Goal: Information Seeking & Learning: Learn about a topic

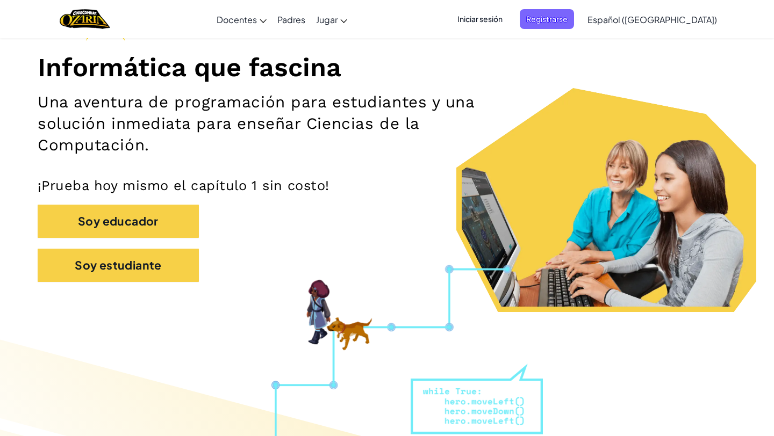
scroll to position [147, 0]
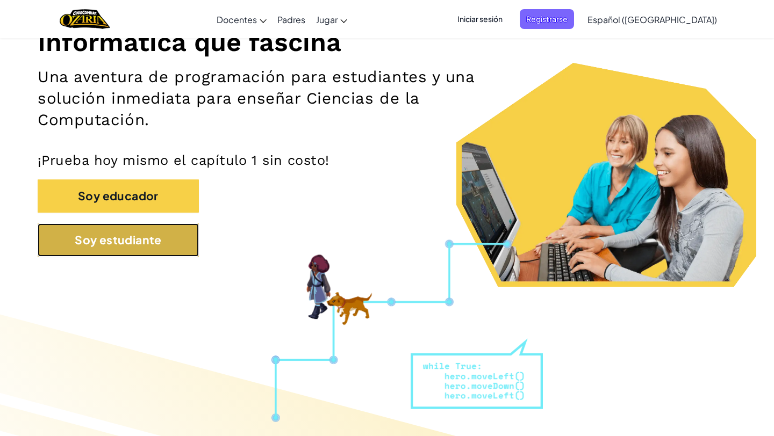
click at [146, 244] on button "Soy estudiante" at bounding box center [118, 239] width 161 height 33
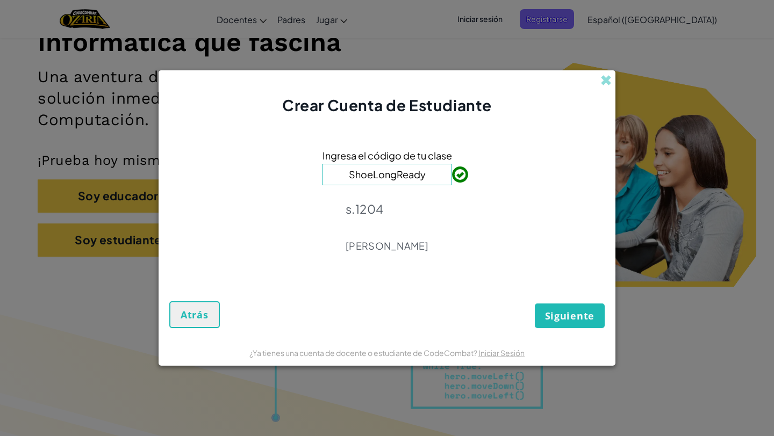
type input "ShoeLongReady"
click at [380, 331] on form "Ingresa el código de tu clase ShoeLongReady s.1204 ANGELICA Chapa Siguiente Atr…" at bounding box center [386, 227] width 457 height 223
click at [380, 315] on span "Siguiente" at bounding box center [569, 315] width 49 height 13
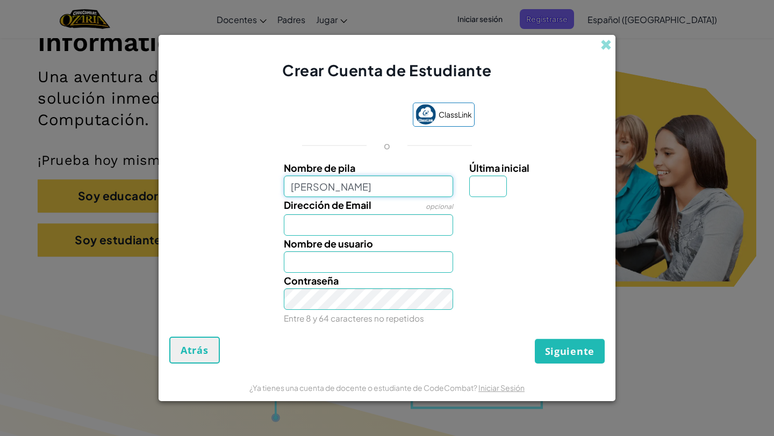
type input "[PERSON_NAME]"
click at [378, 236] on div "Nombre de usuario Ximena" at bounding box center [369, 254] width 186 height 37
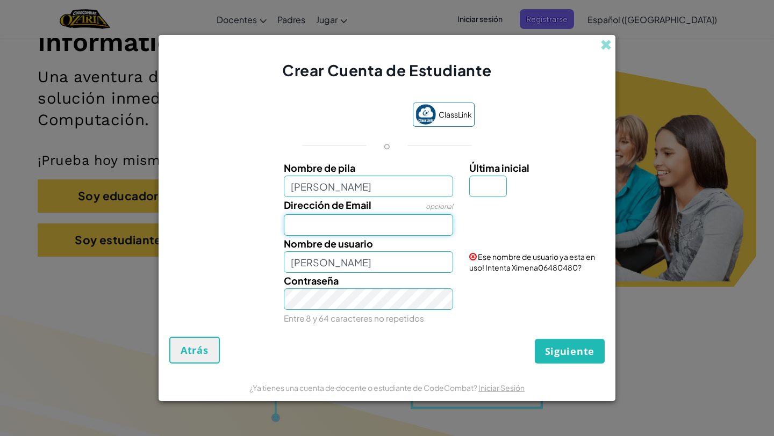
click at [377, 226] on input "Dirección de Email" at bounding box center [369, 224] width 170 height 21
click at [380, 334] on div "ClassLink o Nombre de pila Ximena Última inicial Dirección de Email opcional No…" at bounding box center [386, 214] width 435 height 245
click at [380, 228] on input "Dirección de Email" at bounding box center [369, 224] width 170 height 21
type input "[EMAIL_ADDRESS][DOMAIN_NAME]"
click at [380, 193] on input "Última inicial" at bounding box center [488, 186] width 38 height 21
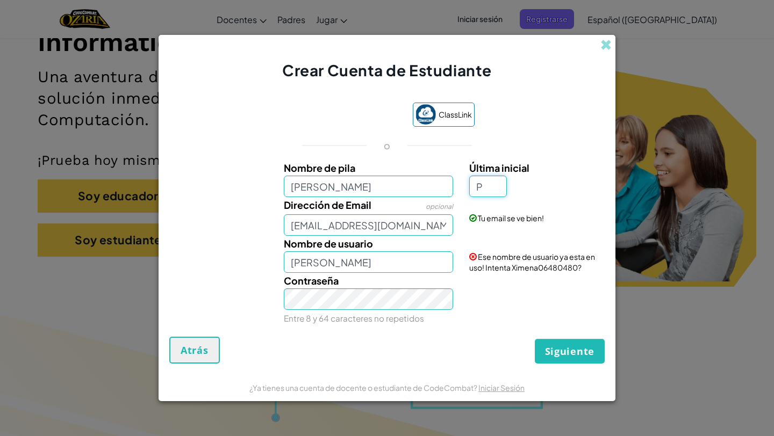
type input "P"
type input "XimenaP"
click at [380, 266] on input "XimenaP" at bounding box center [369, 261] width 170 height 21
click at [380, 265] on input "XimenaP" at bounding box center [369, 261] width 170 height 21
click at [380, 191] on input "P" at bounding box center [488, 186] width 38 height 21
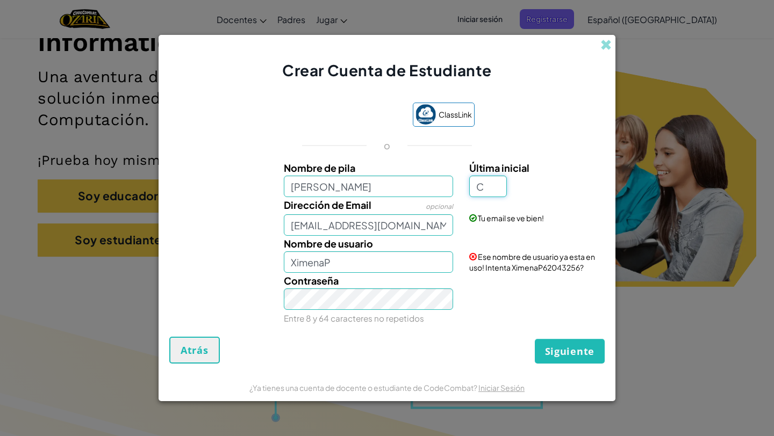
type input "C"
click at [380, 292] on div "Contraseña Entre 8 y 64 caracteres no repetidos" at bounding box center [387, 299] width 446 height 53
click at [380, 269] on input "XimenaC" at bounding box center [369, 261] width 170 height 21
click at [333, 257] on input "XimenaC7130922" at bounding box center [369, 261] width 170 height 21
click at [331, 261] on input "XimenaC07130922" at bounding box center [369, 261] width 170 height 21
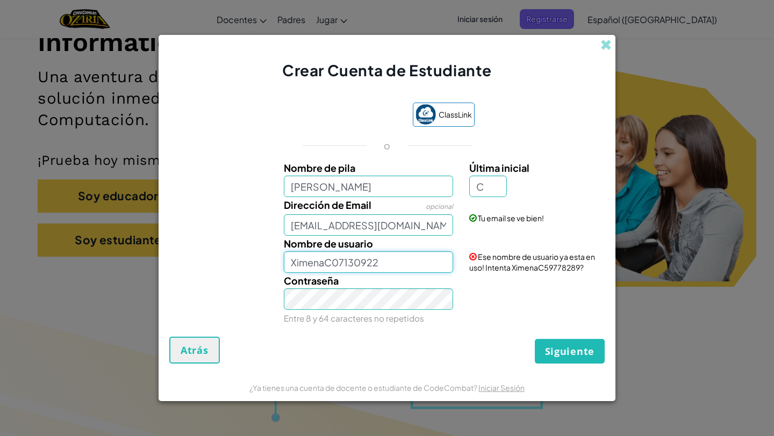
click at [380, 264] on input "XimenaC07130922" at bounding box center [369, 261] width 170 height 21
click at [328, 261] on input "XimenaC07130922" at bounding box center [369, 261] width 170 height 21
click at [380, 267] on input "XimenaC!07130922" at bounding box center [369, 261] width 170 height 21
click at [335, 256] on input "XimenaC!07130922?" at bounding box center [369, 261] width 170 height 21
click at [380, 261] on input "XimenaC07130922?" at bounding box center [369, 261] width 170 height 21
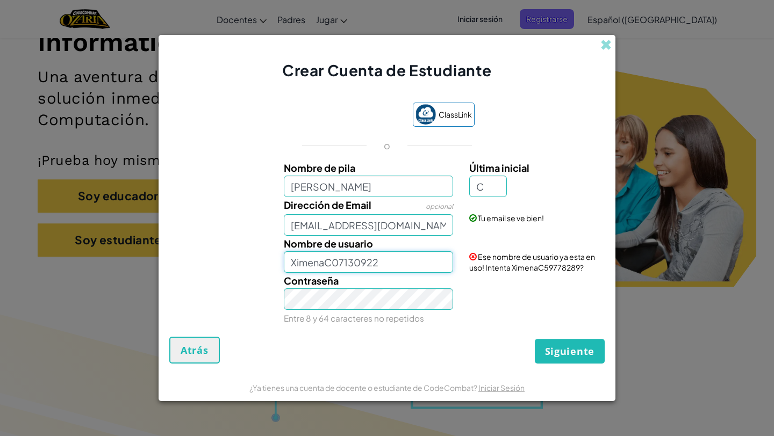
type input "XimenaC07130922"
click at [270, 300] on div "Contraseña Entre 8 y 64 caracteres no repetidos" at bounding box center [387, 299] width 446 height 53
click at [380, 356] on span "Siguiente" at bounding box center [569, 351] width 49 height 13
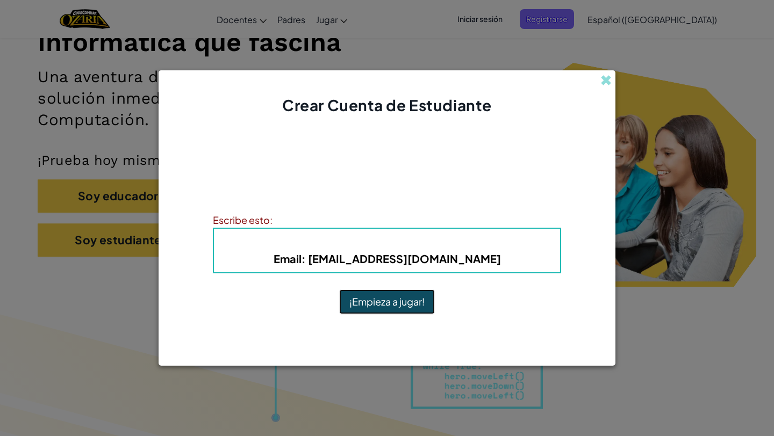
click at [380, 313] on button "¡Empieza a jugar!" at bounding box center [387, 302] width 96 height 25
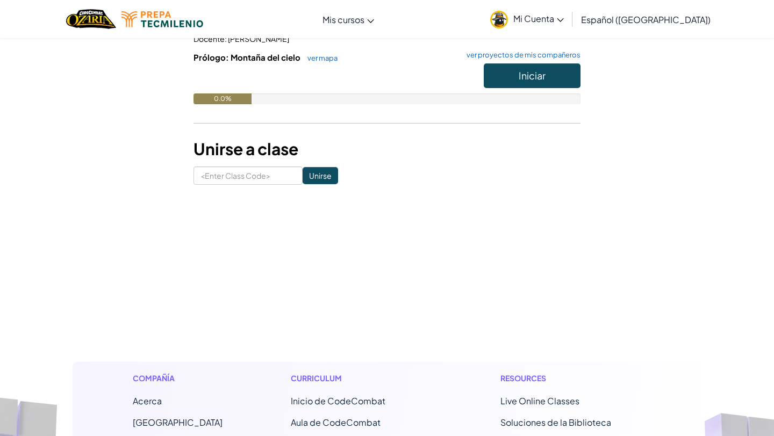
click at [503, 189] on div "¡Bienvenido a tu página de cursos! Mis Clases s.1204 (Python) Docente : ANGELIC…" at bounding box center [387, 46] width 629 height 310
click at [509, 76] on button "Iniciar" at bounding box center [531, 75] width 97 height 25
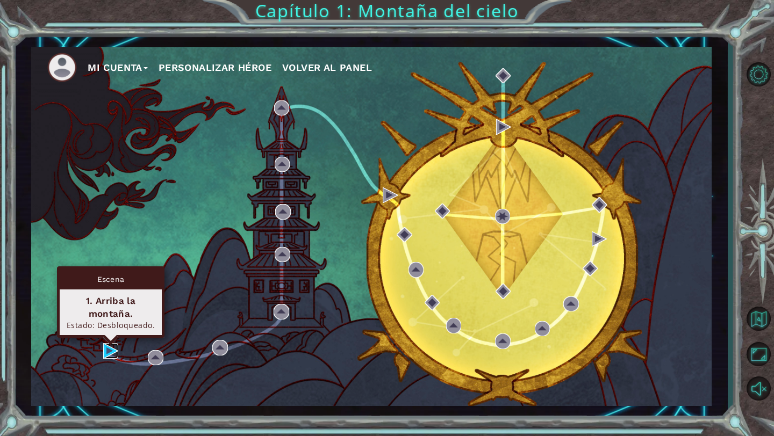
click at [112, 349] on img at bounding box center [110, 350] width 15 height 15
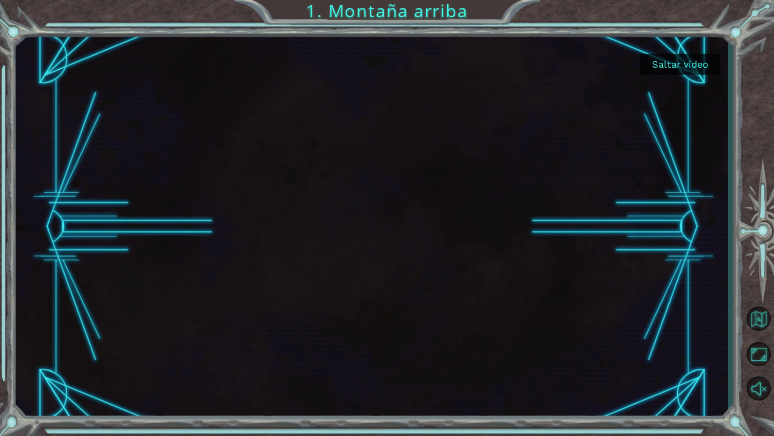
click at [355, 255] on div at bounding box center [371, 227] width 682 height 384
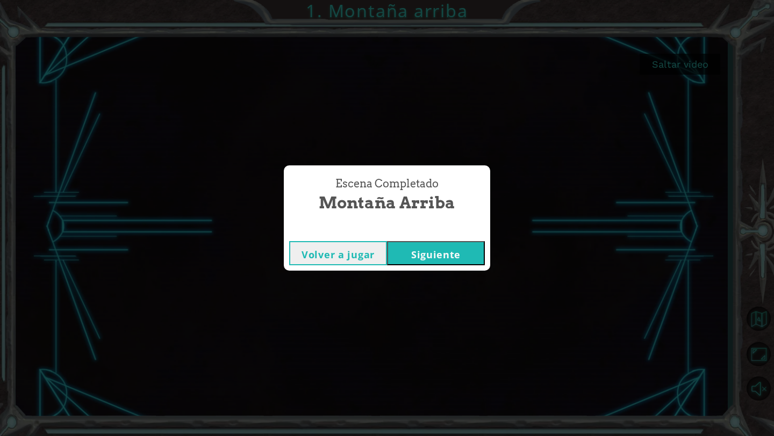
click at [433, 252] on button "Siguiente" at bounding box center [436, 253] width 98 height 24
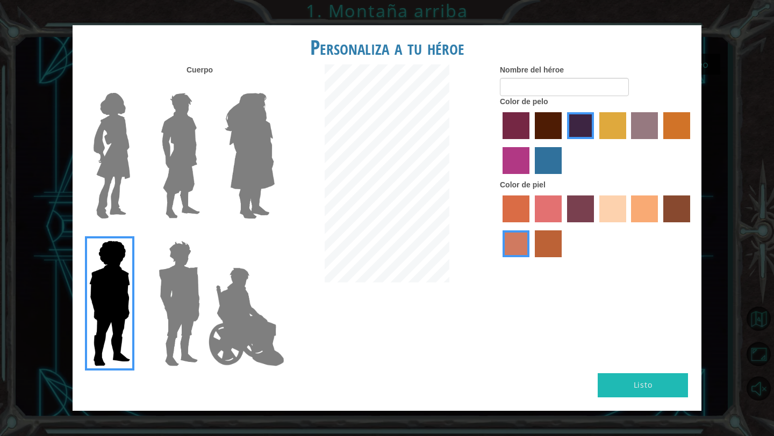
click at [139, 146] on div at bounding box center [108, 152] width 70 height 148
click at [129, 142] on img at bounding box center [111, 156] width 45 height 134
click at [134, 86] on input "Hero Connie" at bounding box center [134, 86] width 0 height 0
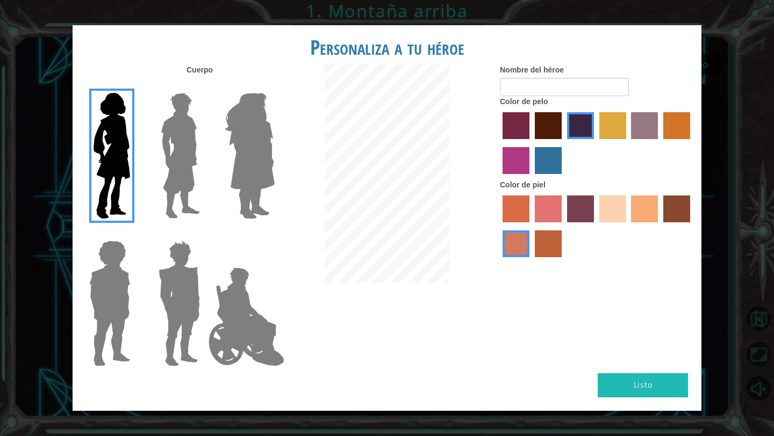
click at [553, 130] on label "maroon hair color" at bounding box center [548, 125] width 27 height 27
click at [531, 143] on input "maroon hair color" at bounding box center [531, 143] width 0 height 0
click at [571, 130] on label "hot purple hair color" at bounding box center [580, 125] width 27 height 27
click at [563, 143] on input "hot purple hair color" at bounding box center [563, 143] width 0 height 0
click at [655, 134] on label "bazaar hair color" at bounding box center [644, 125] width 27 height 27
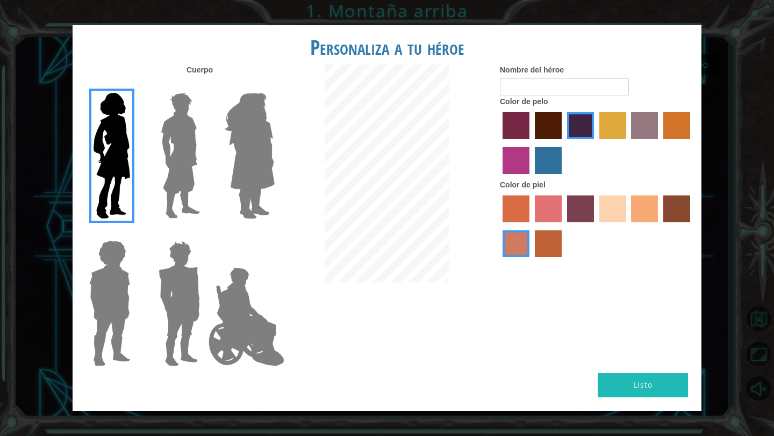
click at [627, 143] on input "bazaar hair color" at bounding box center [627, 143] width 0 height 0
click at [552, 157] on label "lachmara hair color" at bounding box center [548, 160] width 27 height 27
click at [531, 178] on input "lachmara hair color" at bounding box center [531, 178] width 0 height 0
click at [525, 129] on label "paprika hair color" at bounding box center [515, 125] width 27 height 27
click at [499, 143] on input "paprika hair color" at bounding box center [499, 143] width 0 height 0
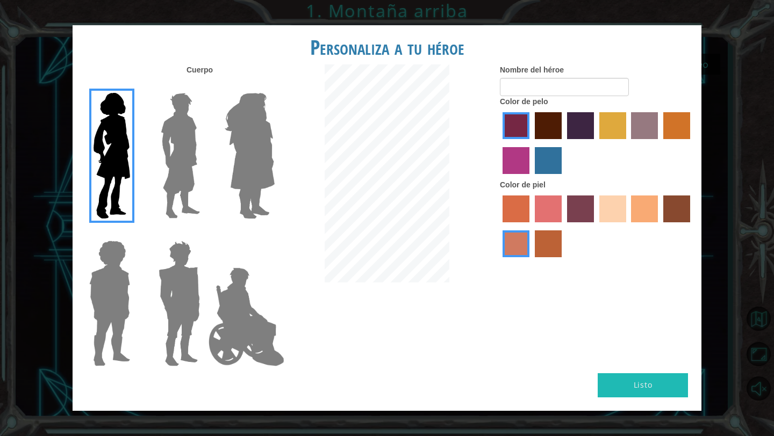
click at [560, 128] on label "maroon hair color" at bounding box center [548, 125] width 27 height 27
click at [531, 143] on input "maroon hair color" at bounding box center [531, 143] width 0 height 0
click at [573, 128] on label "hot purple hair color" at bounding box center [580, 125] width 27 height 27
click at [563, 143] on input "hot purple hair color" at bounding box center [563, 143] width 0 height 0
click at [558, 156] on label "lachmara hair color" at bounding box center [548, 160] width 27 height 27
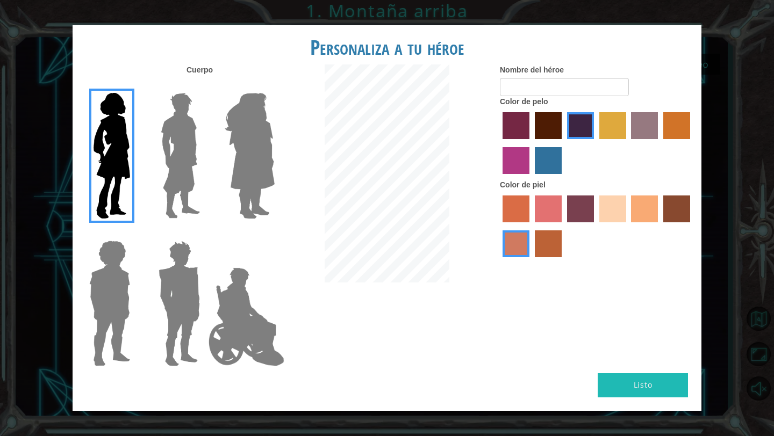
click at [531, 178] on input "lachmara hair color" at bounding box center [531, 178] width 0 height 0
click at [573, 137] on label "hot purple hair color" at bounding box center [580, 125] width 27 height 27
click at [563, 143] on input "hot purple hair color" at bounding box center [563, 143] width 0 height 0
click at [249, 286] on img at bounding box center [246, 316] width 84 height 107
click at [274, 234] on input "Hero Jamie" at bounding box center [274, 234] width 0 height 0
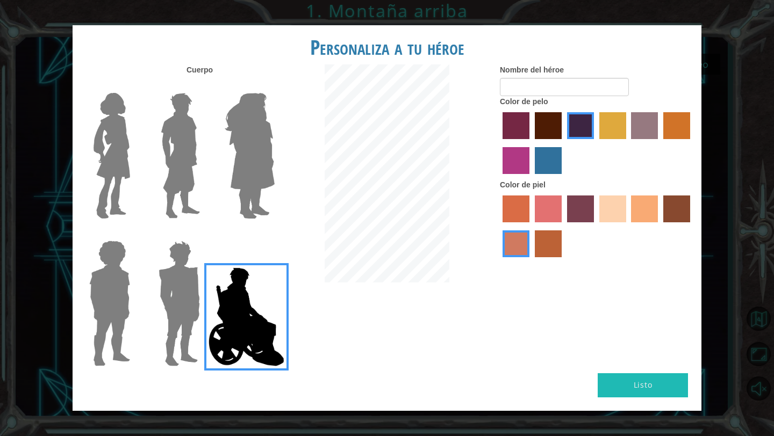
click at [182, 284] on img at bounding box center [179, 303] width 50 height 134
click at [204, 234] on input "Hero Garnet" at bounding box center [204, 234] width 0 height 0
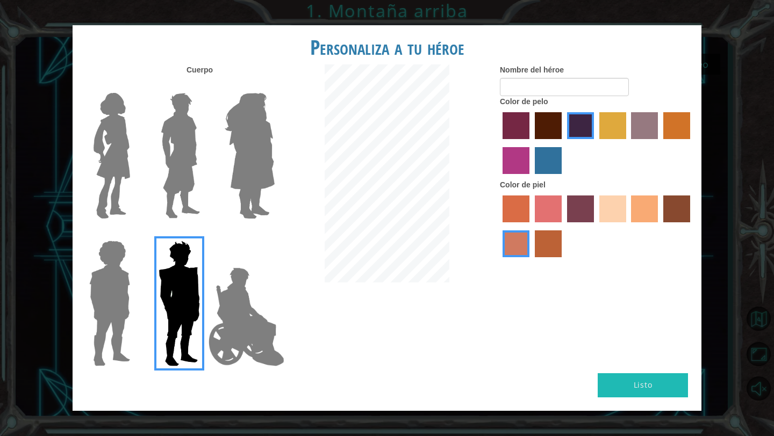
click at [258, 289] on img at bounding box center [246, 316] width 84 height 107
click at [274, 234] on input "Hero Jamie" at bounding box center [274, 234] width 0 height 0
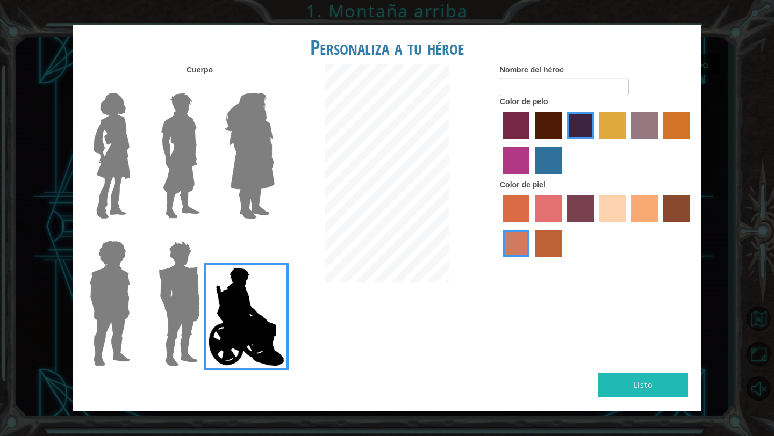
click at [99, 299] on img at bounding box center [109, 303] width 49 height 134
click at [134, 234] on input "Hero Steven" at bounding box center [134, 234] width 0 height 0
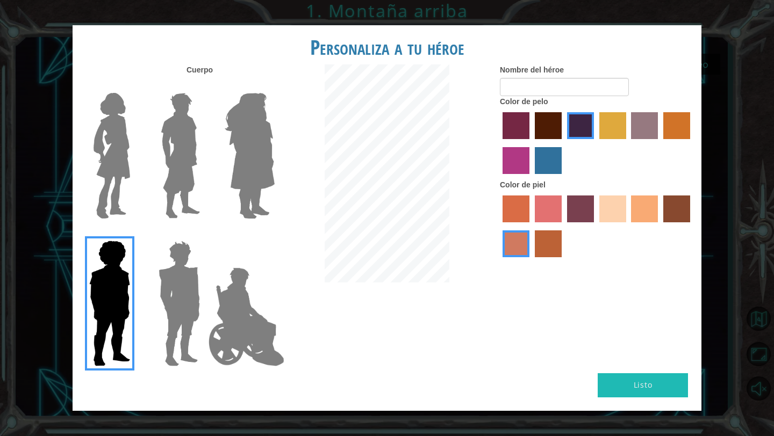
click at [237, 158] on img at bounding box center [249, 156] width 59 height 134
click at [274, 86] on input "Hero Amethyst" at bounding box center [274, 86] width 0 height 0
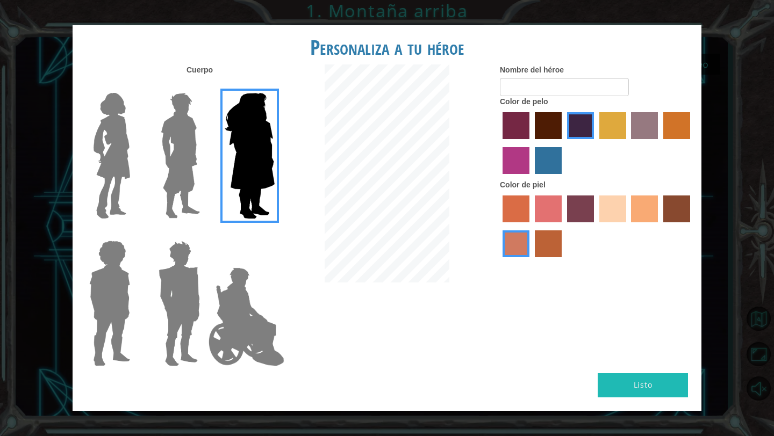
click at [181, 158] on img at bounding box center [180, 156] width 48 height 134
click at [204, 86] on input "Hero Lars" at bounding box center [204, 86] width 0 height 0
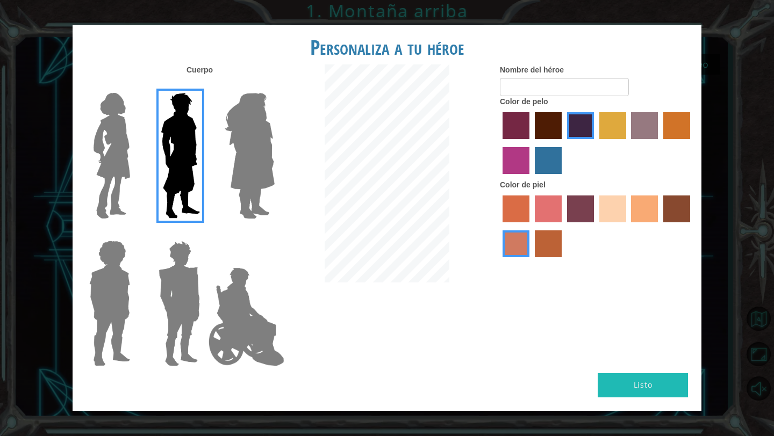
click at [121, 154] on img at bounding box center [111, 156] width 45 height 134
click at [134, 86] on input "Hero Connie" at bounding box center [134, 86] width 0 height 0
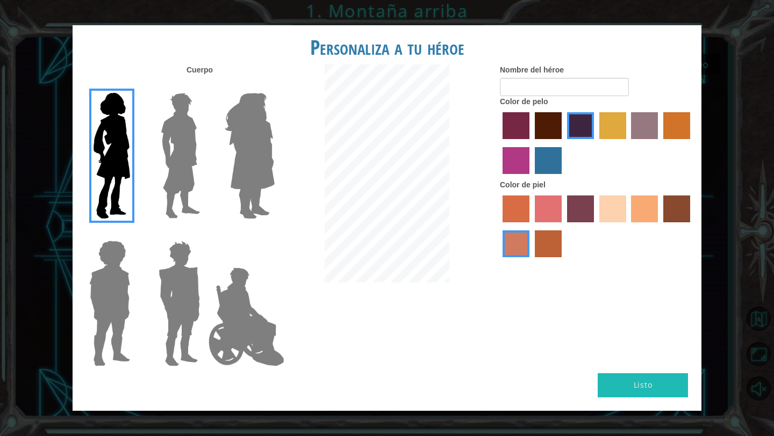
click at [544, 237] on label "smoke tree skin color" at bounding box center [548, 243] width 27 height 27
click at [531, 261] on input "smoke tree skin color" at bounding box center [531, 261] width 0 height 0
click at [520, 247] on label "burning sand skin color" at bounding box center [515, 243] width 27 height 27
click at [691, 226] on input "burning sand skin color" at bounding box center [691, 226] width 0 height 0
click at [687, 205] on label "karma skin color" at bounding box center [676, 209] width 27 height 27
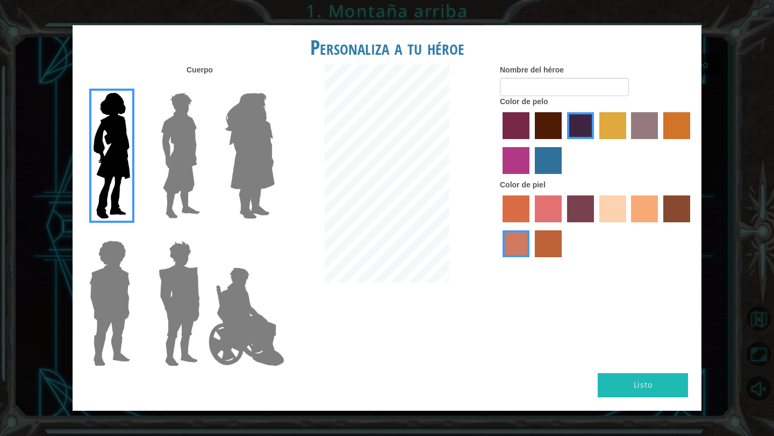
click at [659, 226] on input "karma skin color" at bounding box center [659, 226] width 0 height 0
click at [658, 212] on div at bounding box center [596, 228] width 193 height 70
click at [647, 210] on label "tacao skin color" at bounding box center [644, 209] width 27 height 27
click at [627, 226] on input "tacao skin color" at bounding box center [627, 226] width 0 height 0
click at [519, 245] on label "burning sand skin color" at bounding box center [515, 243] width 27 height 27
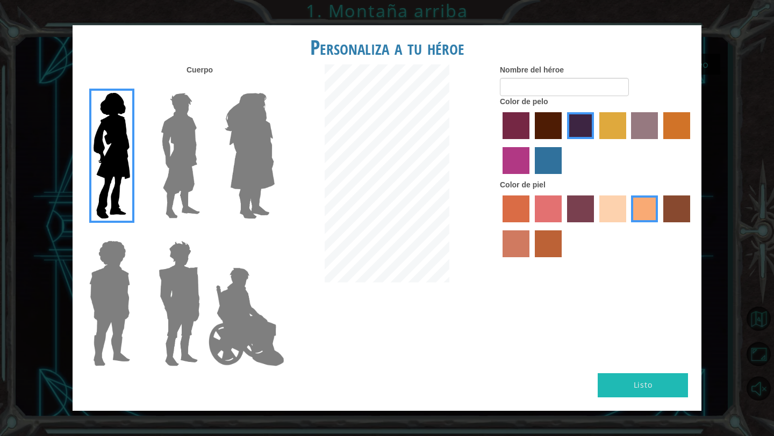
click at [691, 226] on input "burning sand skin color" at bounding box center [691, 226] width 0 height 0
click at [638, 210] on label "tacao skin color" at bounding box center [644, 209] width 27 height 27
click at [627, 226] on input "tacao skin color" at bounding box center [627, 226] width 0 height 0
click at [535, 81] on input "Nombre del héroe" at bounding box center [564, 87] width 129 height 18
click at [553, 169] on label "lachmara hair color" at bounding box center [548, 160] width 27 height 27
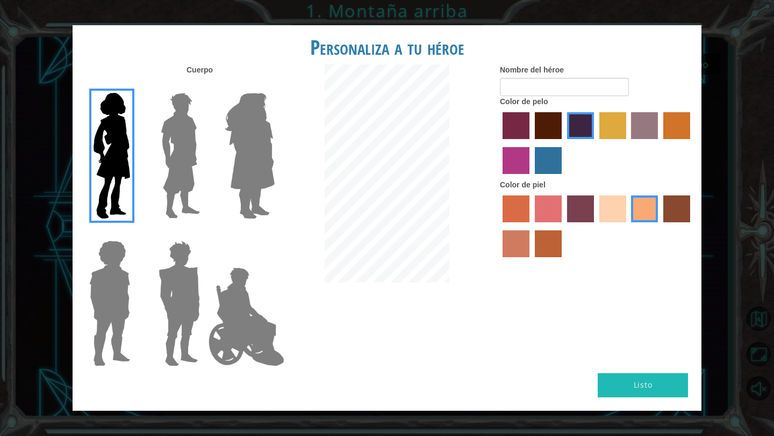
click at [531, 178] on input "lachmara hair color" at bounding box center [531, 178] width 0 height 0
click at [521, 161] on label "medium red violet hair color" at bounding box center [515, 160] width 27 height 27
click at [691, 143] on input "medium red violet hair color" at bounding box center [691, 143] width 0 height 0
click at [529, 161] on div at bounding box center [596, 145] width 193 height 70
click at [539, 161] on label "lachmara hair color" at bounding box center [548, 160] width 27 height 27
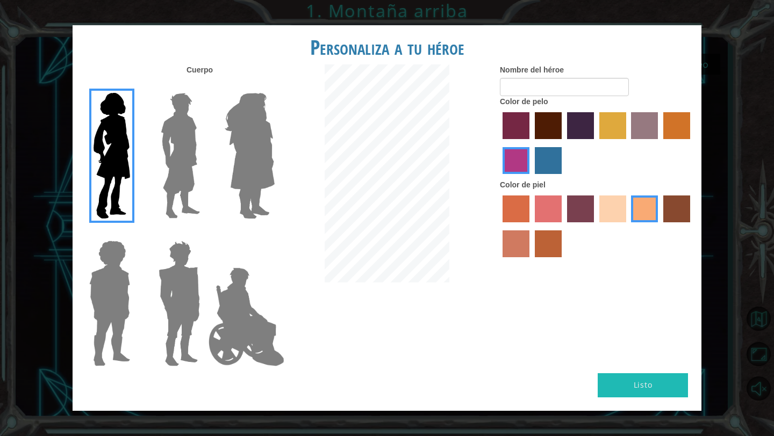
click at [531, 178] on input "lachmara hair color" at bounding box center [531, 178] width 0 height 0
click at [590, 124] on label "hot purple hair color" at bounding box center [580, 125] width 27 height 27
click at [563, 143] on input "hot purple hair color" at bounding box center [563, 143] width 0 height 0
click at [623, 132] on label "tulip tree hair color" at bounding box center [612, 125] width 27 height 27
click at [595, 143] on input "tulip tree hair color" at bounding box center [595, 143] width 0 height 0
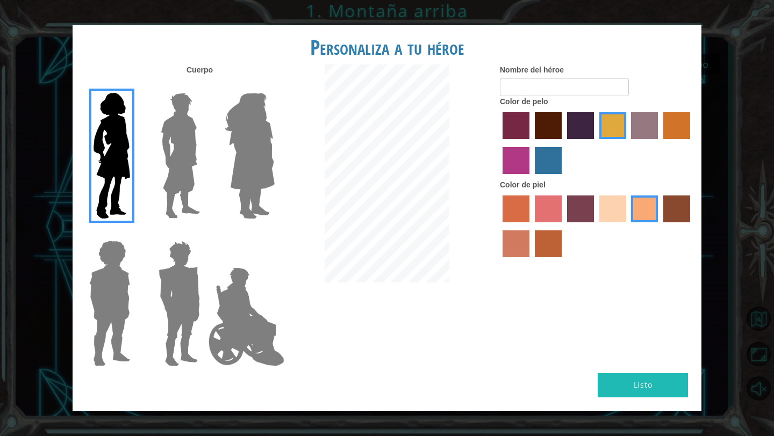
click at [638, 128] on label "bazaar hair color" at bounding box center [644, 125] width 27 height 27
click at [627, 143] on input "bazaar hair color" at bounding box center [627, 143] width 0 height 0
click at [672, 134] on label "gold drop hair color" at bounding box center [676, 125] width 27 height 27
click at [659, 143] on input "gold drop hair color" at bounding box center [659, 143] width 0 height 0
click at [576, 136] on label "hot purple hair color" at bounding box center [580, 125] width 27 height 27
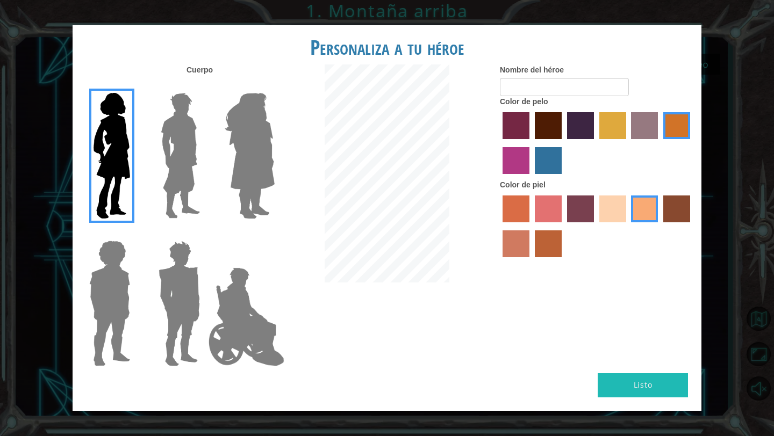
click at [563, 143] on input "hot purple hair color" at bounding box center [563, 143] width 0 height 0
click at [252, 330] on img at bounding box center [246, 316] width 84 height 107
click at [274, 234] on input "Hero Jamie" at bounding box center [274, 234] width 0 height 0
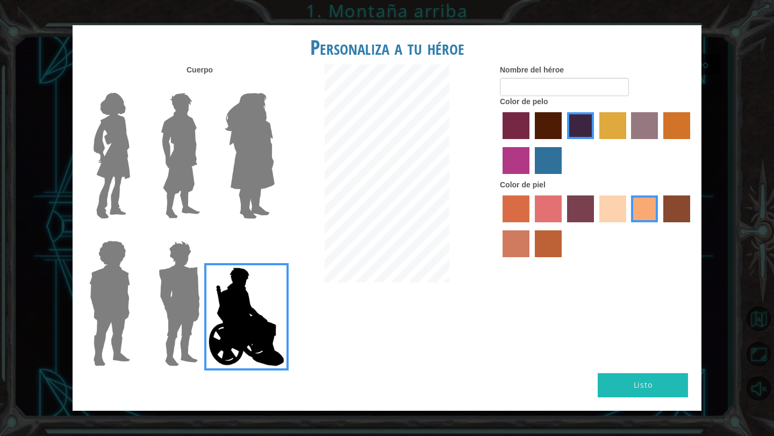
click at [110, 141] on img at bounding box center [111, 156] width 45 height 134
click at [134, 86] on input "Hero Connie" at bounding box center [134, 86] width 0 height 0
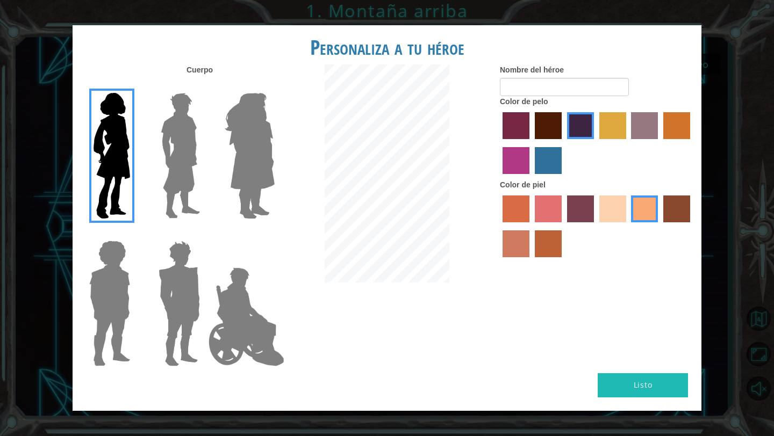
click at [247, 118] on img at bounding box center [249, 156] width 59 height 134
click at [274, 86] on input "Hero Amethyst" at bounding box center [274, 86] width 0 height 0
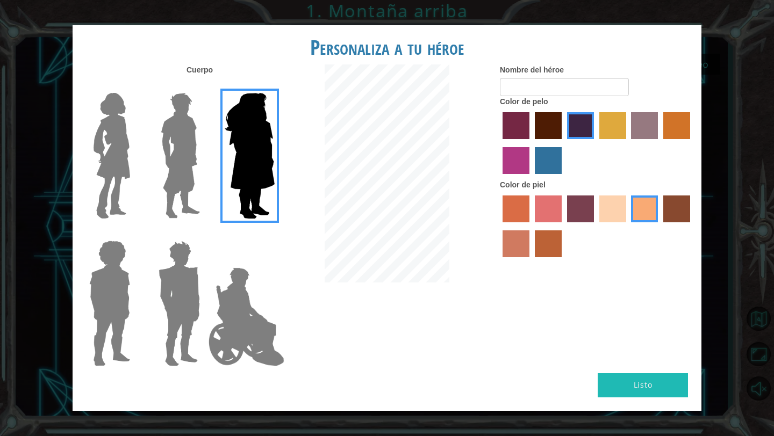
click at [104, 141] on img at bounding box center [111, 156] width 45 height 134
click at [134, 86] on input "Hero Connie" at bounding box center [134, 86] width 0 height 0
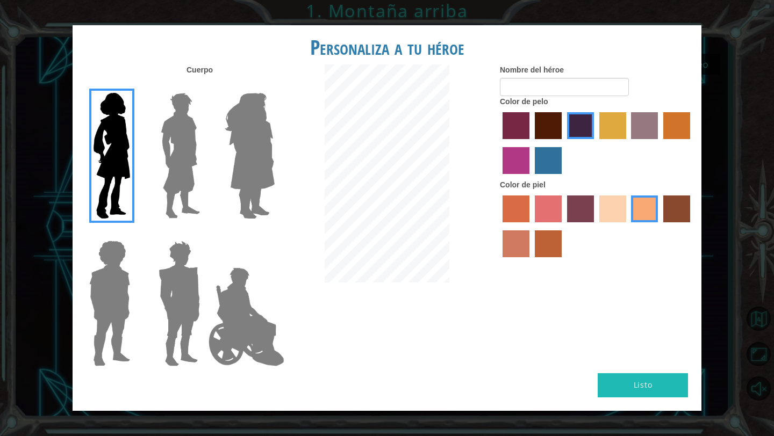
click at [234, 148] on img at bounding box center [249, 156] width 59 height 134
click at [274, 86] on input "Hero Amethyst" at bounding box center [274, 86] width 0 height 0
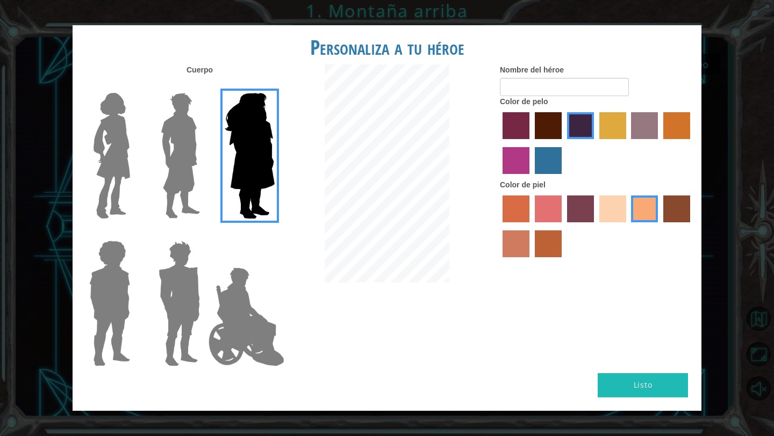
click at [199, 167] on img at bounding box center [180, 156] width 48 height 134
click at [204, 86] on input "Hero Lars" at bounding box center [204, 86] width 0 height 0
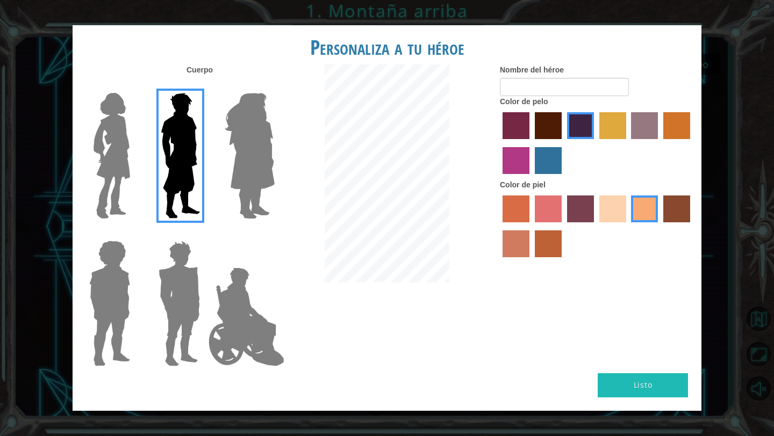
click at [221, 165] on img at bounding box center [249, 156] width 59 height 134
click at [274, 86] on input "Hero Amethyst" at bounding box center [274, 86] width 0 height 0
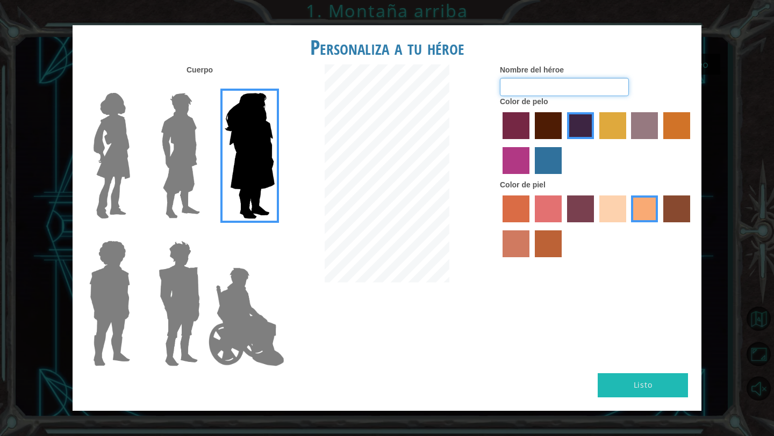
click at [536, 82] on input "Nombre del héroe" at bounding box center [564, 87] width 129 height 18
type input "Y"
click at [124, 140] on img at bounding box center [111, 156] width 45 height 134
click at [134, 86] on input "Hero Connie" at bounding box center [134, 86] width 0 height 0
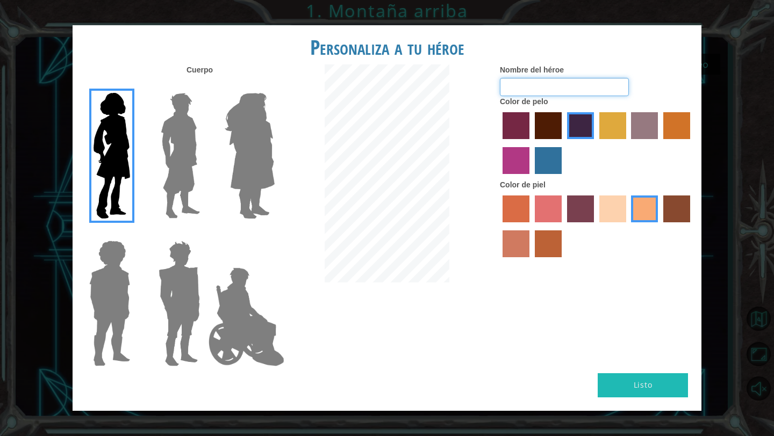
click at [579, 93] on input "Nombre del héroe" at bounding box center [564, 87] width 129 height 18
type input "Xim"
click at [640, 381] on button "Listo" at bounding box center [642, 385] width 90 height 24
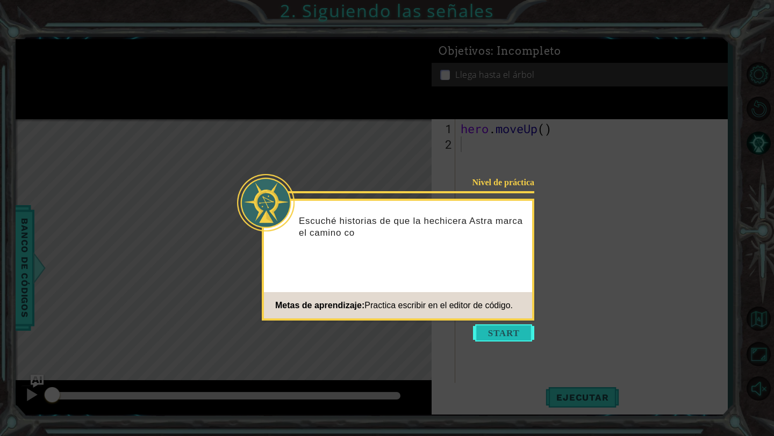
click at [509, 335] on button "Start" at bounding box center [503, 332] width 61 height 17
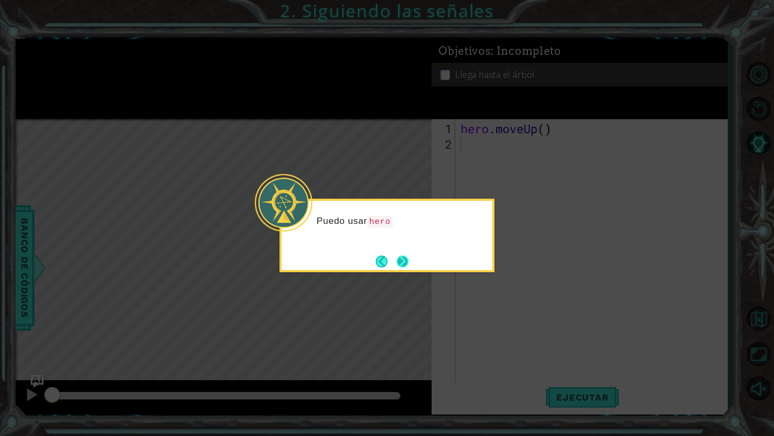
click at [399, 258] on button "Next" at bounding box center [402, 261] width 12 height 12
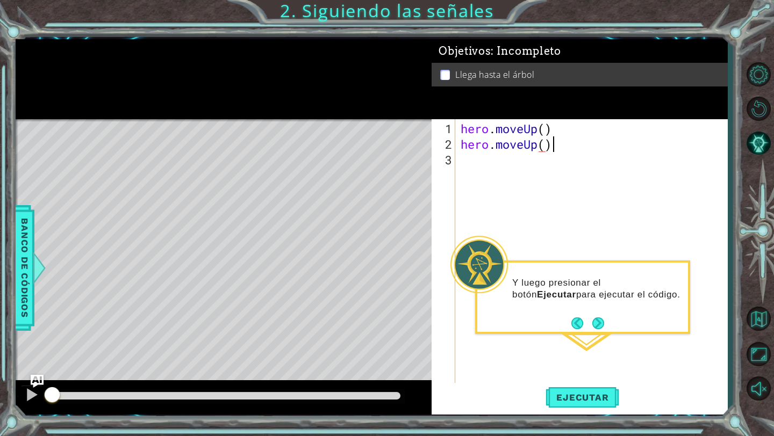
scroll to position [0, 4]
type textarea "hero.moveUp()"
click at [601, 330] on button "Next" at bounding box center [598, 323] width 18 height 18
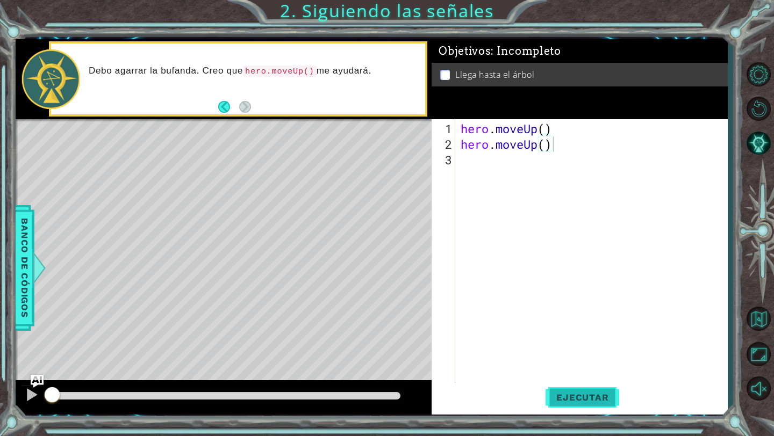
click at [593, 400] on span "Ejecutar" at bounding box center [582, 397] width 74 height 11
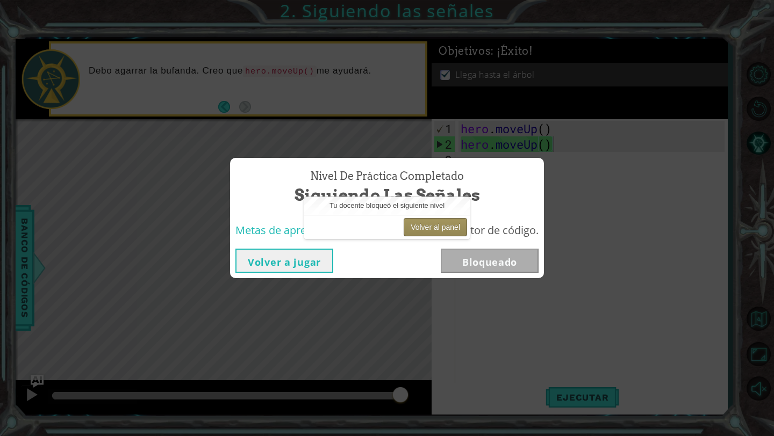
click at [451, 229] on button "Volver al panel" at bounding box center [434, 227] width 63 height 18
click at [442, 229] on button "Volver al panel" at bounding box center [434, 227] width 63 height 18
click at [435, 229] on button "Volver al panel" at bounding box center [434, 227] width 63 height 18
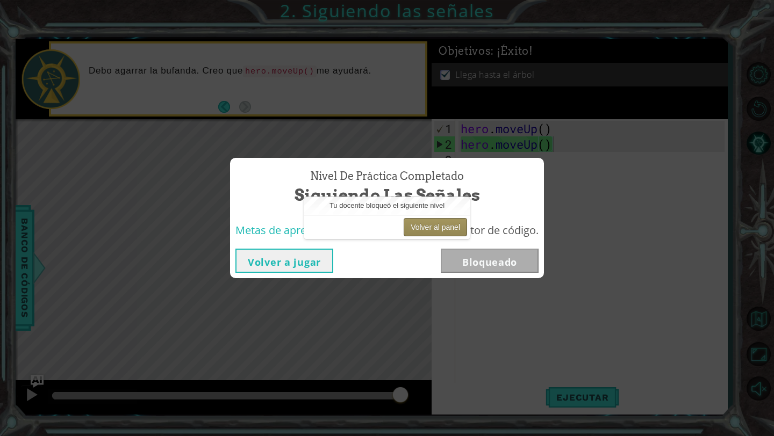
click at [435, 229] on button "Volver al panel" at bounding box center [434, 227] width 63 height 18
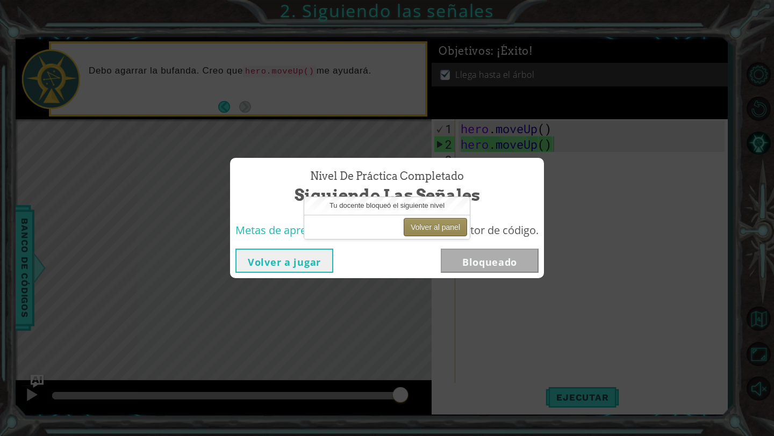
click at [435, 229] on button "Volver al panel" at bounding box center [434, 227] width 63 height 18
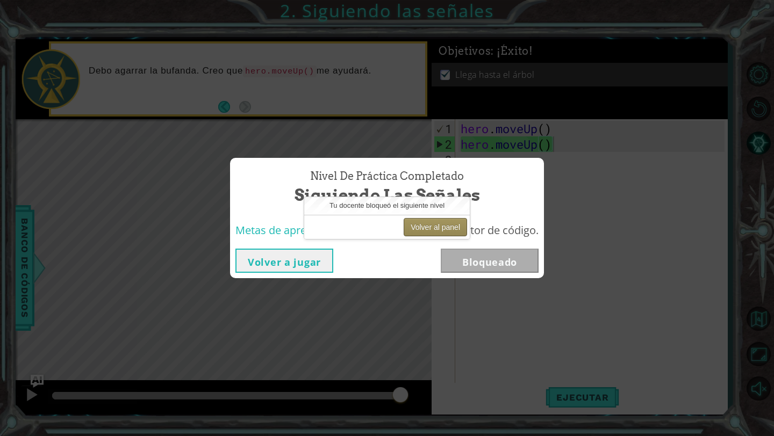
click at [435, 229] on button "Volver al panel" at bounding box center [434, 227] width 63 height 18
click at [437, 223] on button "Volver al panel" at bounding box center [434, 227] width 63 height 18
click at [441, 227] on button "Volver al panel" at bounding box center [434, 227] width 63 height 18
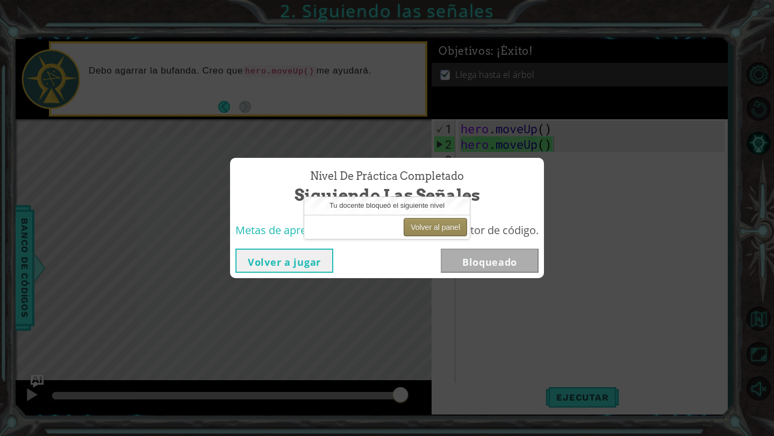
click at [441, 227] on button "Volver al panel" at bounding box center [434, 227] width 63 height 18
click at [441, 226] on button "Volver al panel" at bounding box center [434, 227] width 63 height 18
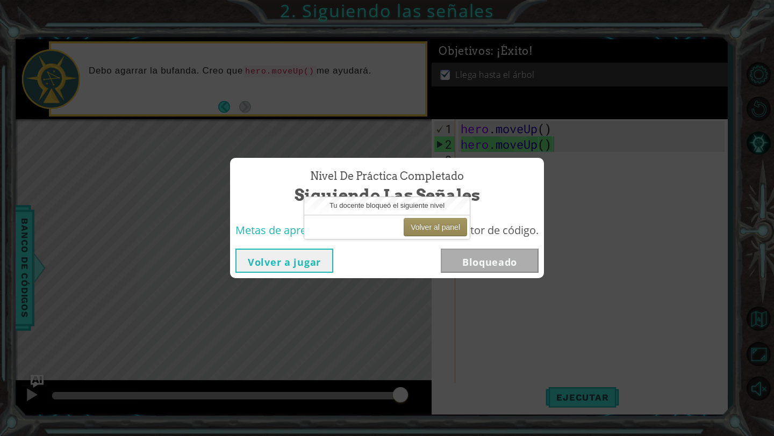
click at [301, 258] on button "Volver a jugar" at bounding box center [284, 261] width 98 height 24
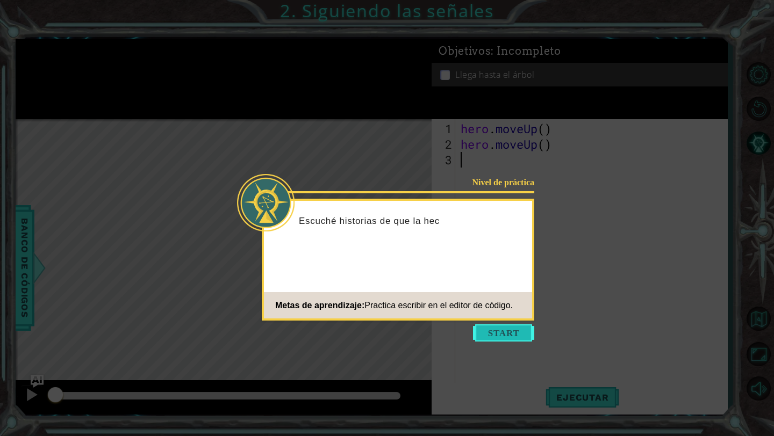
click at [508, 336] on button "Start" at bounding box center [503, 332] width 61 height 17
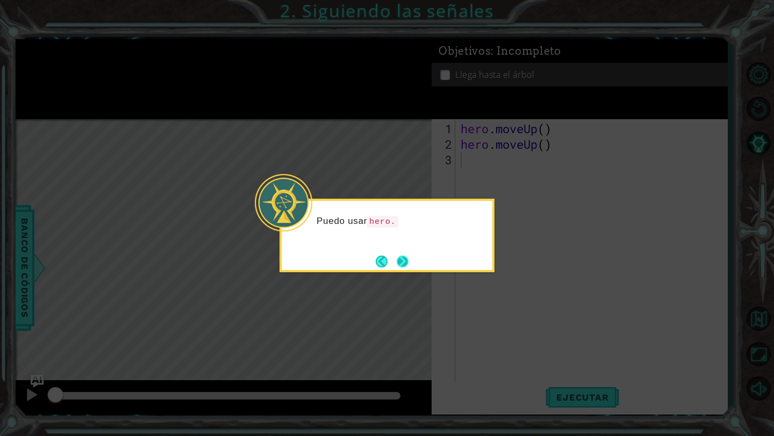
click at [405, 261] on button "Next" at bounding box center [402, 261] width 12 height 12
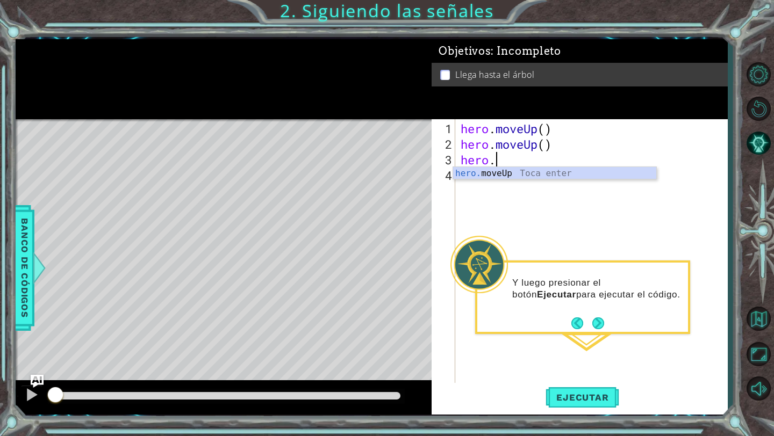
scroll to position [0, 1]
type textarea "hero.m"
click at [550, 173] on div "hero.m oveUp Toca enter" at bounding box center [554, 186] width 203 height 39
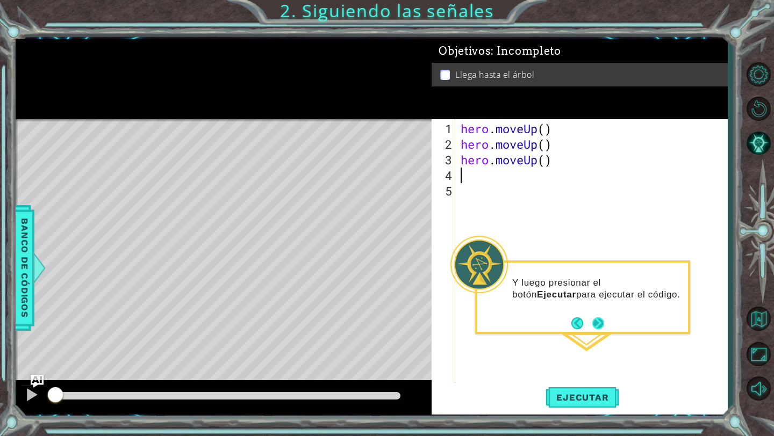
click at [596, 321] on button "Next" at bounding box center [598, 323] width 12 height 12
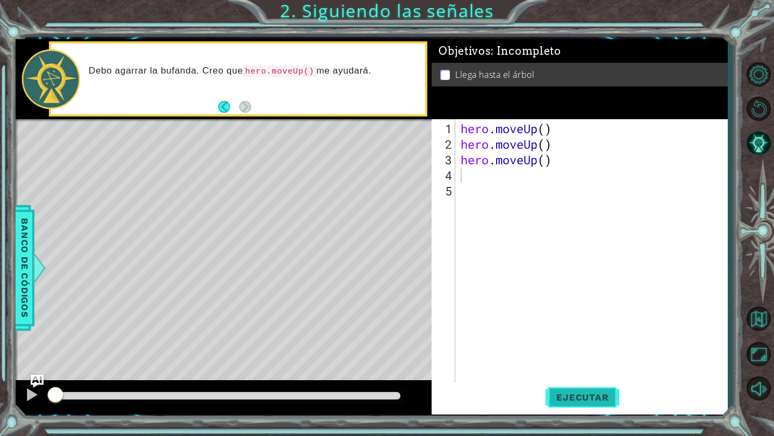
click at [584, 401] on span "Ejecutar" at bounding box center [582, 397] width 74 height 11
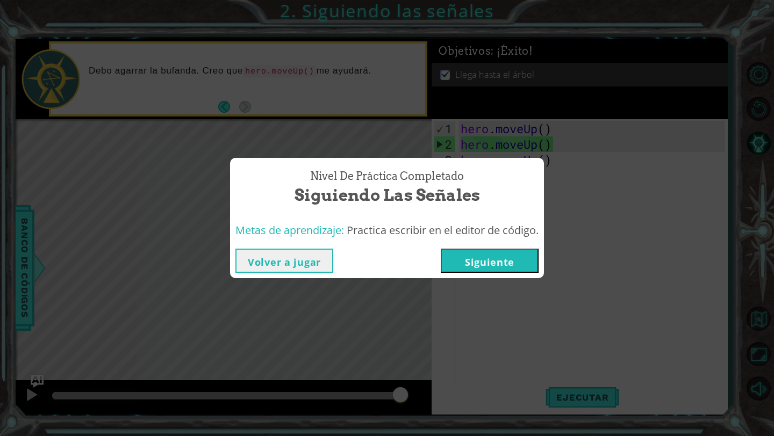
click at [460, 252] on button "Siguiente" at bounding box center [490, 261] width 98 height 24
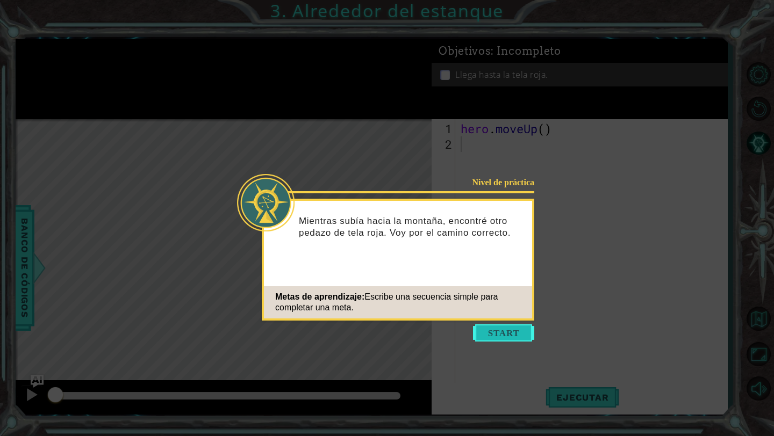
click at [485, 334] on button "Start" at bounding box center [503, 332] width 61 height 17
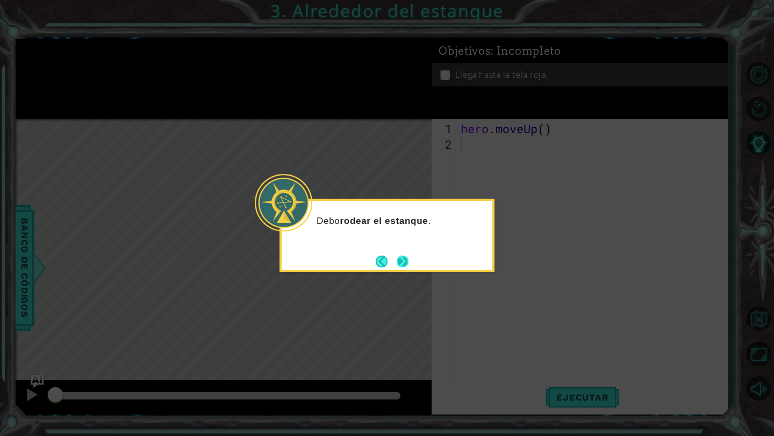
click at [407, 258] on button "Next" at bounding box center [402, 262] width 12 height 12
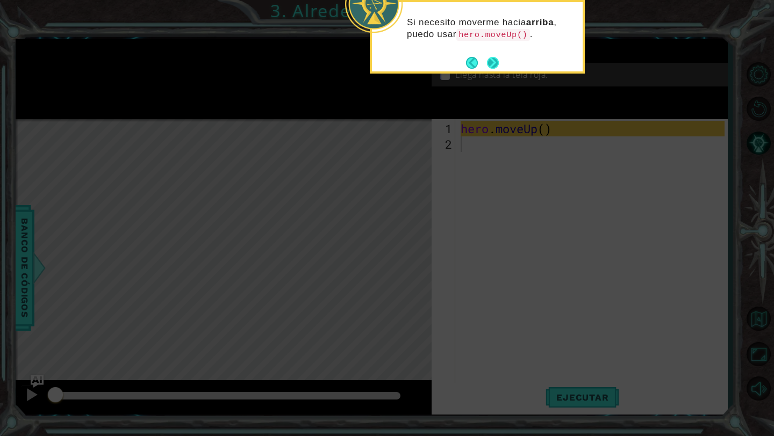
click at [495, 61] on button "Next" at bounding box center [493, 63] width 12 height 12
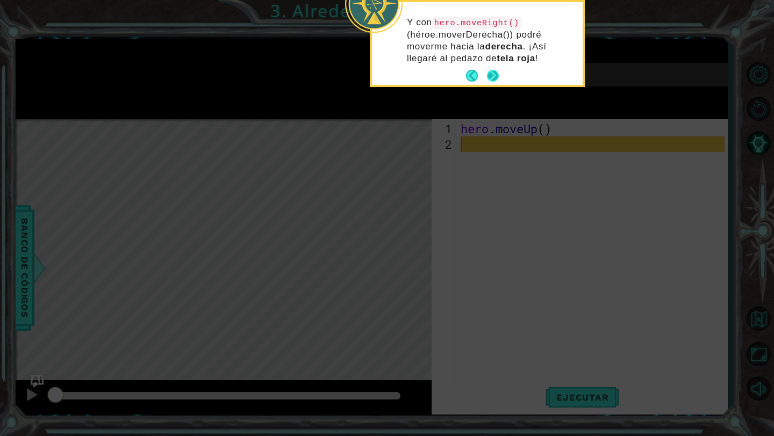
click at [494, 76] on button "Next" at bounding box center [493, 76] width 12 height 12
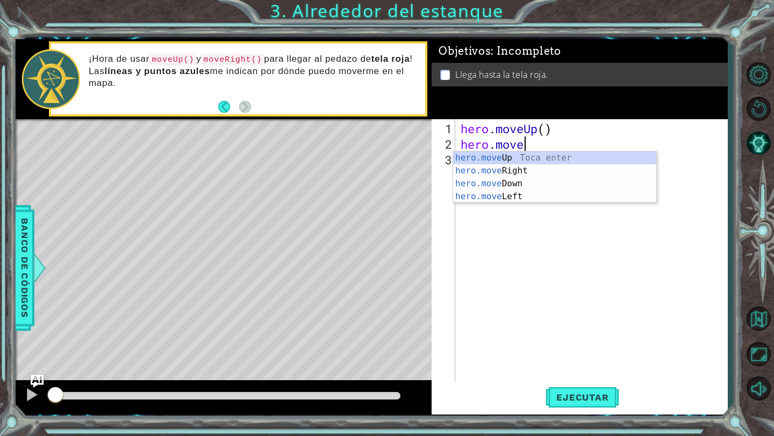
scroll to position [0, 3]
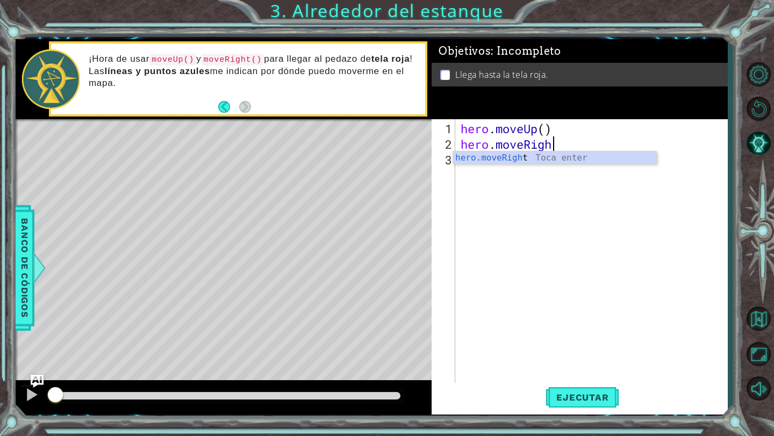
type textarea "hero.moveRight"
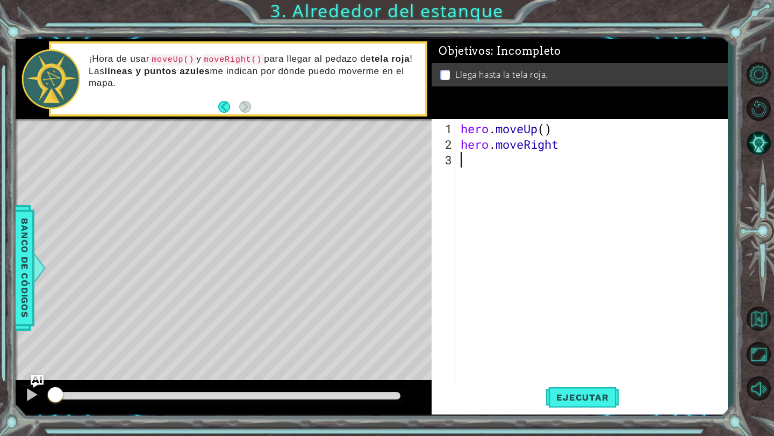
click at [496, 201] on div "hero . moveUp ( ) hero . moveRight" at bounding box center [593, 269] width 271 height 296
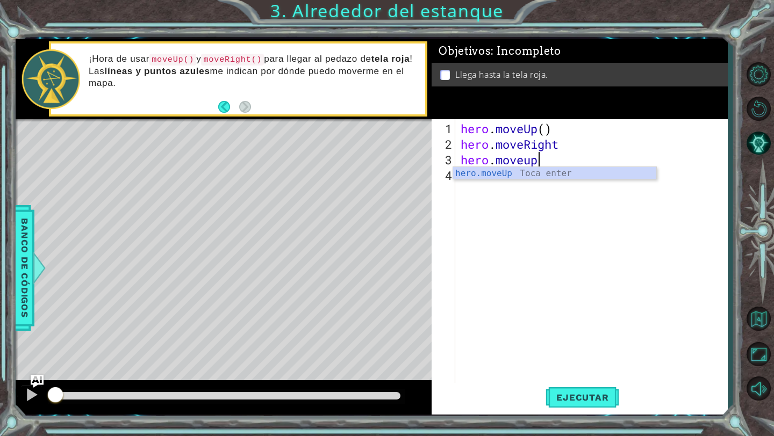
scroll to position [0, 3]
type textarea "hero.moveUp"
click at [472, 207] on div "hero . moveUp ( ) hero . moveRight hero . moveUp" at bounding box center [593, 269] width 271 height 296
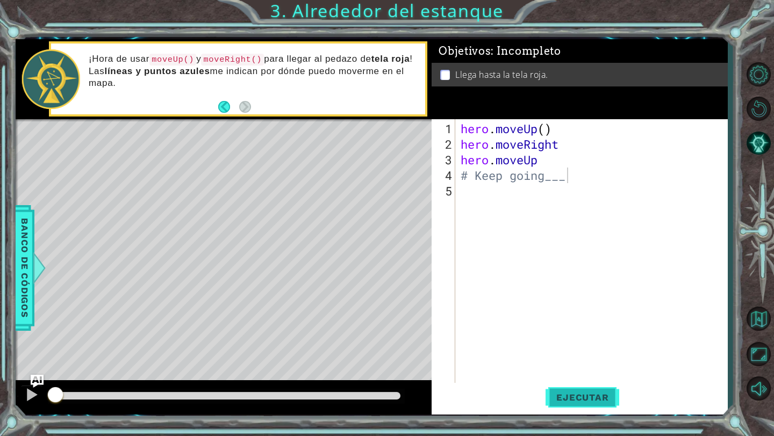
click at [592, 390] on button "Ejecutar" at bounding box center [582, 398] width 74 height 30
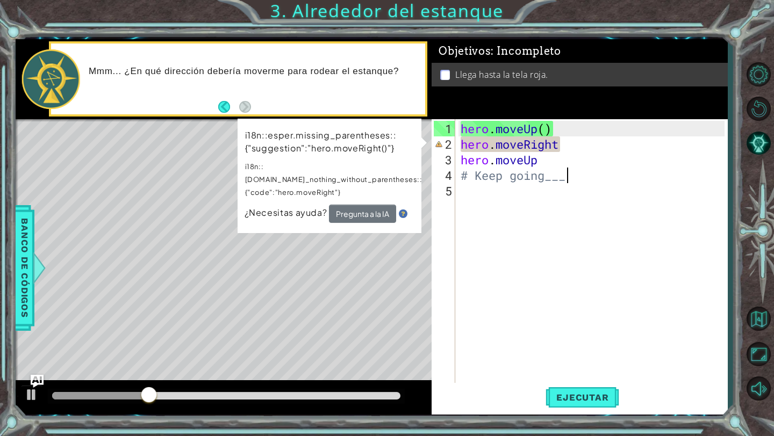
click at [573, 141] on div "hero . moveUp ( ) hero . moveRight hero . moveUp # Keep going___" at bounding box center [593, 269] width 271 height 296
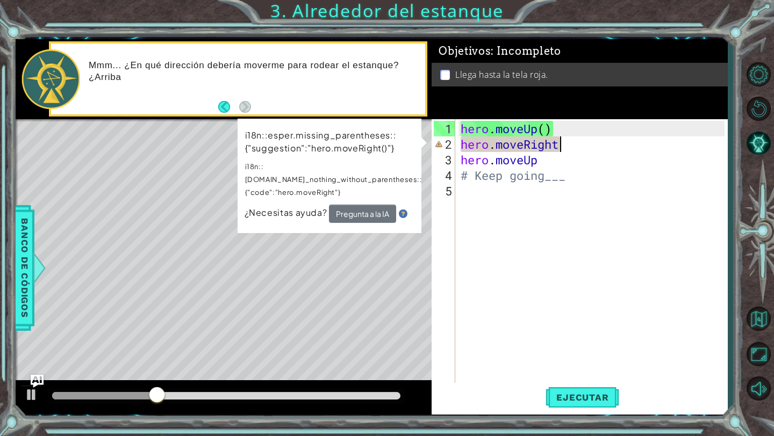
scroll to position [0, 4]
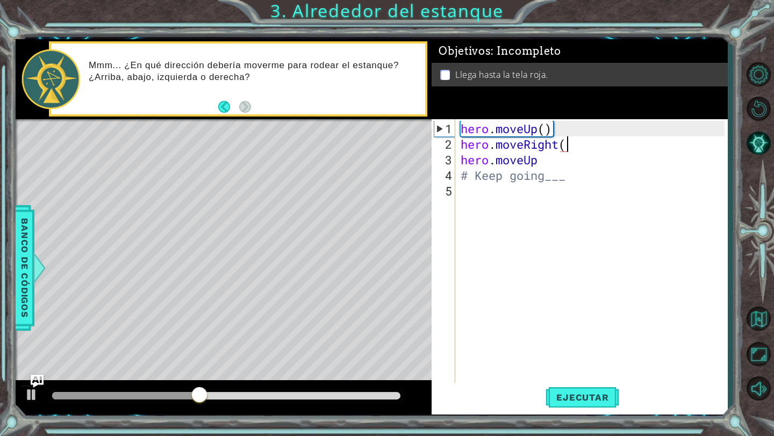
type textarea "hero.moveRight()"
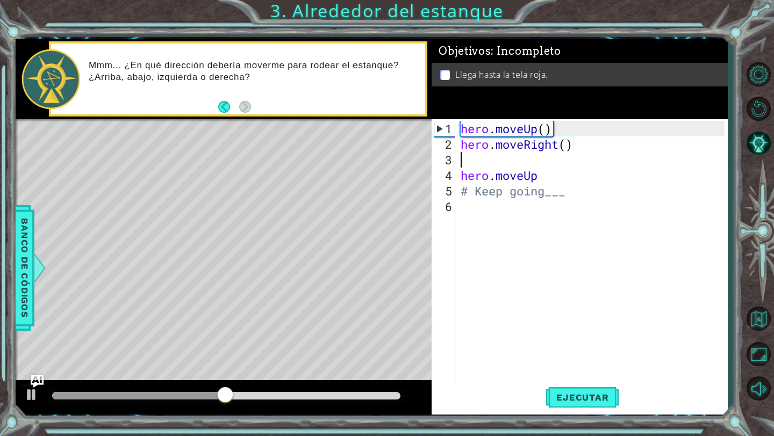
scroll to position [0, 0]
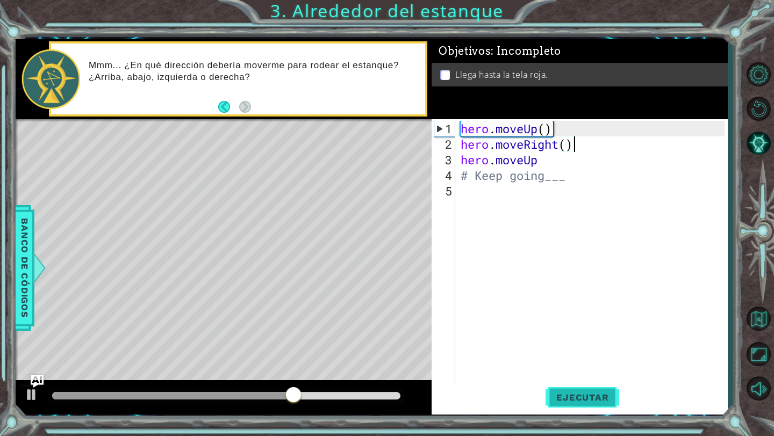
click at [594, 394] on span "Ejecutar" at bounding box center [582, 397] width 74 height 11
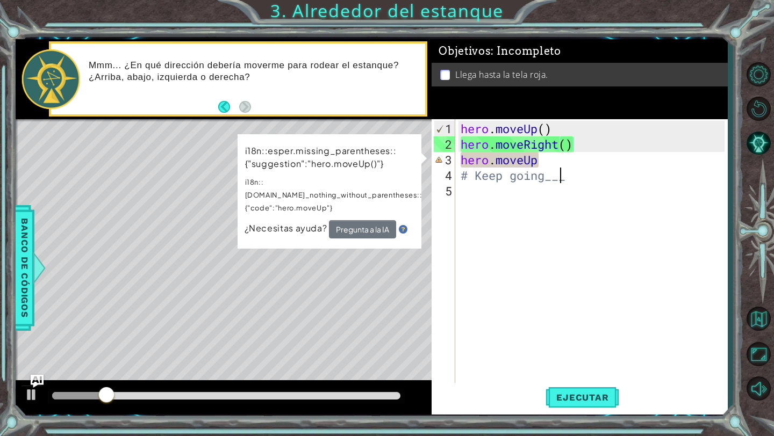
click at [559, 169] on div "hero . moveUp ( ) hero . moveRight ( ) hero . moveUp # Keep going___" at bounding box center [593, 269] width 271 height 296
click at [569, 157] on div "hero . moveUp ( ) hero . moveRight ( ) hero . moveUp # Keep going___" at bounding box center [593, 269] width 271 height 296
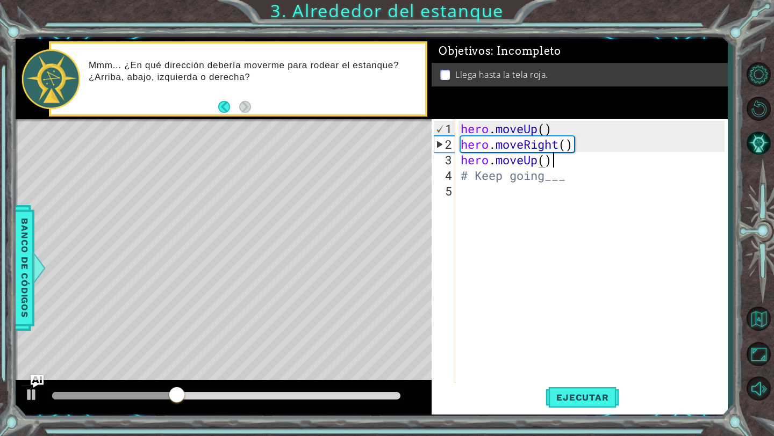
scroll to position [0, 4]
type textarea "hero.moveUp()"
click at [579, 402] on span "Ejecutar" at bounding box center [582, 397] width 74 height 11
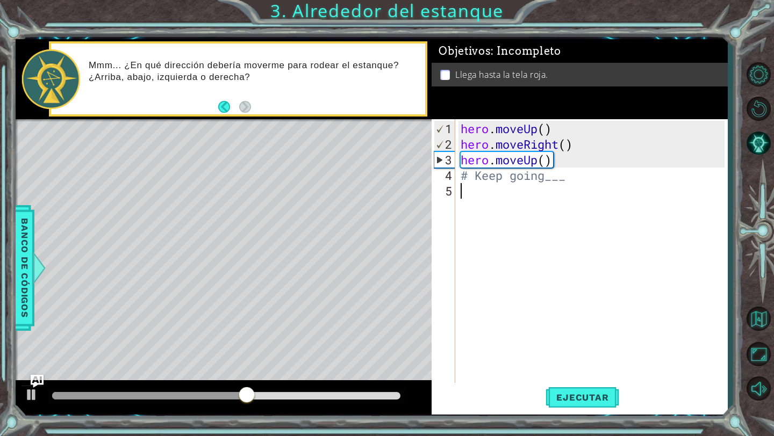
click at [550, 191] on div "hero . moveUp ( ) hero . moveRight ( ) hero . moveUp ( ) # Keep going___" at bounding box center [593, 269] width 271 height 296
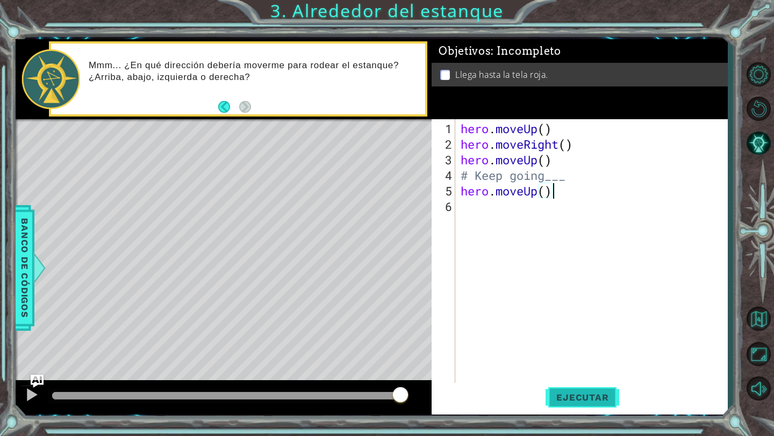
type textarea "hero.moveUp()"
click at [583, 389] on button "Ejecutar" at bounding box center [582, 398] width 74 height 30
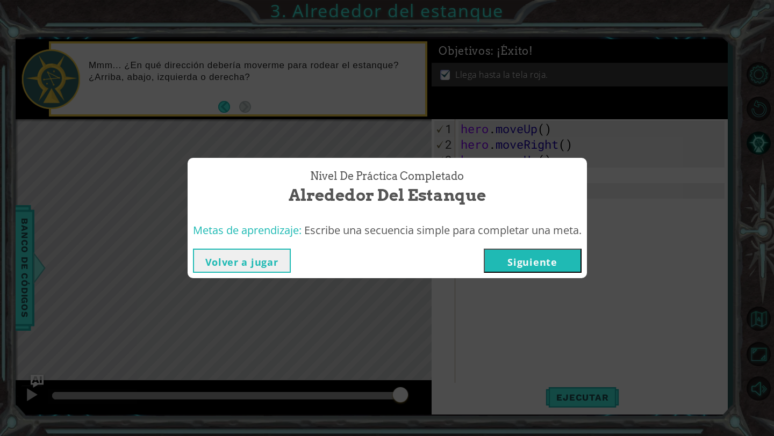
click at [558, 260] on button "Siguiente" at bounding box center [532, 261] width 98 height 24
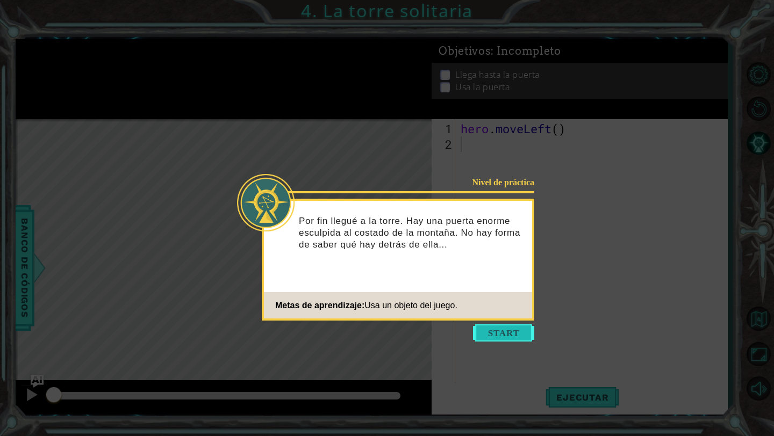
click at [497, 336] on button "Start" at bounding box center [503, 332] width 61 height 17
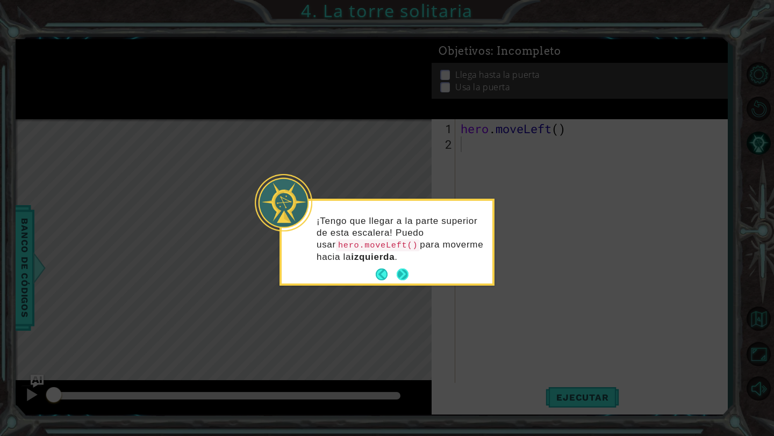
click at [401, 278] on button "Next" at bounding box center [402, 275] width 12 height 12
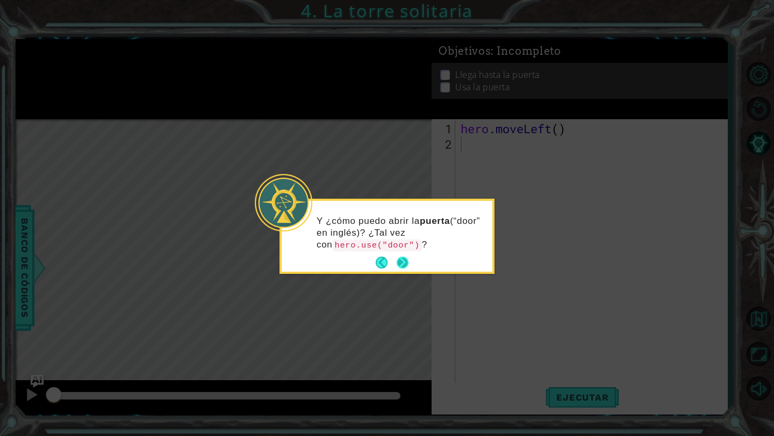
click at [402, 263] on button "Next" at bounding box center [402, 263] width 12 height 12
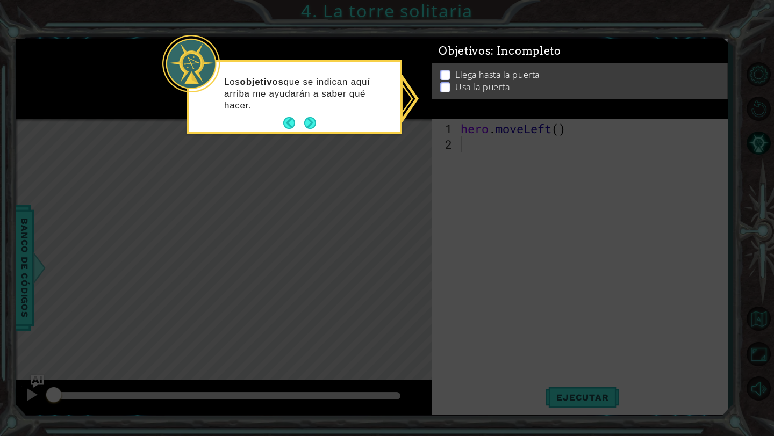
click at [321, 124] on div "Los objetivos que se indican aquí arriba me ayudarán a saber qué hacer." at bounding box center [294, 99] width 211 height 66
click at [314, 124] on button "Next" at bounding box center [310, 123] width 12 height 12
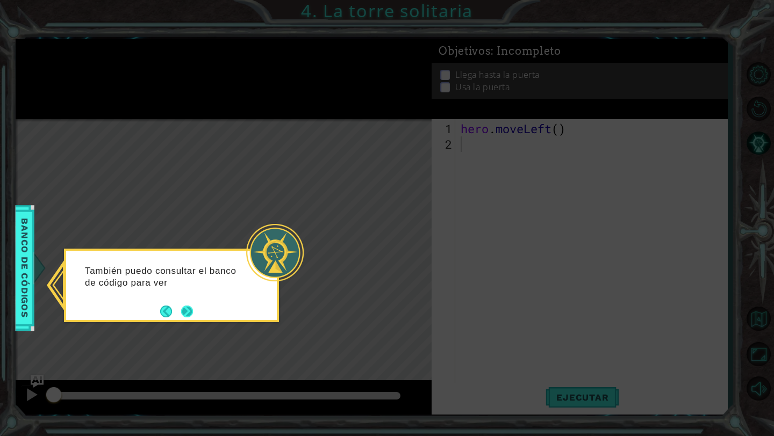
click at [182, 309] on button "Next" at bounding box center [187, 311] width 12 height 12
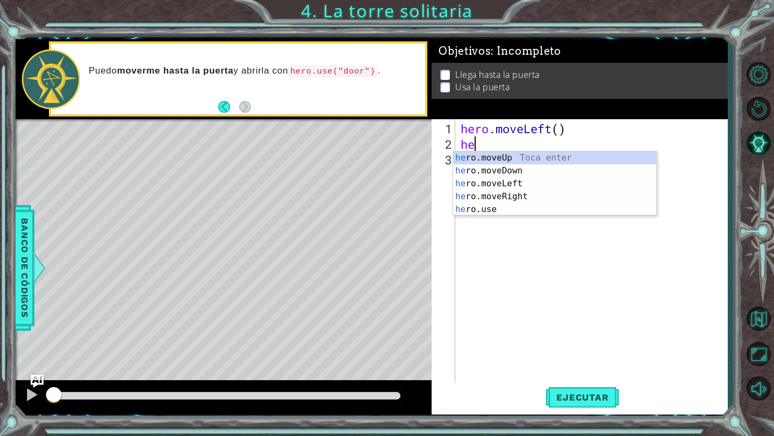
type textarea "her"
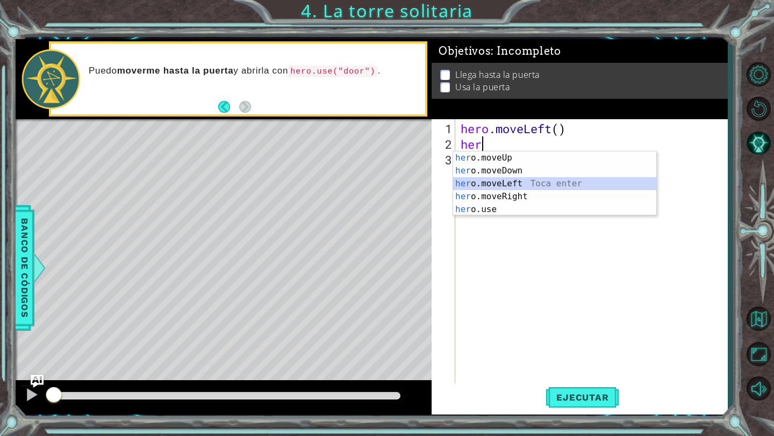
click at [495, 178] on div "her o.moveUp Toca enter her o.moveDown Toca enter her o.moveLeft [PERSON_NAME] …" at bounding box center [554, 196] width 203 height 90
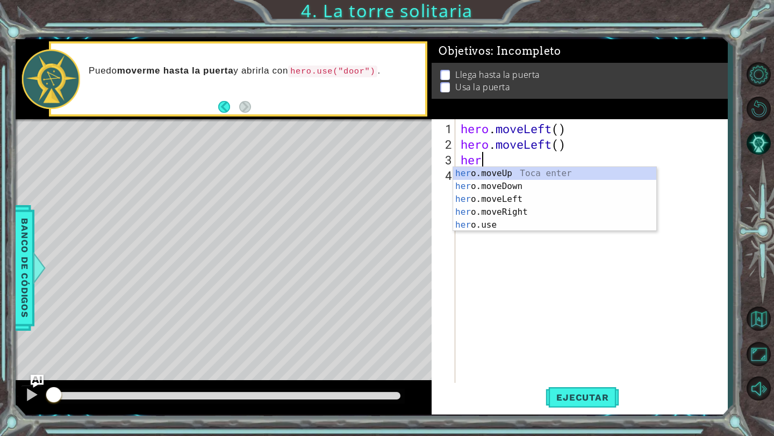
type textarea "hero"
click at [511, 198] on div "hero .moveUp Toca enter hero .moveDown Toca enter hero .moveLeft Toca enter her…" at bounding box center [554, 212] width 203 height 90
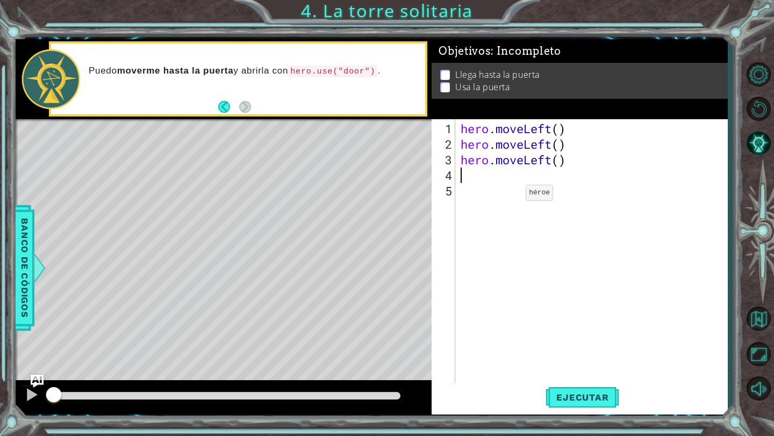
scroll to position [0, 0]
click at [584, 401] on span "Ejecutar" at bounding box center [582, 397] width 74 height 11
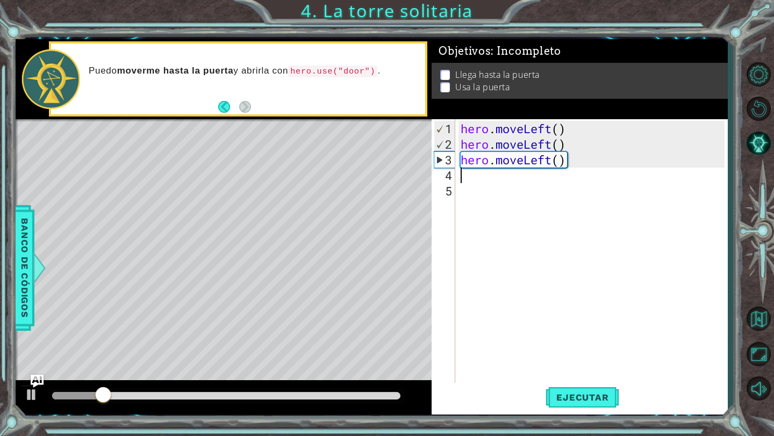
click at [527, 179] on div "hero . moveLeft ( ) hero . moveLeft ( ) hero . moveLeft ( )" at bounding box center [593, 269] width 271 height 296
type textarea "hero.moveUp()"
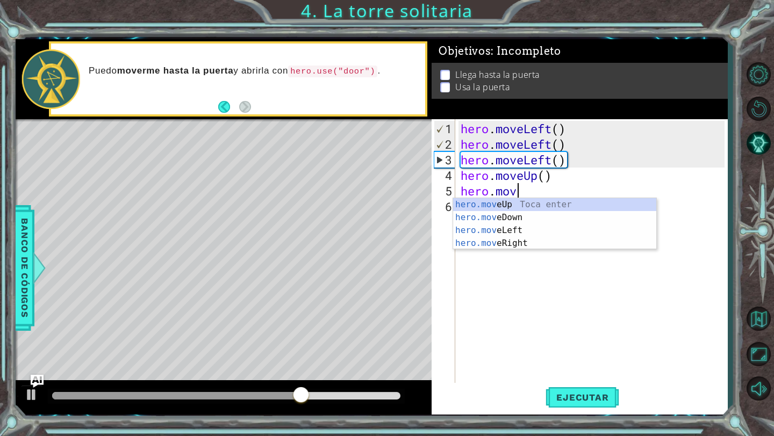
scroll to position [0, 2]
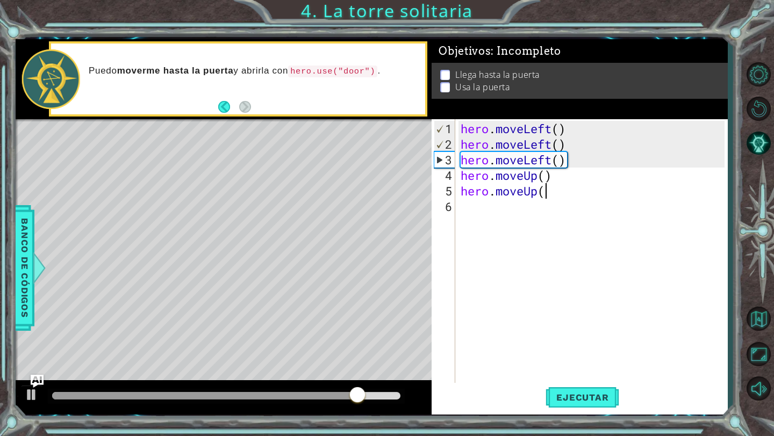
type textarea "hero.moveUp()"
click at [523, 205] on div "hero . moveLeft ( ) hero . moveLeft ( ) hero . moveLeft ( ) hero . moveUp ( ) h…" at bounding box center [593, 269] width 271 height 296
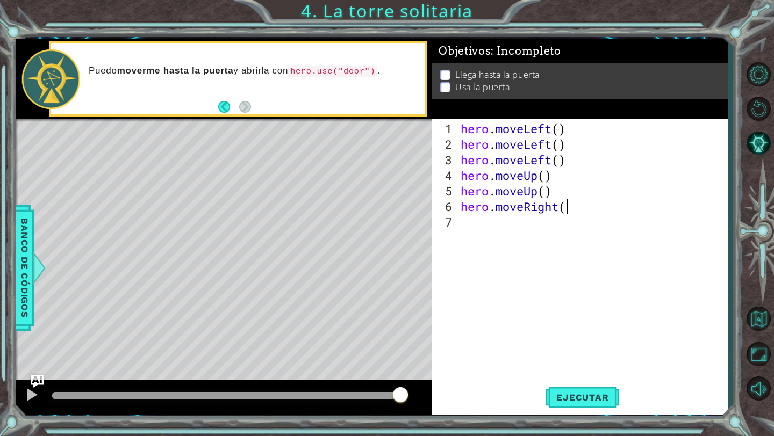
type textarea "hero.moveRight()"
click at [531, 223] on div "hero . moveLeft ( ) hero . moveLeft ( ) hero . moveLeft ( ) hero . moveUp ( ) h…" at bounding box center [593, 269] width 271 height 296
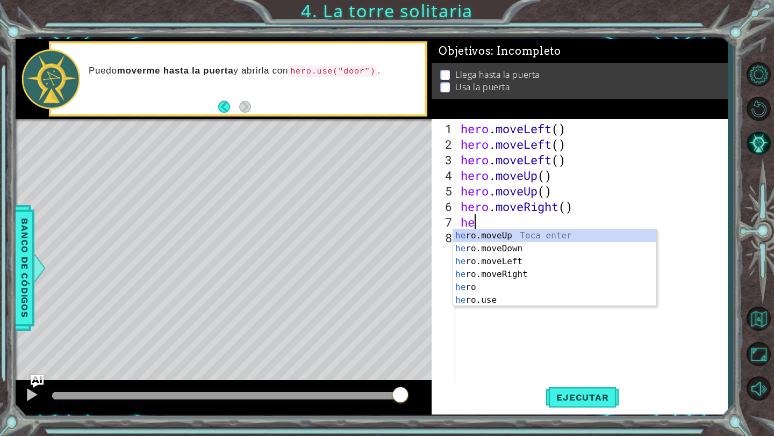
type textarea "her"
click at [523, 272] on div "her o.moveUp Toca enter her o.moveDown Toca enter her o.moveLeft [PERSON_NAME] …" at bounding box center [554, 280] width 203 height 103
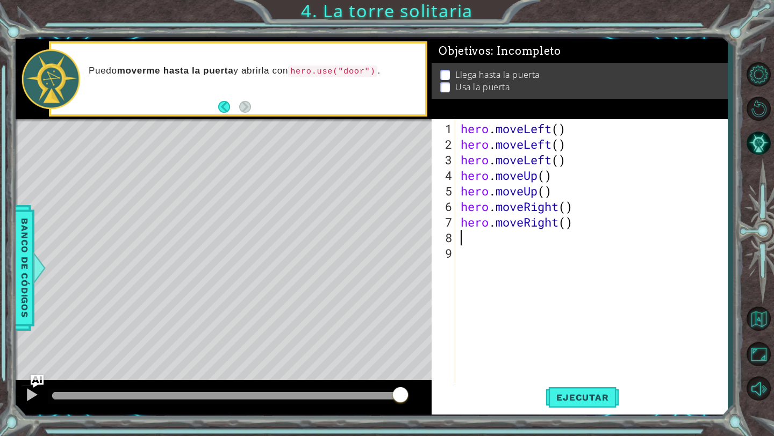
scroll to position [0, 0]
type textarea "h"
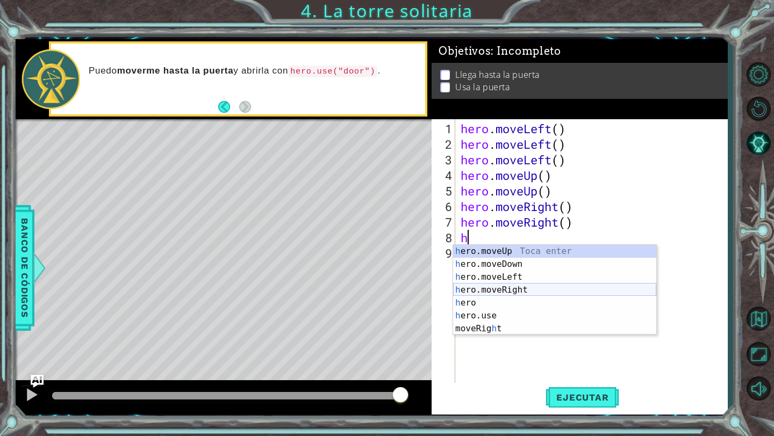
click at [495, 292] on div "h ero.moveUp Toca enter h ero.moveDown Toca enter h ero.moveLeft Toca enter h e…" at bounding box center [554, 303] width 203 height 116
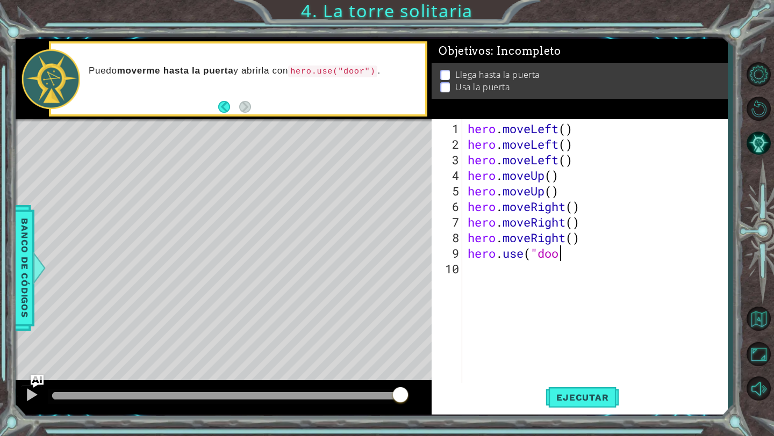
scroll to position [0, 4]
type textarea "hero.use("door")"
click at [481, 275] on div "hero . moveLeft ( ) hero . moveLeft ( ) hero . moveLeft ( ) hero . moveUp ( ) h…" at bounding box center [597, 269] width 265 height 296
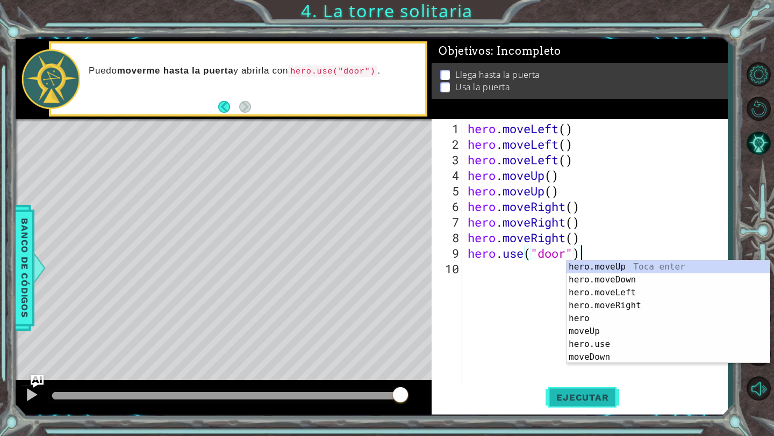
type textarea "hero.use("door")"
click at [562, 395] on span "Ejecutar" at bounding box center [582, 397] width 74 height 11
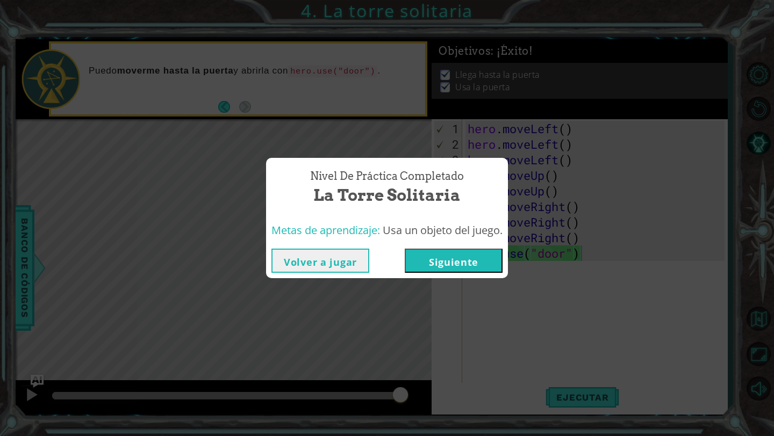
click at [439, 258] on button "Siguiente" at bounding box center [454, 261] width 98 height 24
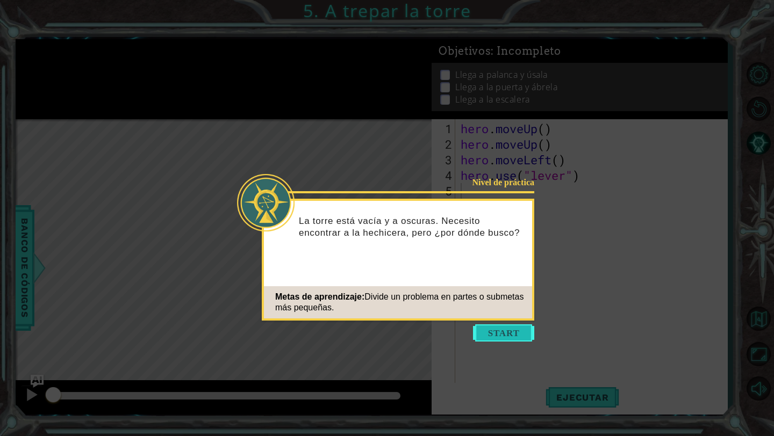
click at [519, 336] on button "Start" at bounding box center [503, 332] width 61 height 17
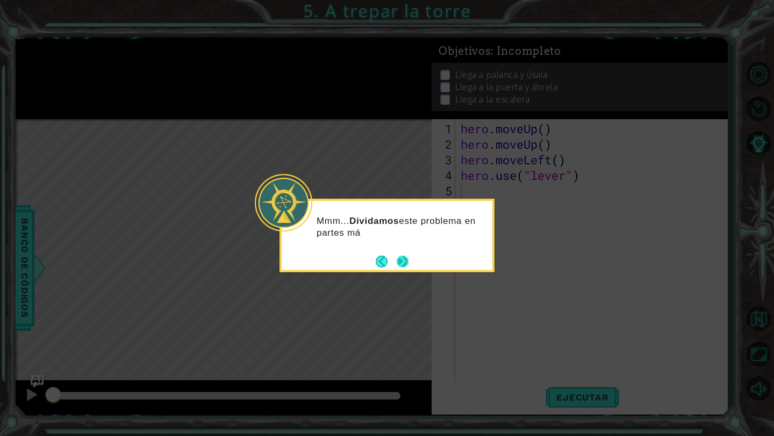
click at [403, 264] on button "Next" at bounding box center [402, 261] width 12 height 12
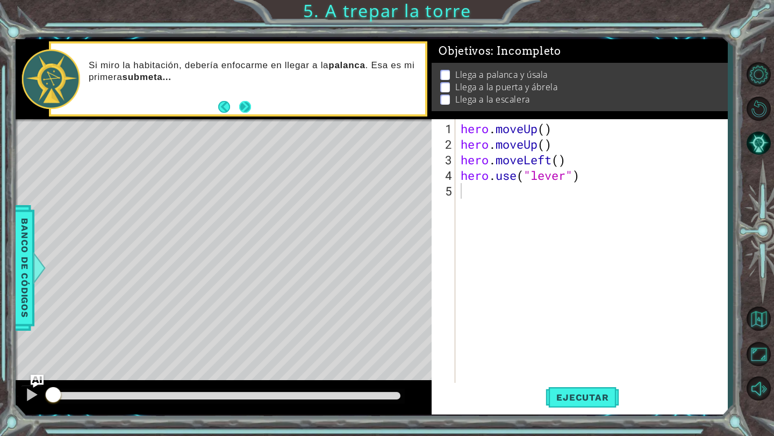
click at [246, 102] on button "Next" at bounding box center [245, 107] width 12 height 12
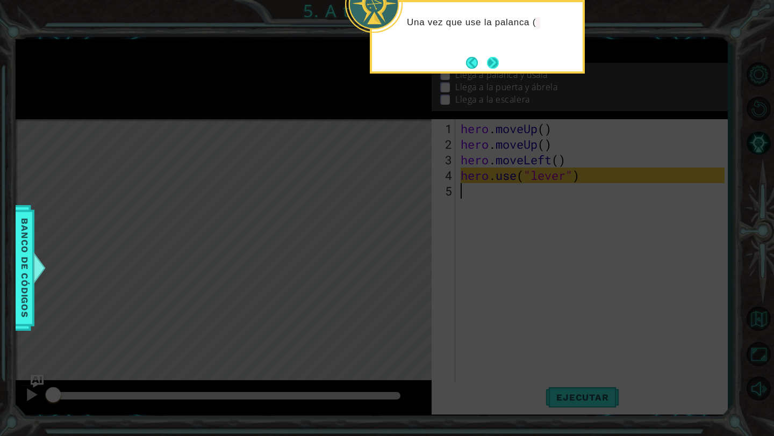
click at [488, 62] on button "Next" at bounding box center [493, 63] width 12 height 12
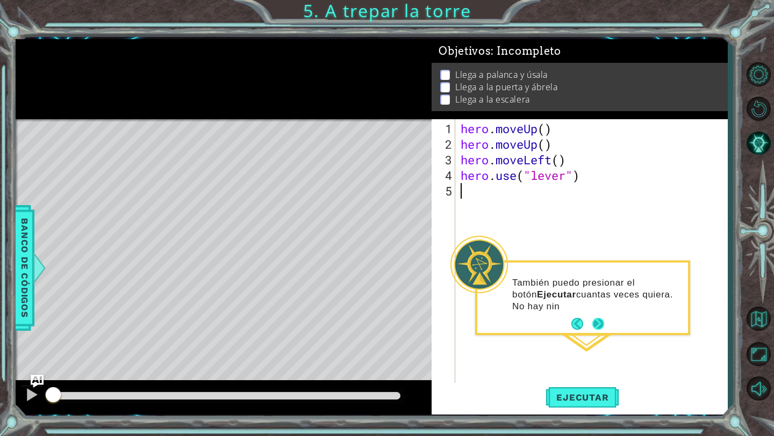
click at [601, 328] on button "Next" at bounding box center [598, 324] width 12 height 12
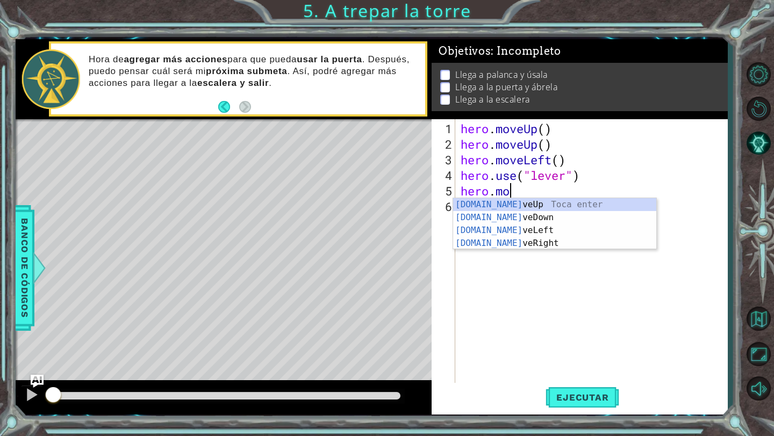
type textarea "hero.mov"
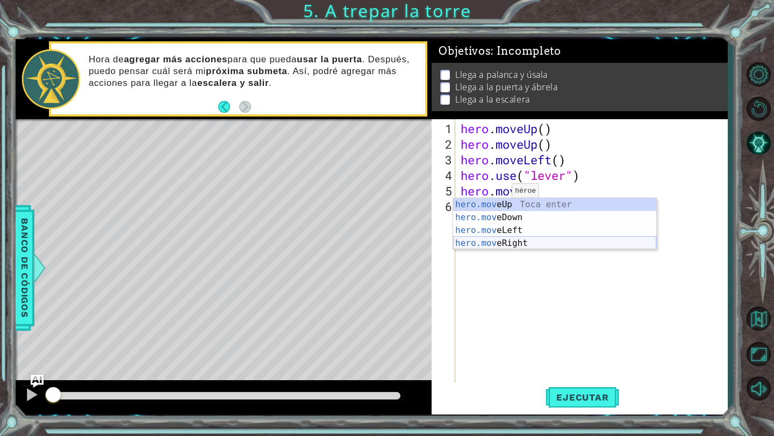
click at [507, 241] on div "hero.mov eUp Toca enter hero.mov eDown Toca enter hero.mov eLeft Toca enter her…" at bounding box center [554, 236] width 203 height 77
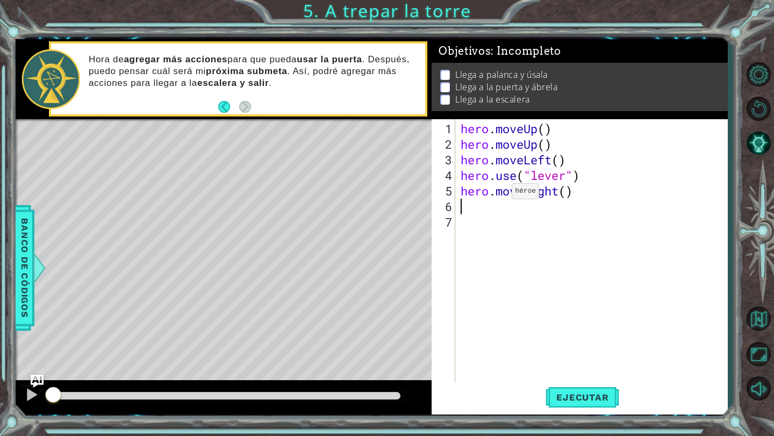
scroll to position [0, 0]
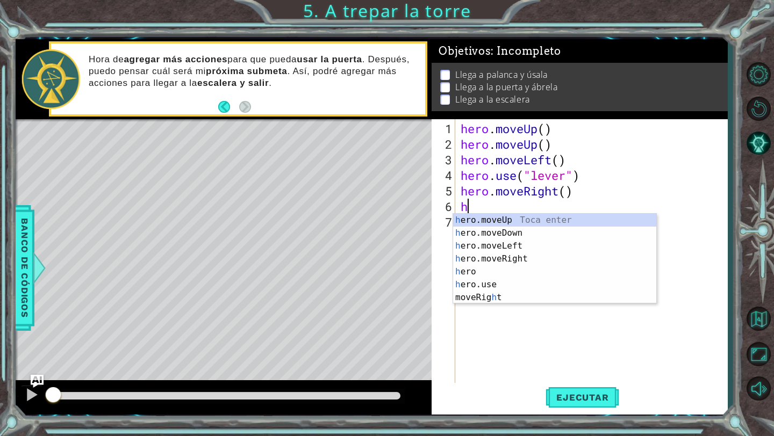
type textarea "he"
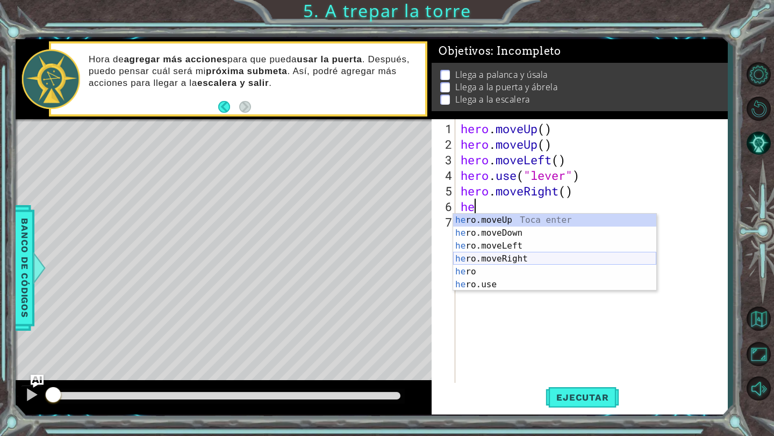
click at [514, 257] on div "he ro.moveUp Toca enter he ro.moveDown Toca enter he ro.moveLeft Toca enter he …" at bounding box center [554, 265] width 203 height 103
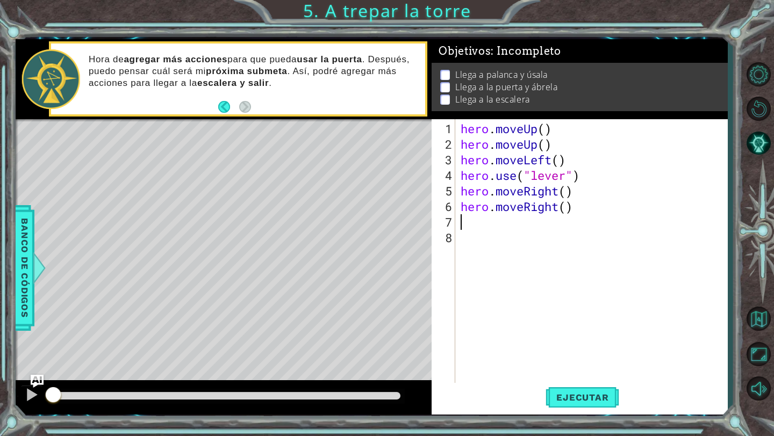
type textarea "h"
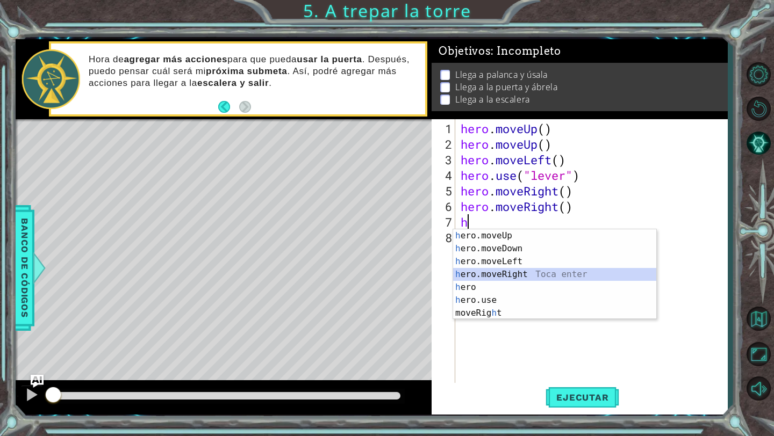
click at [513, 272] on div "h ero.moveUp Toca enter h ero.moveDown Toca enter h ero.moveLeft Toca enter h e…" at bounding box center [554, 287] width 203 height 116
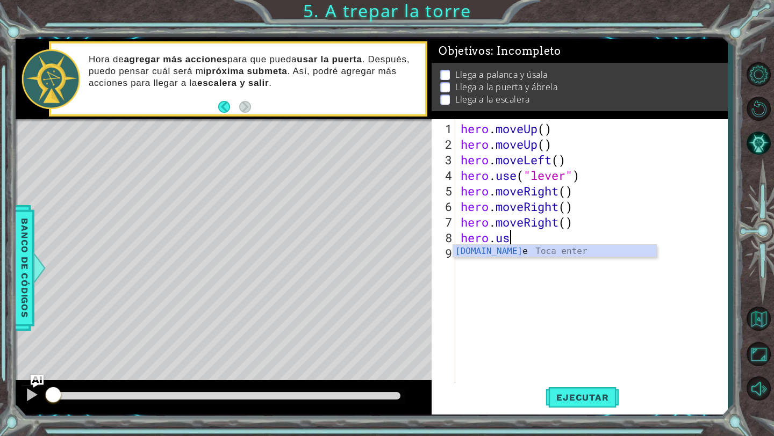
scroll to position [0, 2]
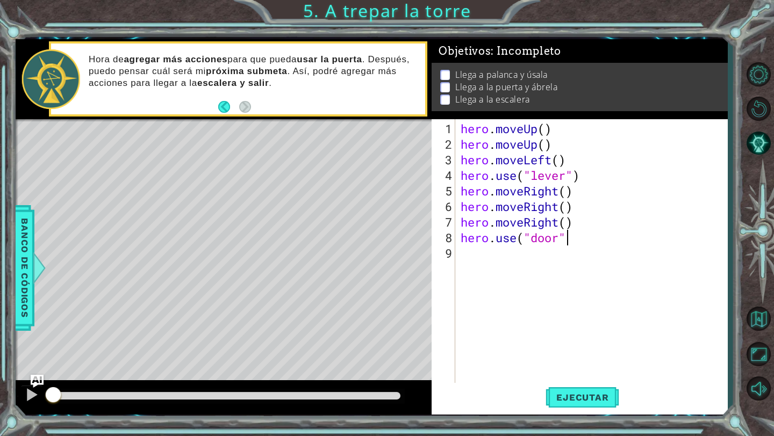
type textarea "hero.use("door")"
click at [474, 250] on div "hero . moveUp ( ) hero . moveUp ( ) hero . moveLeft ( ) hero . use ( "lever" ) …" at bounding box center [593, 269] width 271 height 296
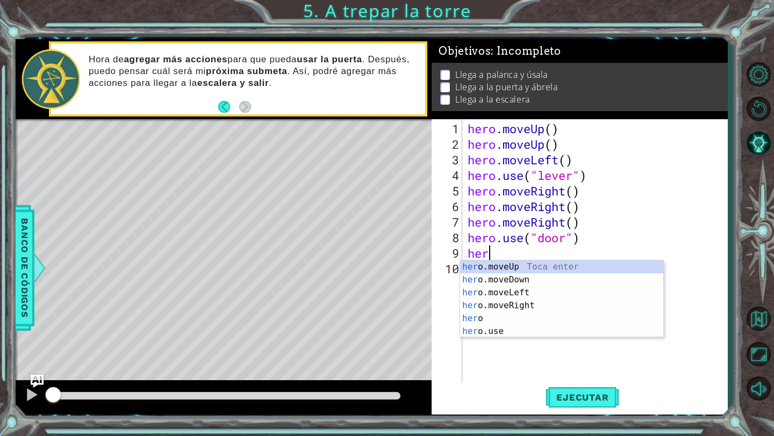
type textarea "hero"
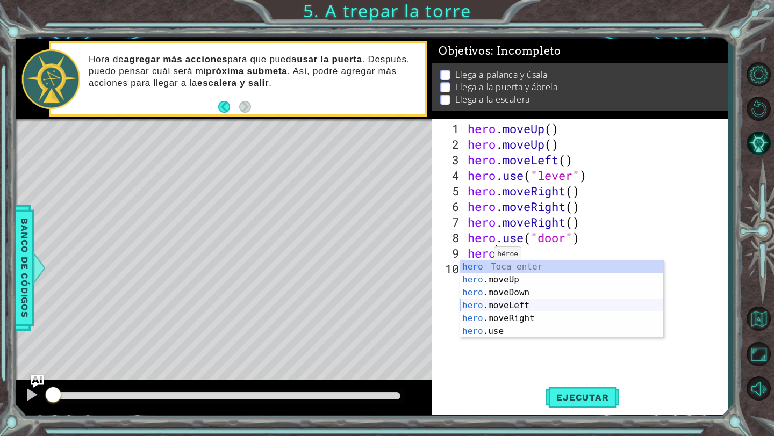
click at [495, 304] on div "hero Toca enter hero .moveUp Toca enter hero .moveDown Toca enter hero .moveLef…" at bounding box center [561, 312] width 203 height 103
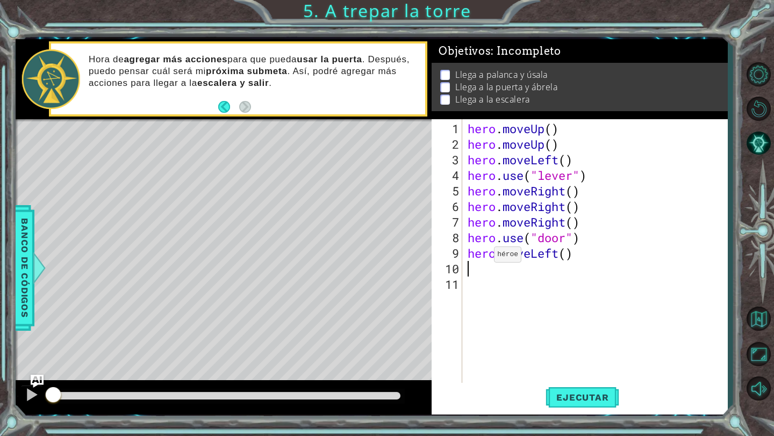
scroll to position [0, 0]
type textarea "h"
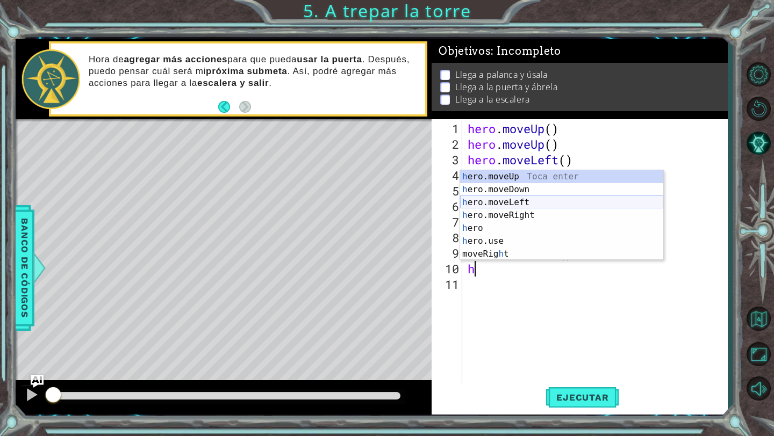
click at [525, 203] on div "h ero.moveUp Toca enter h ero.moveDown Toca enter h ero.moveLeft Toca enter h e…" at bounding box center [561, 228] width 203 height 116
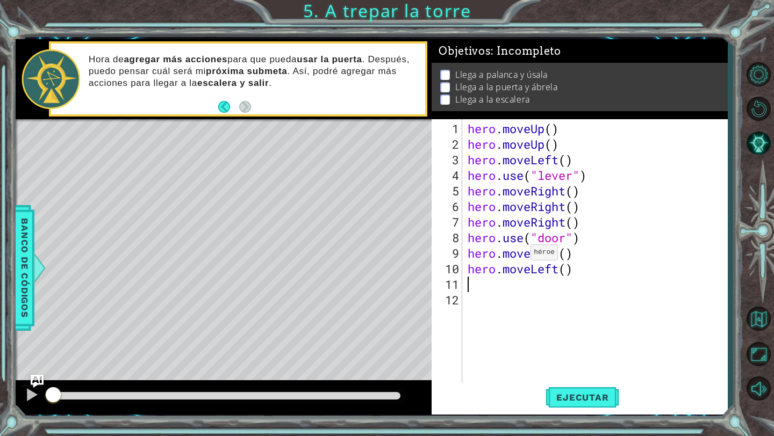
type textarea "h"
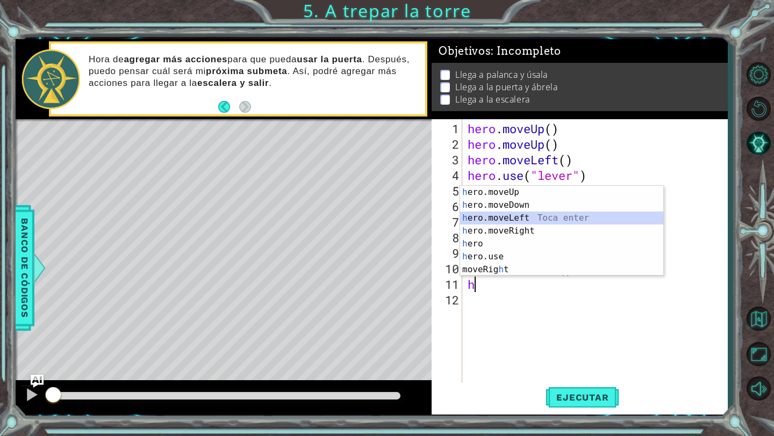
click at [532, 218] on div "h ero.moveUp Toca enter h ero.moveDown Toca enter h ero.moveLeft Toca enter h e…" at bounding box center [561, 244] width 203 height 116
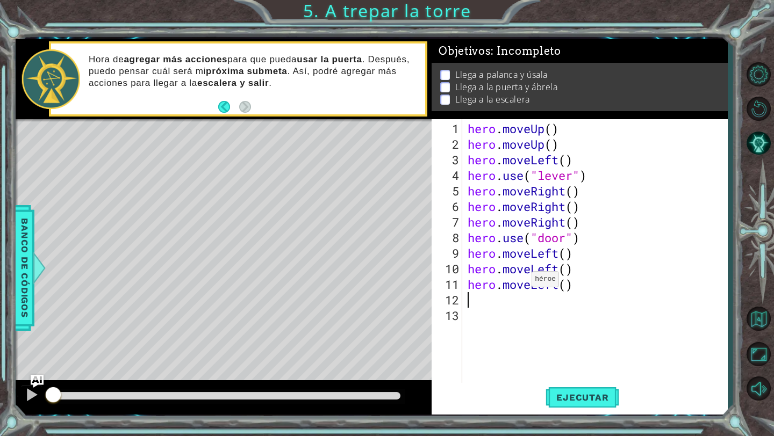
type textarea "h"
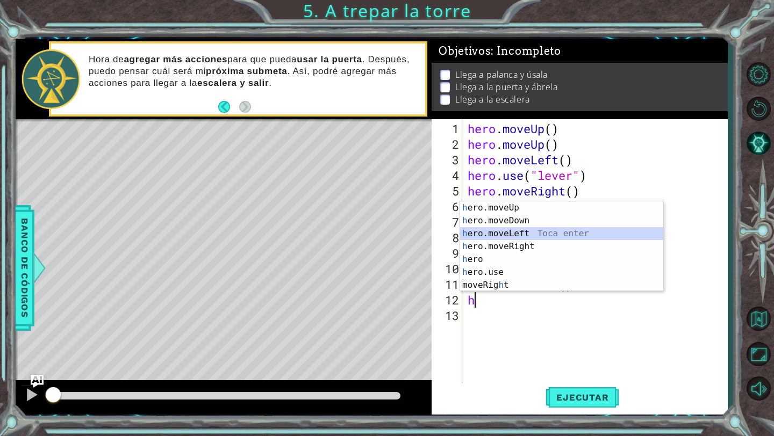
click at [524, 235] on div "h ero.moveUp Toca enter h ero.moveDown Toca enter h ero.moveLeft Toca enter h e…" at bounding box center [561, 259] width 203 height 116
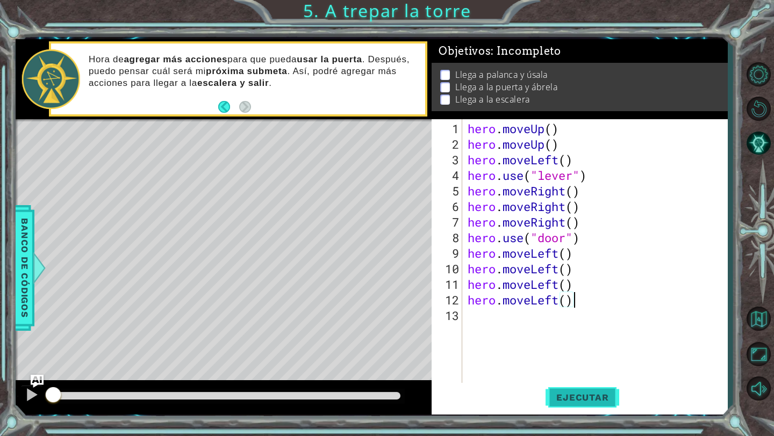
click at [597, 397] on span "Ejecutar" at bounding box center [582, 397] width 74 height 11
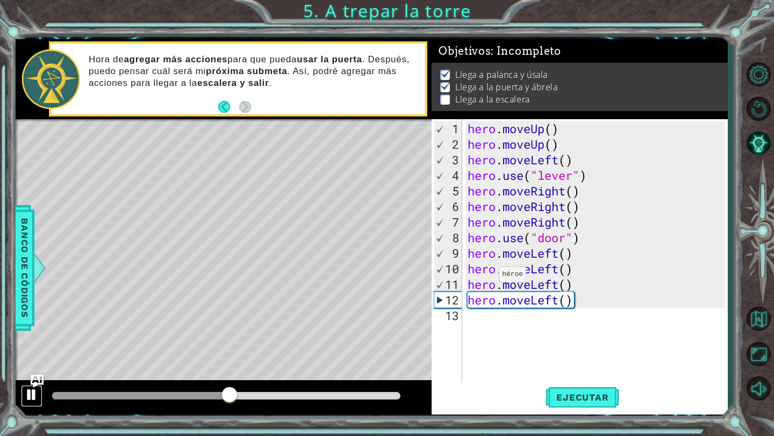
click at [33, 392] on div at bounding box center [32, 395] width 14 height 14
click at [590, 237] on div "hero . moveUp ( ) hero . moveUp ( ) hero . moveLeft ( ) hero . use ( "lever" ) …" at bounding box center [597, 269] width 265 height 296
type textarea "hero.use("door")"
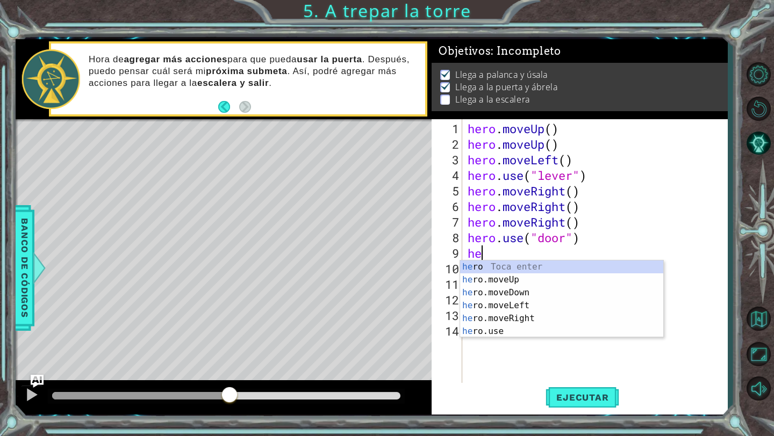
type textarea "hero"
click at [562, 278] on div "hero Toca enter hero .moveUp Toca enter hero .moveDown Toca enter hero .moveLef…" at bounding box center [561, 312] width 203 height 103
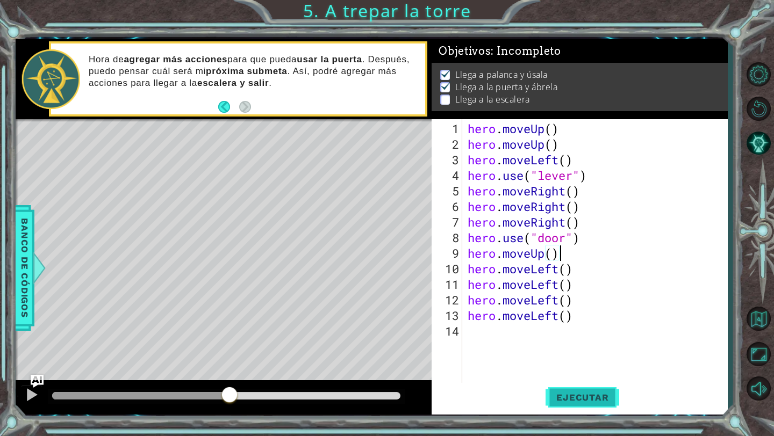
type textarea "hero.moveUp()"
click at [569, 399] on span "Ejecutar" at bounding box center [582, 397] width 74 height 11
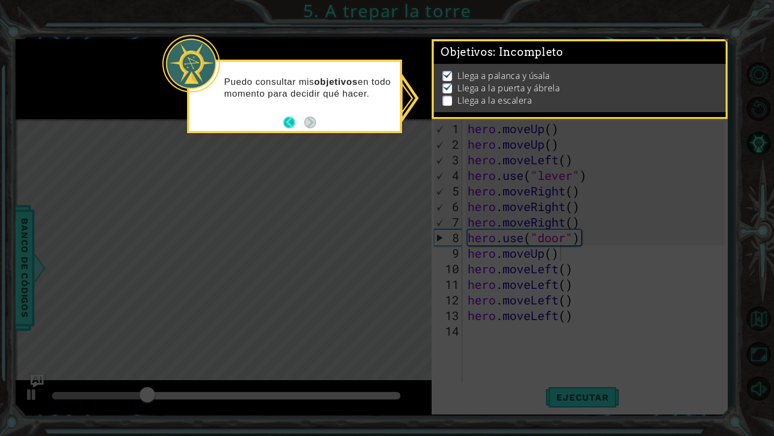
click at [296, 121] on button "Back" at bounding box center [293, 123] width 21 height 12
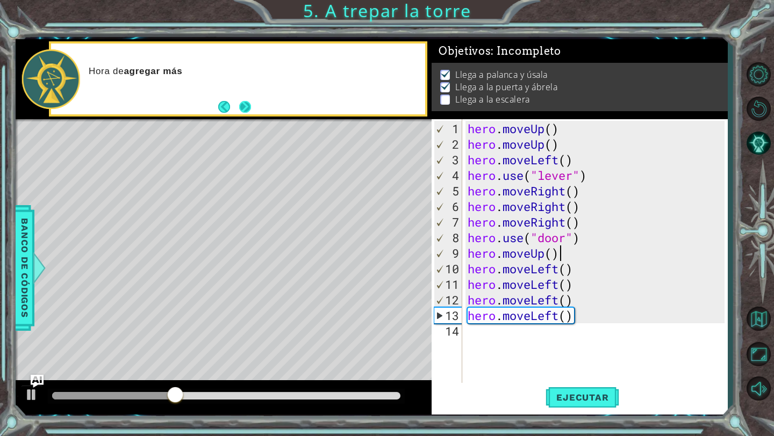
click at [250, 109] on button "Next" at bounding box center [245, 107] width 12 height 12
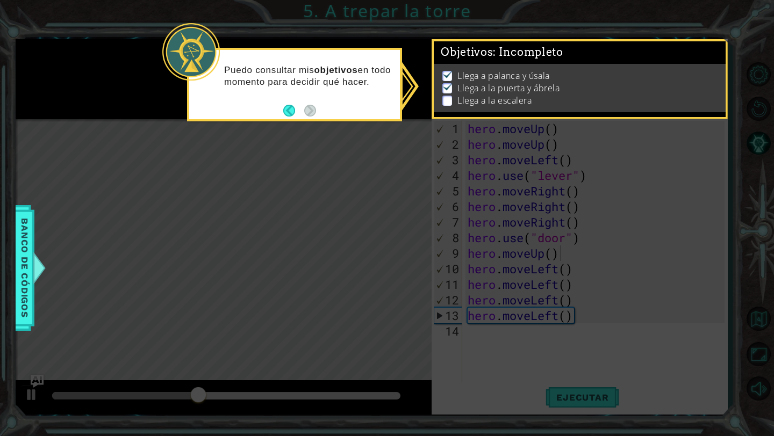
click at [467, 107] on div "Llega a palanca y úsala Llega a la puerta y ábrela Llega a la escalera" at bounding box center [579, 88] width 291 height 48
click at [410, 113] on icon at bounding box center [387, 218] width 774 height 436
click at [330, 105] on div "Puedo consultar mis objetivos en todo momento para decidir qué hacer." at bounding box center [294, 81] width 211 height 54
click at [498, 75] on p "Llega a palanca y úsala" at bounding box center [503, 76] width 92 height 12
click at [30, 225] on span "Banco de códigos" at bounding box center [24, 268] width 17 height 111
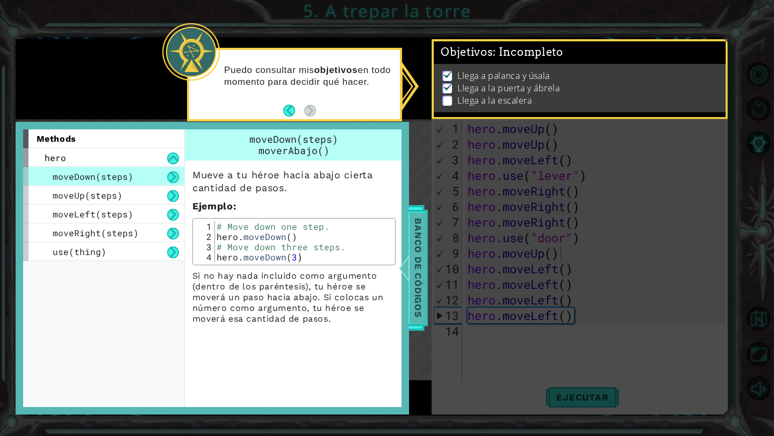
click at [410, 244] on span "Banco de códigos" at bounding box center [417, 268] width 17 height 111
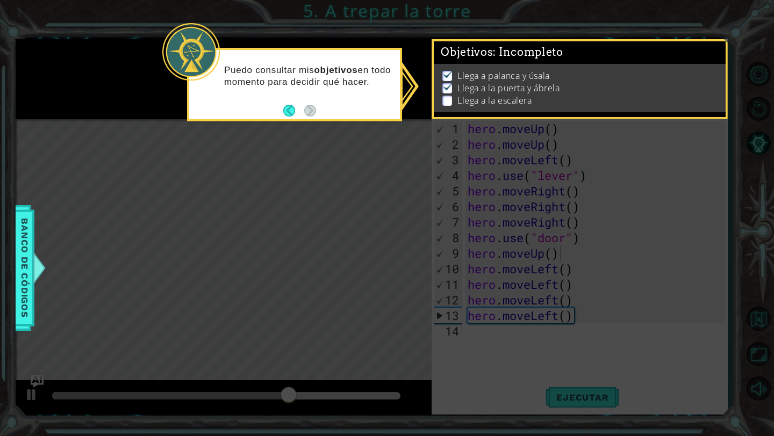
click at [451, 98] on p at bounding box center [447, 101] width 10 height 10
click at [448, 89] on img at bounding box center [447, 86] width 11 height 9
click at [293, 111] on button "Back" at bounding box center [293, 111] width 21 height 12
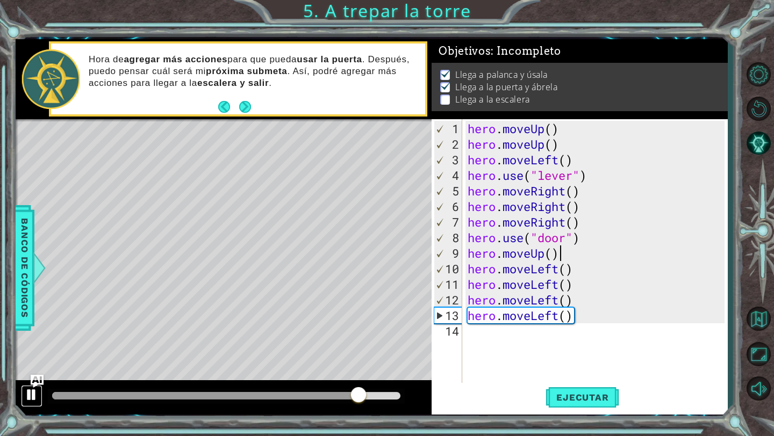
click at [28, 394] on div at bounding box center [32, 395] width 14 height 14
click at [30, 392] on div at bounding box center [32, 395] width 14 height 14
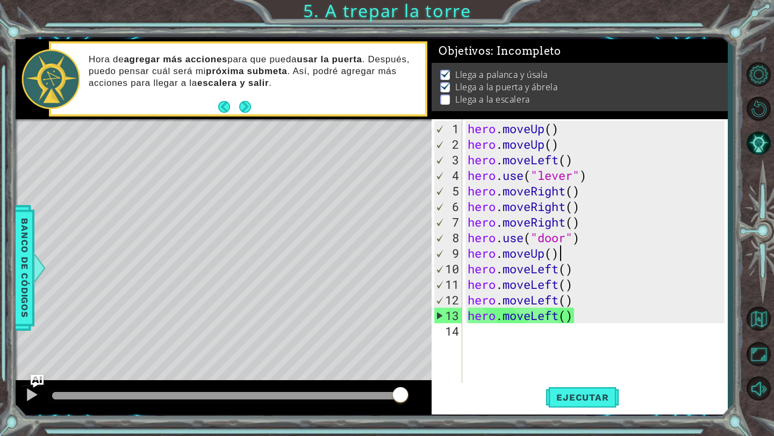
click at [568, 256] on div "hero . moveUp ( ) hero . moveUp ( ) hero . moveLeft ( ) hero . use ( "lever" ) …" at bounding box center [597, 269] width 265 height 296
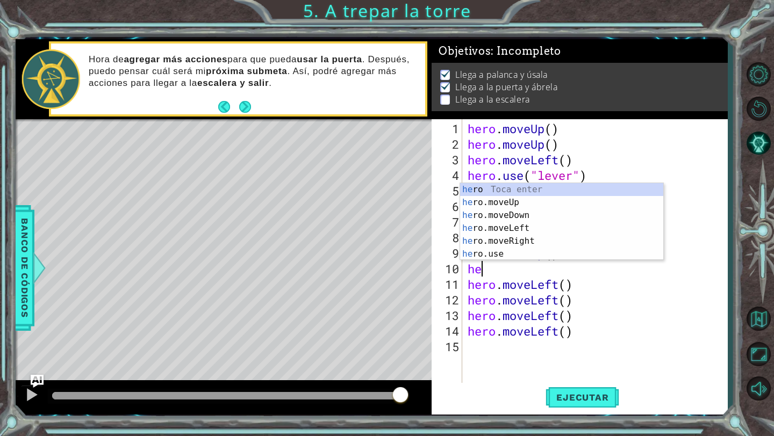
type textarea "hero"
click at [555, 202] on div "hero Toca enter hero .moveUp Toca enter hero .moveDown Toca enter hero .moveLef…" at bounding box center [561, 234] width 203 height 103
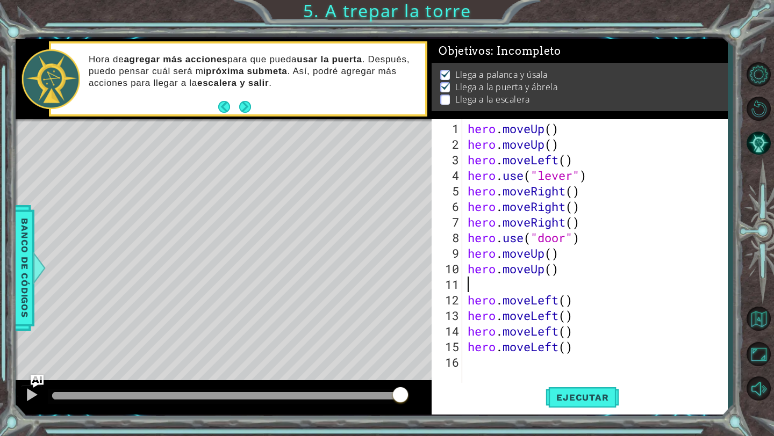
scroll to position [0, 0]
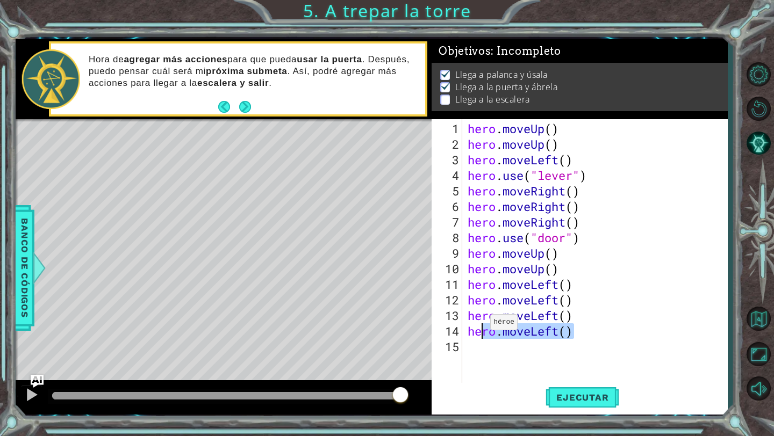
drag, startPoint x: 575, startPoint y: 330, endPoint x: 480, endPoint y: 326, distance: 95.2
click at [480, 326] on div "hero . moveUp ( ) hero . moveUp ( ) hero . moveLeft ( ) hero . use ( "lever" ) …" at bounding box center [597, 269] width 265 height 296
click at [501, 331] on div "hero . moveUp ( ) hero . moveUp ( ) hero . moveLeft ( ) hero . use ( "lever" ) …" at bounding box center [594, 251] width 259 height 265
drag, startPoint x: 503, startPoint y: 331, endPoint x: 578, endPoint y: 331, distance: 74.1
click at [579, 331] on div "hero . moveUp ( ) hero . moveUp ( ) hero . moveLeft ( ) hero . use ( "lever" ) …" at bounding box center [597, 269] width 265 height 296
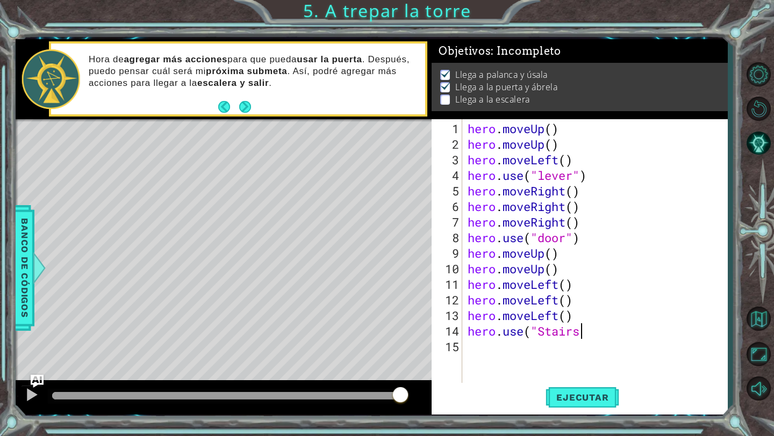
scroll to position [0, 5]
type textarea "hero.use("Stairs")"
click at [563, 355] on div "hero . moveUp ( ) hero . moveUp ( ) hero . moveLeft ( ) hero . use ( "lever" ) …" at bounding box center [597, 269] width 265 height 296
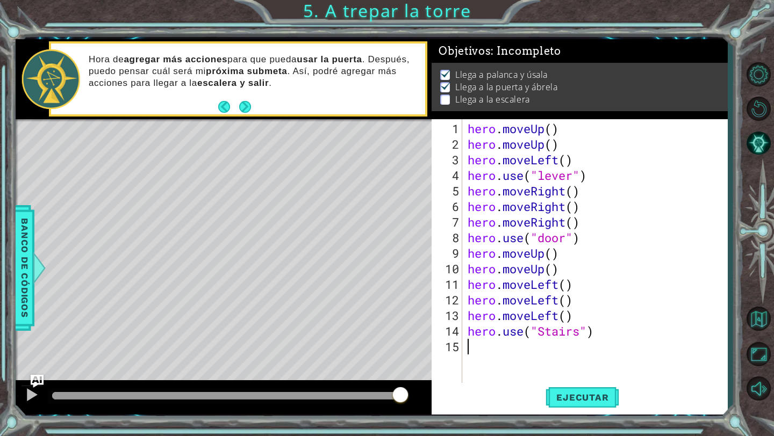
type textarea "hero.use("Stairs")"
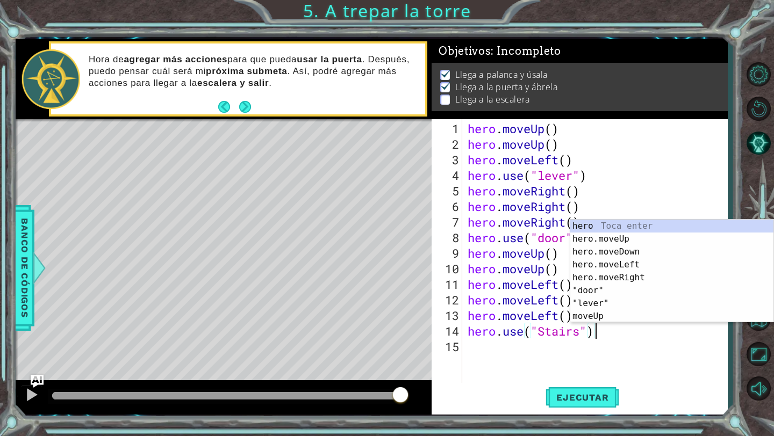
click at [505, 351] on div "hero . moveUp ( ) hero . moveUp ( ) hero . moveLeft ( ) hero . use ( "lever" ) …" at bounding box center [597, 269] width 265 height 296
type textarea "hero.use("Stairs")"
click at [574, 395] on span "Ejecutar" at bounding box center [582, 397] width 74 height 11
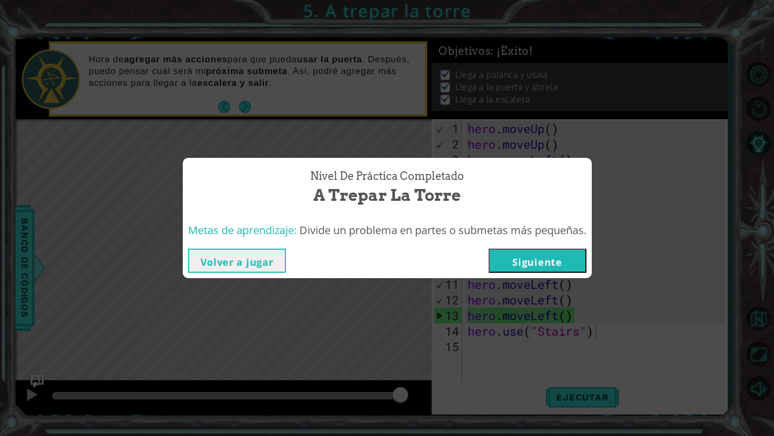
click at [543, 259] on button "Siguiente" at bounding box center [537, 261] width 98 height 24
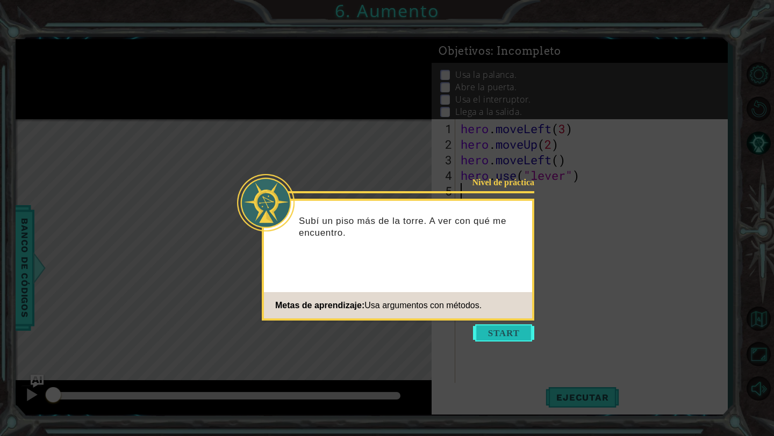
click at [510, 329] on button "Start" at bounding box center [503, 332] width 61 height 17
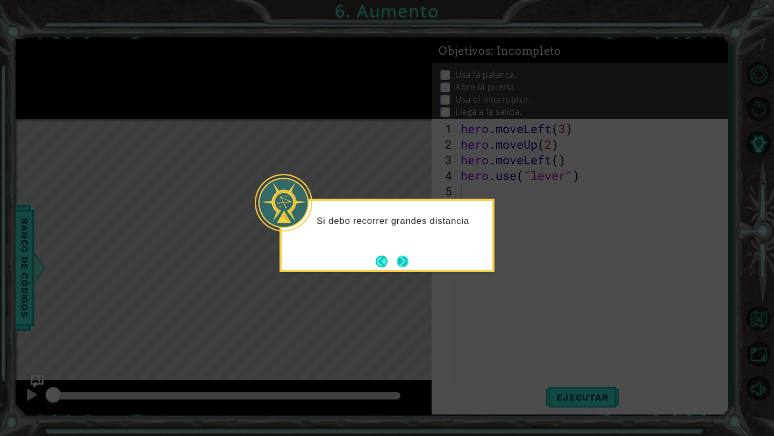
click at [408, 263] on button "Next" at bounding box center [402, 262] width 12 height 12
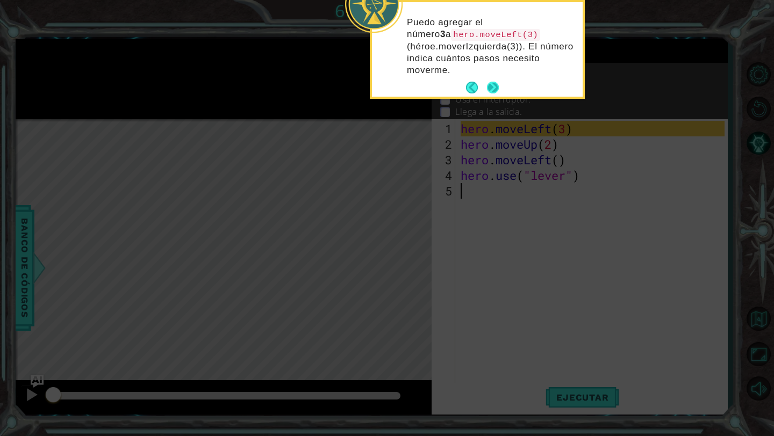
click at [493, 92] on button "Next" at bounding box center [493, 88] width 12 height 12
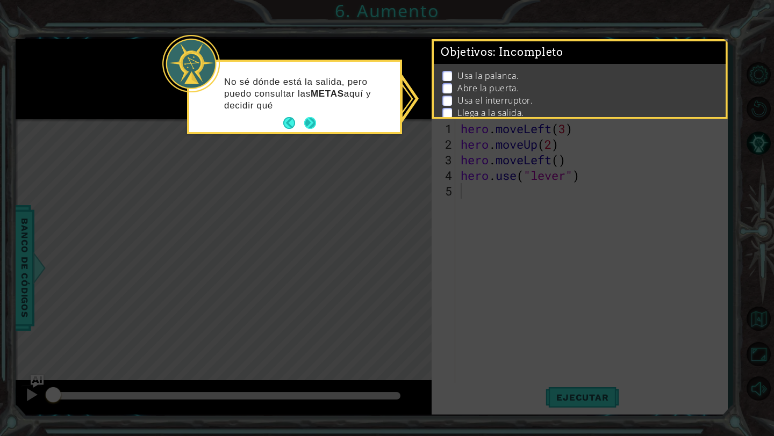
click at [314, 123] on button "Next" at bounding box center [310, 123] width 12 height 12
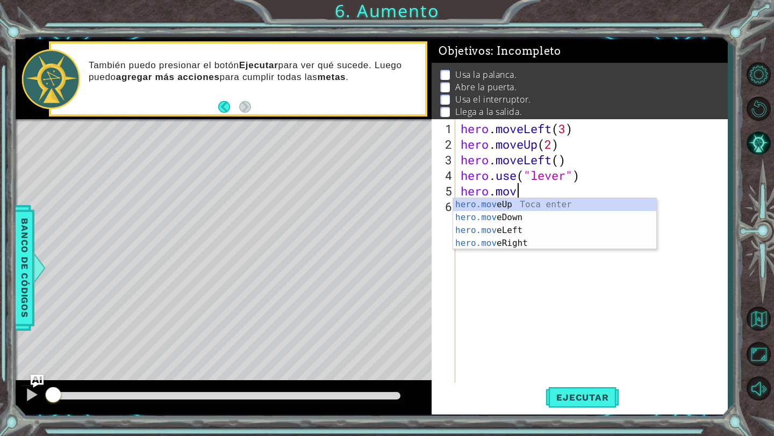
scroll to position [0, 2]
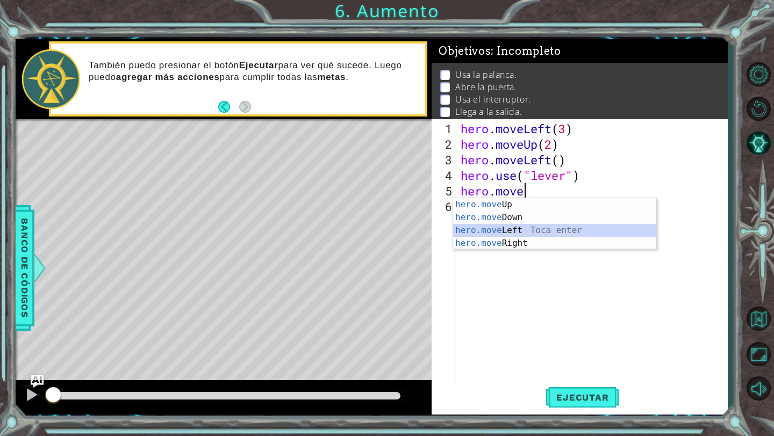
click at [519, 227] on div "hero.move Up Toca enter hero.move Down Toca enter hero.move Left Toca enter her…" at bounding box center [554, 236] width 203 height 77
type textarea "hero.moveLeft(1)"
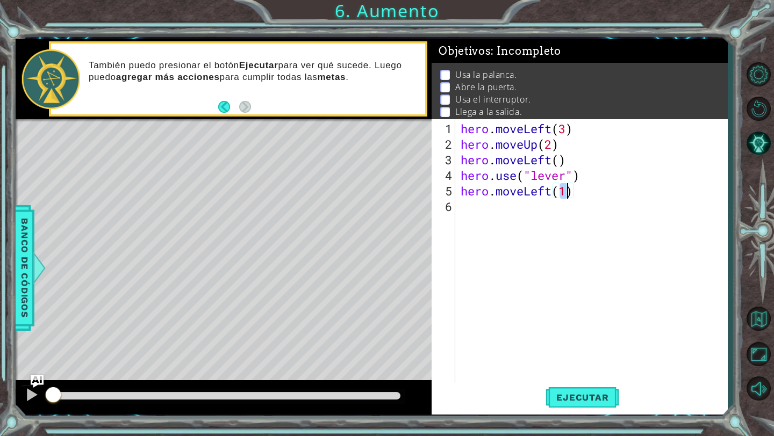
click at [542, 210] on div "hero . moveLeft ( 3 ) hero . moveUp ( 2 ) hero . moveLeft ( ) hero . use ( "lev…" at bounding box center [593, 269] width 271 height 296
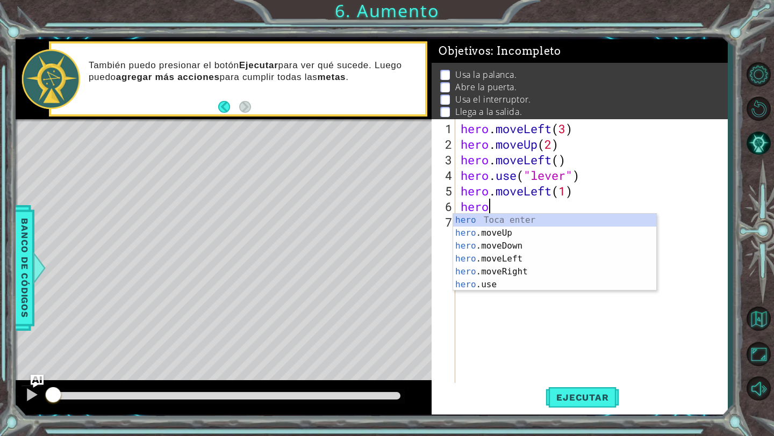
scroll to position [0, 1]
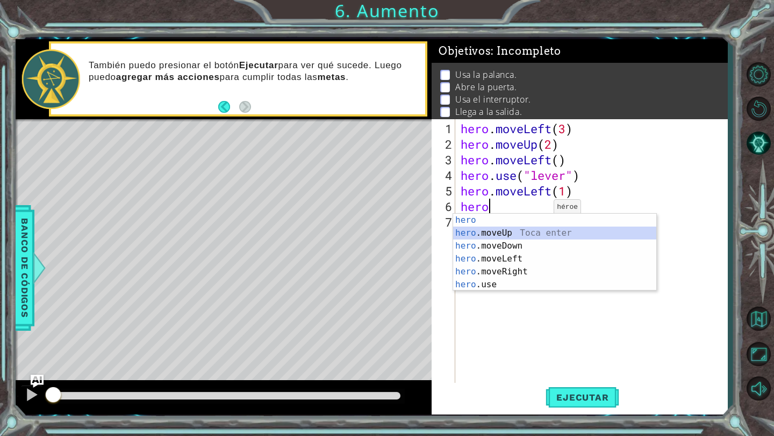
click at [518, 230] on div "hero Toca enter hero .moveUp Toca enter hero .moveDown Toca enter hero .moveLef…" at bounding box center [554, 265] width 203 height 103
type textarea "hero.moveUp(1)"
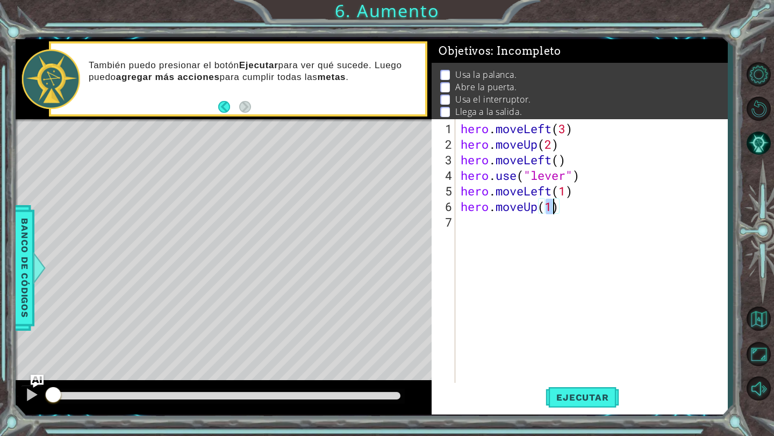
click at [514, 227] on div "hero . moveLeft ( 3 ) hero . moveUp ( 2 ) hero . moveLeft ( ) hero . use ( "lev…" at bounding box center [593, 269] width 271 height 296
click at [552, 205] on div "hero . moveLeft ( 3 ) hero . moveUp ( 2 ) hero . moveLeft ( ) hero . use ( "lev…" at bounding box center [593, 269] width 271 height 296
type textarea "hero.moveUp(2)"
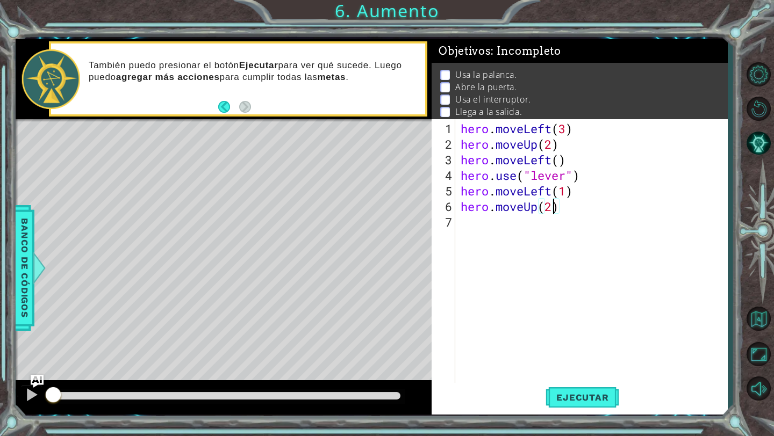
click at [539, 228] on div "hero . moveLeft ( 3 ) hero . moveUp ( 2 ) hero . moveLeft ( ) hero . use ( "lev…" at bounding box center [593, 269] width 271 height 296
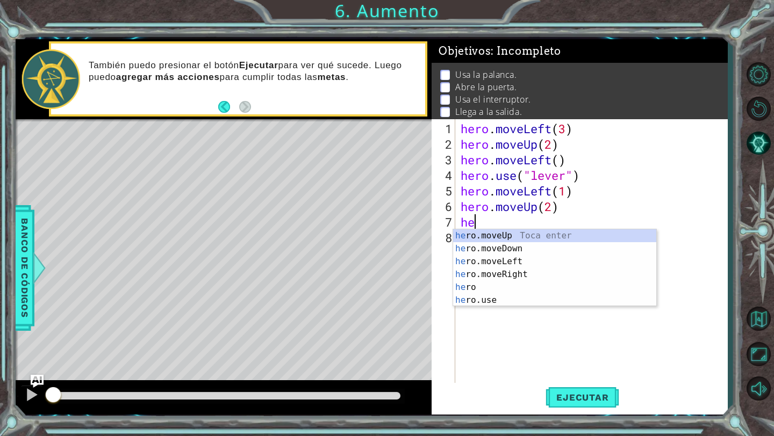
scroll to position [0, 1]
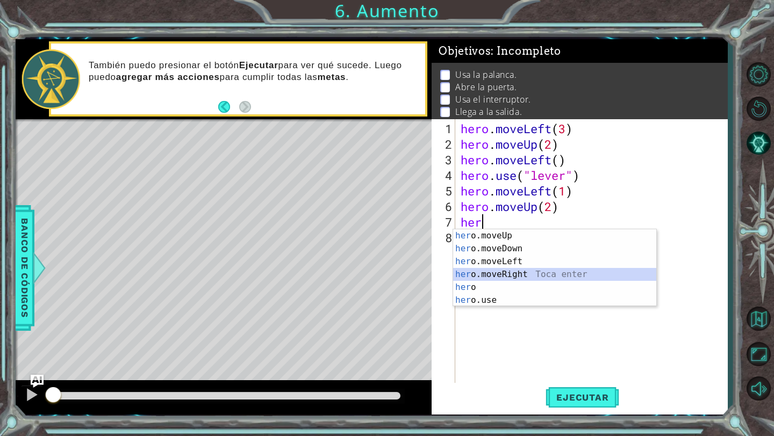
click at [533, 274] on div "her o.moveUp Toca enter her o.moveDown Toca enter her o.moveLeft [PERSON_NAME] …" at bounding box center [554, 280] width 203 height 103
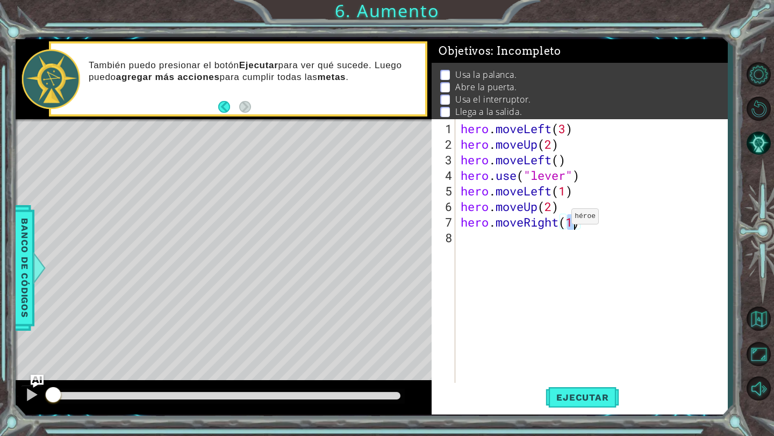
type textarea "hero.moveRight(2)"
click at [522, 244] on div "hero . moveLeft ( 3 ) hero . moveUp ( 2 ) hero . moveLeft ( ) hero . use ( "lev…" at bounding box center [593, 269] width 271 height 296
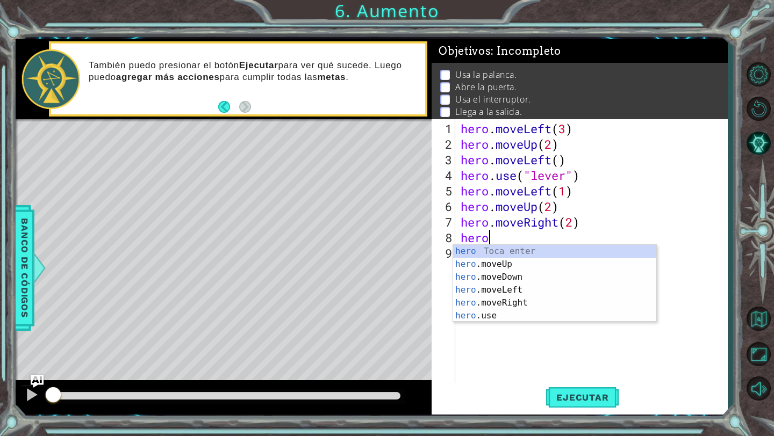
scroll to position [0, 1]
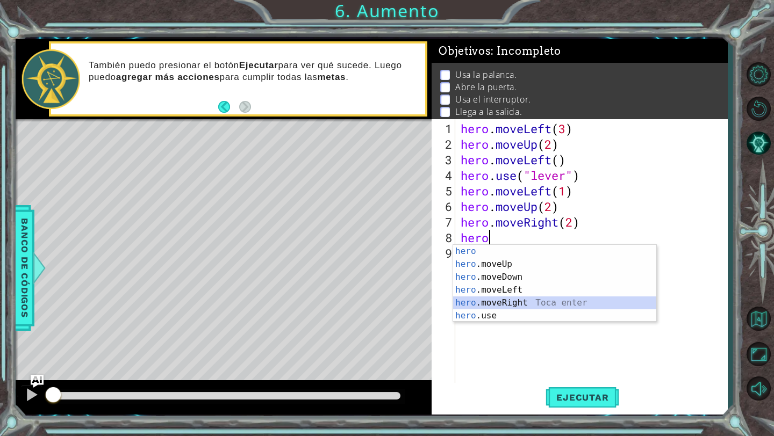
click at [525, 302] on div "hero Toca enter hero .moveUp Toca enter hero .moveDown Toca enter hero .moveLef…" at bounding box center [554, 296] width 203 height 103
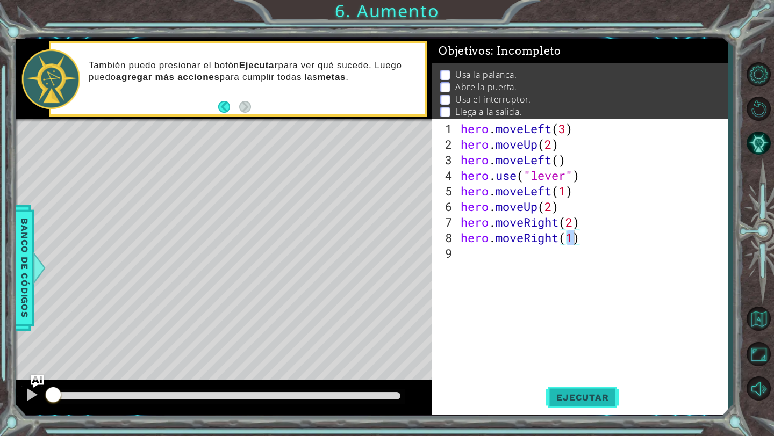
click at [607, 395] on span "Ejecutar" at bounding box center [582, 397] width 74 height 11
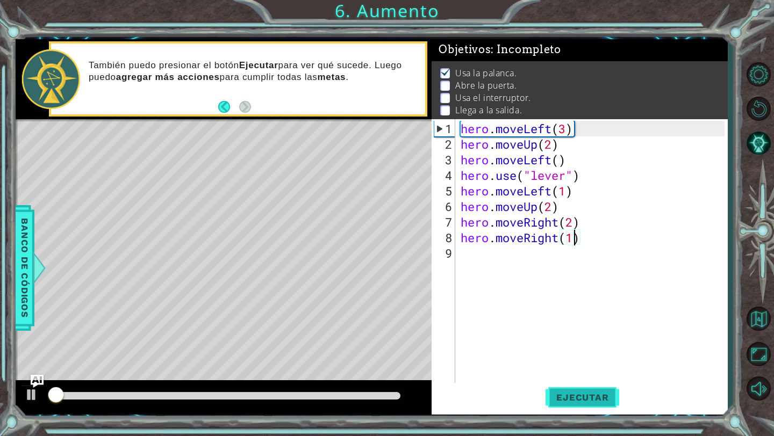
scroll to position [2, 0]
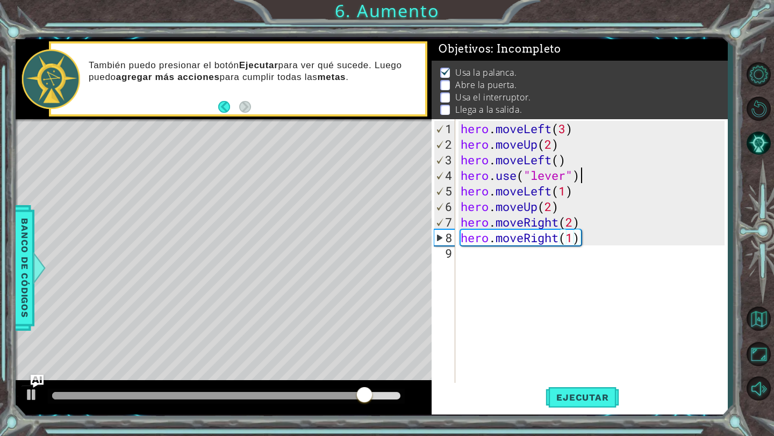
click at [589, 181] on div "hero . moveLeft ( 3 ) hero . moveUp ( 2 ) hero . moveLeft ( ) hero . use ( "lev…" at bounding box center [593, 269] width 271 height 296
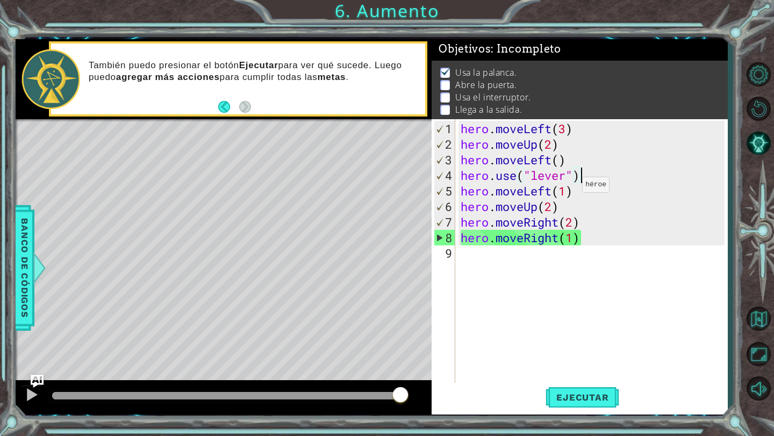
click at [566, 190] on div "hero . moveLeft ( 3 ) hero . moveUp ( 2 ) hero . moveLeft ( ) hero . use ( "lev…" at bounding box center [593, 269] width 271 height 296
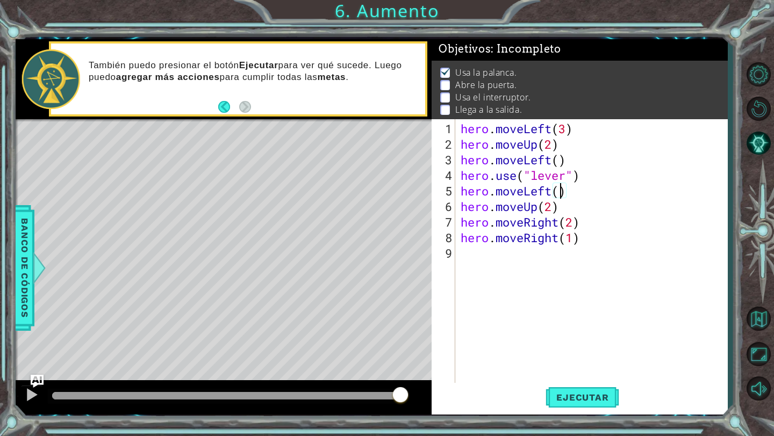
type textarea "hero.moveLeft(2)"
click at [596, 188] on div "hero . moveLeft ( 3 ) hero . moveUp ( 2 ) hero . moveLeft ( ) hero . use ( "lev…" at bounding box center [593, 269] width 271 height 296
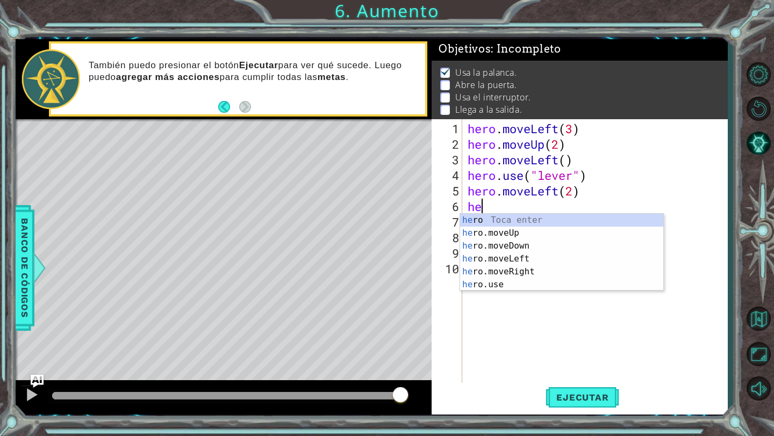
scroll to position [0, 1]
click at [558, 272] on div "her o Toca enter her o.moveUp Toca enter her o.moveDown Toca enter her o.moveLe…" at bounding box center [561, 265] width 203 height 103
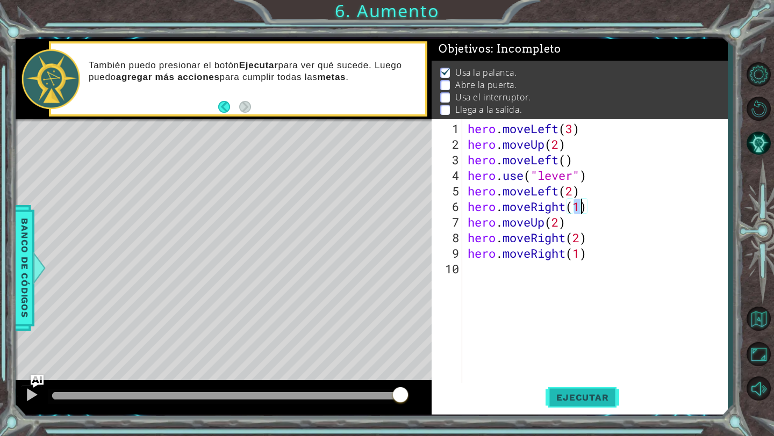
click at [597, 400] on span "Ejecutar" at bounding box center [582, 397] width 74 height 11
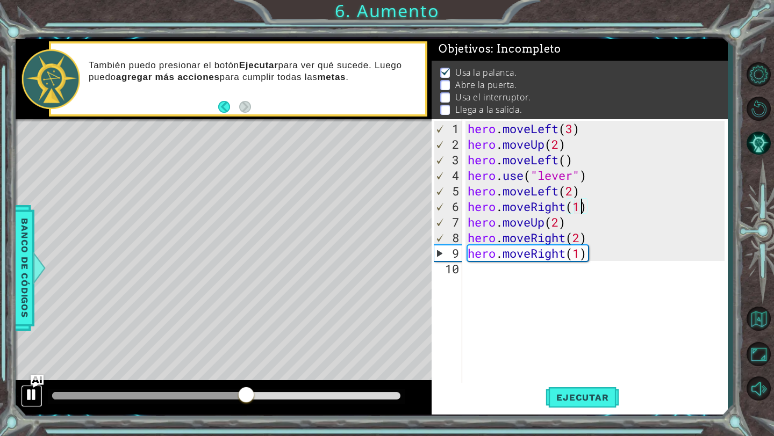
click at [27, 398] on div at bounding box center [32, 395] width 14 height 14
click at [25, 253] on span "Banco de códigos" at bounding box center [24, 268] width 17 height 111
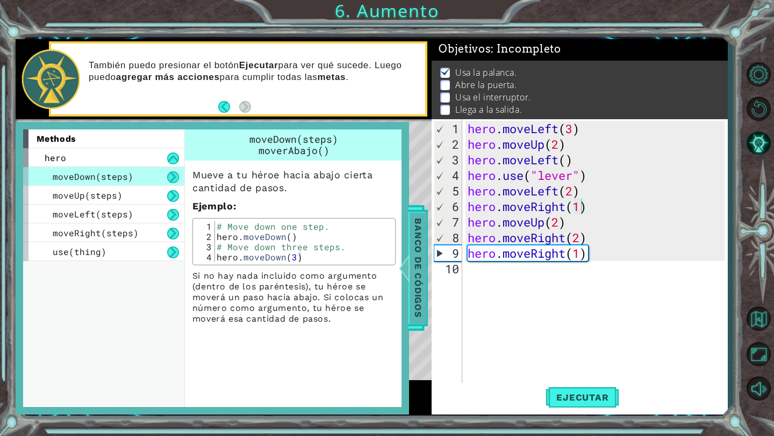
click at [408, 255] on div at bounding box center [403, 268] width 13 height 32
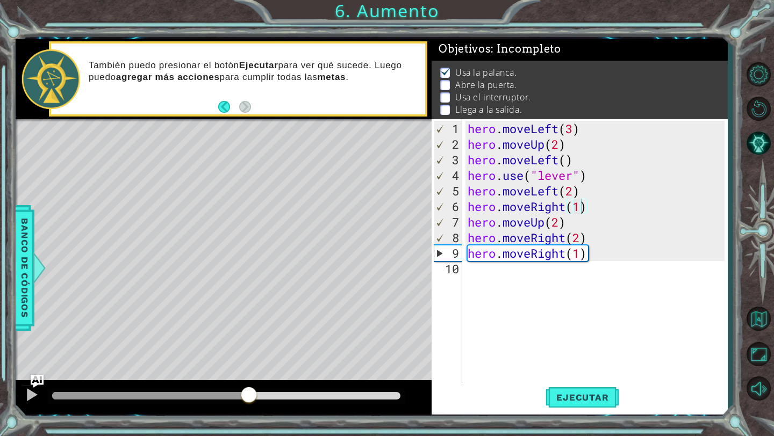
click at [591, 170] on div "hero . moveLeft ( 3 ) hero . moveUp ( 2 ) hero . moveLeft ( ) hero . use ( "lev…" at bounding box center [597, 269] width 265 height 296
drag, startPoint x: 593, startPoint y: 206, endPoint x: 506, endPoint y: 206, distance: 87.0
click at [506, 206] on div "hero . moveLeft ( 3 ) hero . moveUp ( 2 ) hero . moveLeft ( ) hero . use ( "lev…" at bounding box center [597, 269] width 265 height 296
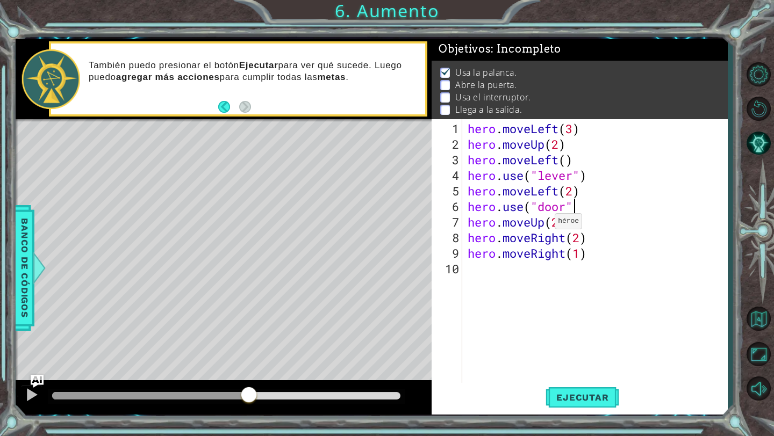
scroll to position [0, 4]
click at [572, 187] on div "hero . moveLeft ( 3 ) hero . moveUp ( 2 ) hero . moveLeft ( ) hero . use ( "lev…" at bounding box center [597, 269] width 265 height 296
type textarea "hero.moveLeft(1)"
click at [565, 395] on span "Ejecutar" at bounding box center [582, 397] width 74 height 11
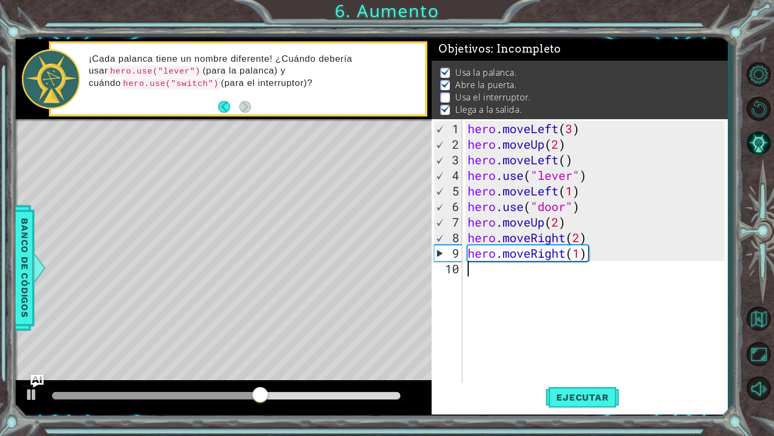
drag, startPoint x: 591, startPoint y: 260, endPoint x: 495, endPoint y: 262, distance: 96.7
click at [495, 262] on div "hero . moveLeft ( 3 ) hero . moveUp ( 2 ) hero . moveLeft ( ) hero . use ( "lev…" at bounding box center [597, 269] width 265 height 296
click at [35, 394] on div at bounding box center [32, 395] width 14 height 14
click at [581, 232] on div "hero . moveLeft ( 3 ) hero . moveUp ( 2 ) hero . moveLeft ( ) hero . use ( "lev…" at bounding box center [597, 269] width 265 height 296
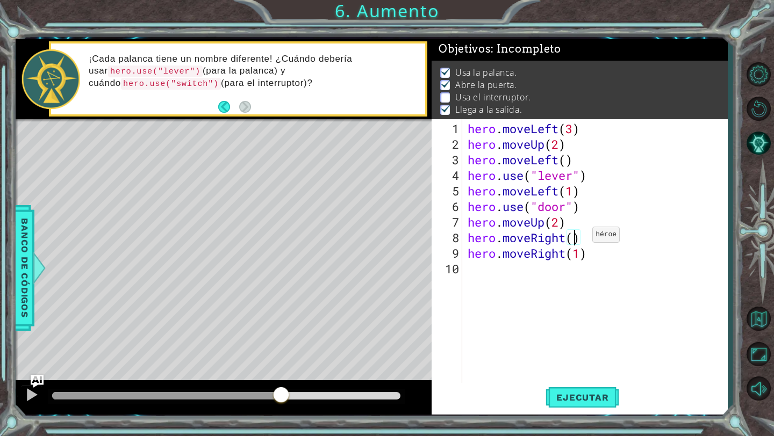
scroll to position [0, 5]
drag, startPoint x: 597, startPoint y: 259, endPoint x: 532, endPoint y: 254, distance: 65.2
click at [532, 254] on div "hero . moveLeft ( 3 ) hero . moveUp ( 2 ) hero . moveLeft ( ) hero . use ( "lev…" at bounding box center [597, 269] width 265 height 296
type textarea "hero.moveUp(1)"
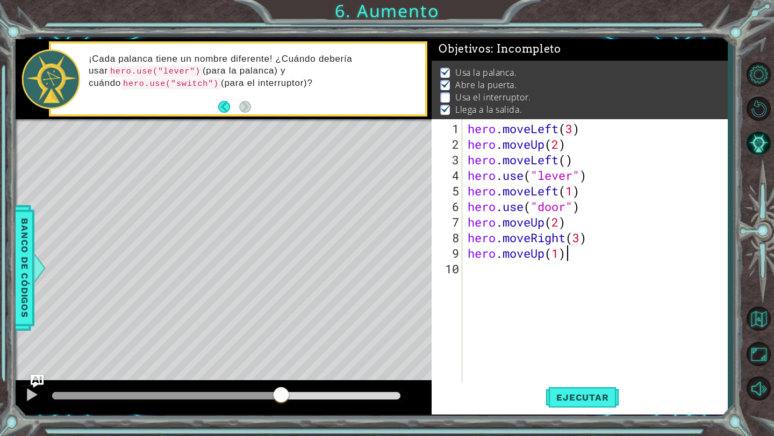
scroll to position [0, 4]
click at [522, 266] on div "hero . moveLeft ( 3 ) hero . moveUp ( 2 ) hero . moveLeft ( ) hero . use ( "lev…" at bounding box center [597, 269] width 265 height 296
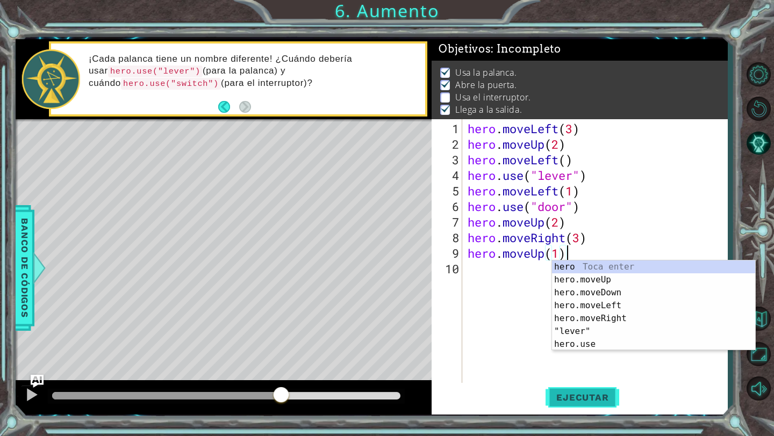
click at [570, 396] on span "Ejecutar" at bounding box center [582, 397] width 74 height 11
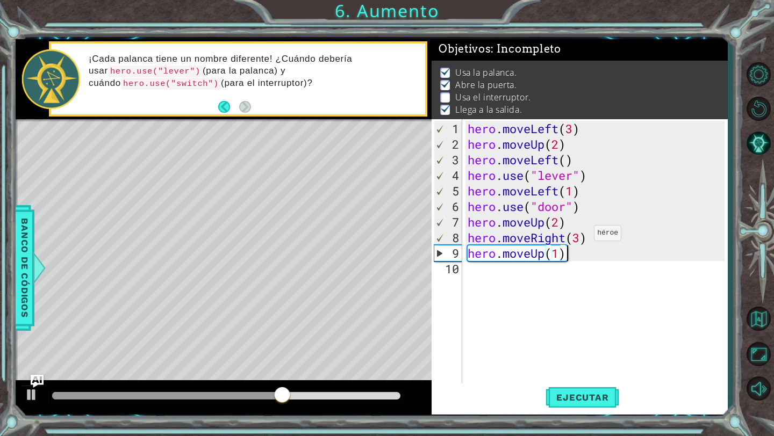
click at [584, 237] on div "hero . moveLeft ( 3 ) hero . moveUp ( 2 ) hero . moveLeft ( ) hero . use ( "lev…" at bounding box center [597, 269] width 265 height 296
click at [28, 393] on div at bounding box center [32, 395] width 14 height 14
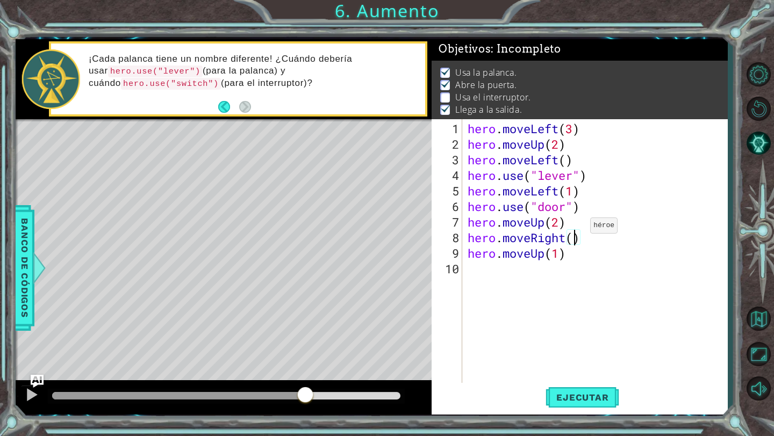
scroll to position [0, 5]
drag, startPoint x: 567, startPoint y: 255, endPoint x: 547, endPoint y: 254, distance: 19.9
click at [548, 254] on div "hero . moveLeft ( 3 ) hero . moveUp ( 2 ) hero . moveLeft ( ) hero . use ( "lev…" at bounding box center [597, 269] width 265 height 296
click at [605, 238] on div "hero . moveLeft ( 3 ) hero . moveUp ( 2 ) hero . moveLeft ( ) hero . use ( "lev…" at bounding box center [597, 269] width 265 height 296
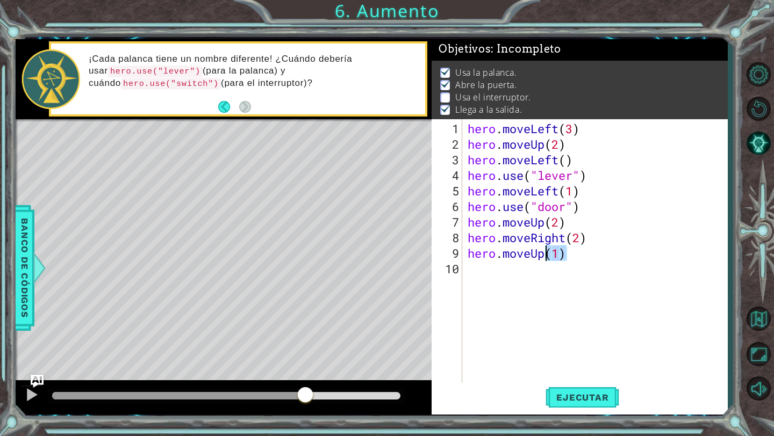
type textarea "hero.moveRight(2)"
click at [583, 254] on div "hero . moveLeft ( 3 ) hero . moveUp ( 2 ) hero . moveLeft ( ) hero . use ( "lev…" at bounding box center [597, 269] width 265 height 296
type textarea "hero.use("switch")"
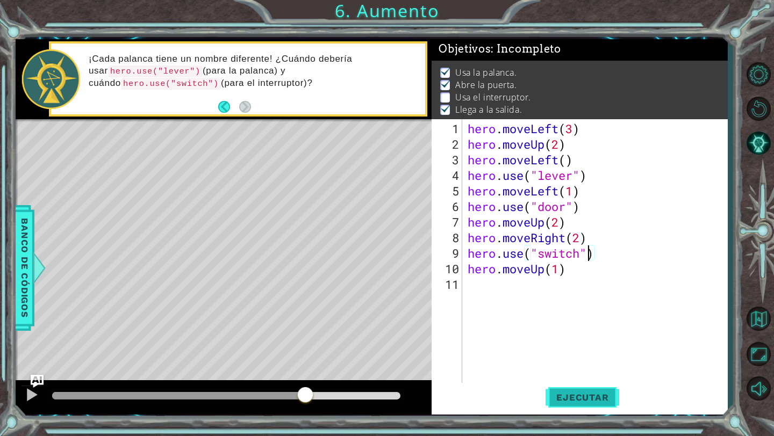
click at [565, 392] on button "Ejecutar" at bounding box center [582, 398] width 74 height 30
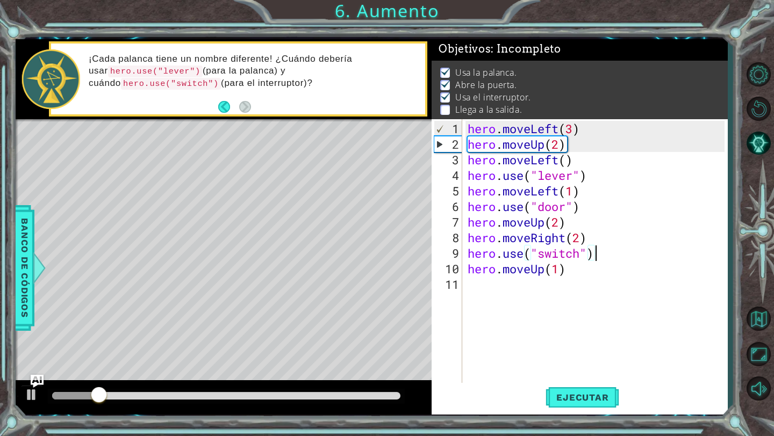
click at [607, 259] on div "hero . moveLeft ( 3 ) hero . moveUp ( 2 ) hero . moveLeft ( ) hero . use ( "lev…" at bounding box center [597, 269] width 265 height 296
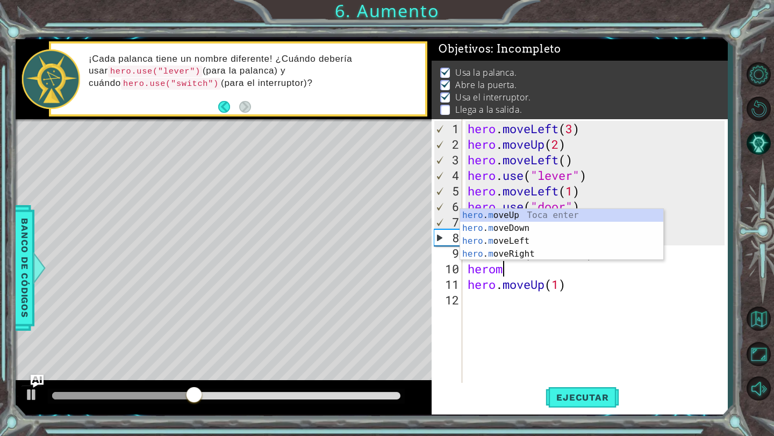
scroll to position [0, 1]
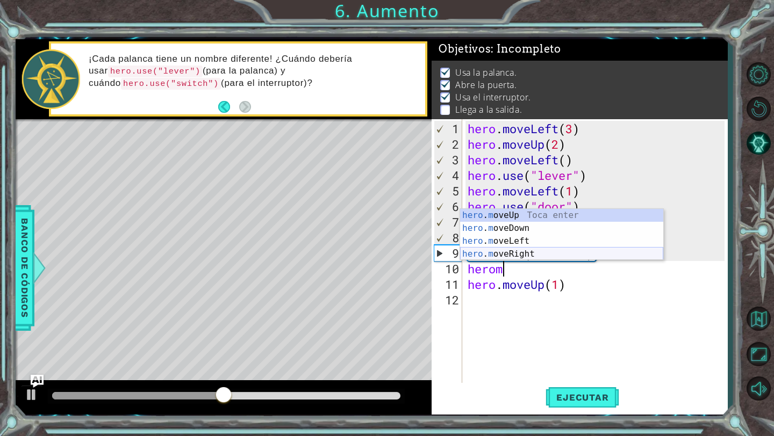
click at [561, 249] on div "hero . m oveUp Toca enter hero . m oveDown Toca enter hero . m oveLeft Toca ent…" at bounding box center [561, 247] width 203 height 77
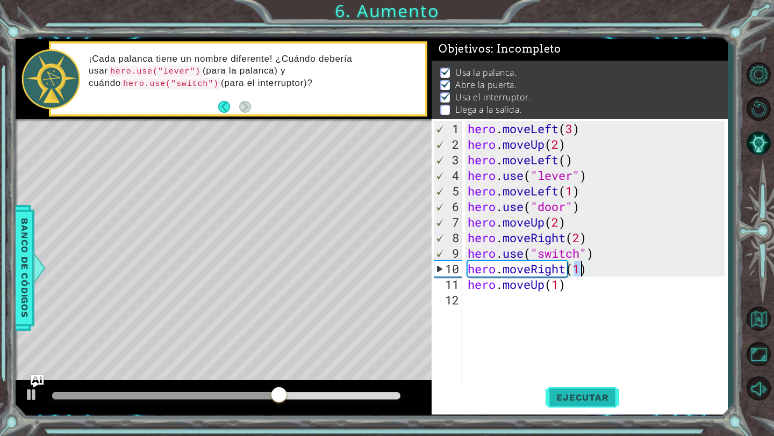
type textarea "hero.moveRight(1)"
click at [580, 390] on button "Ejecutar" at bounding box center [582, 398] width 74 height 30
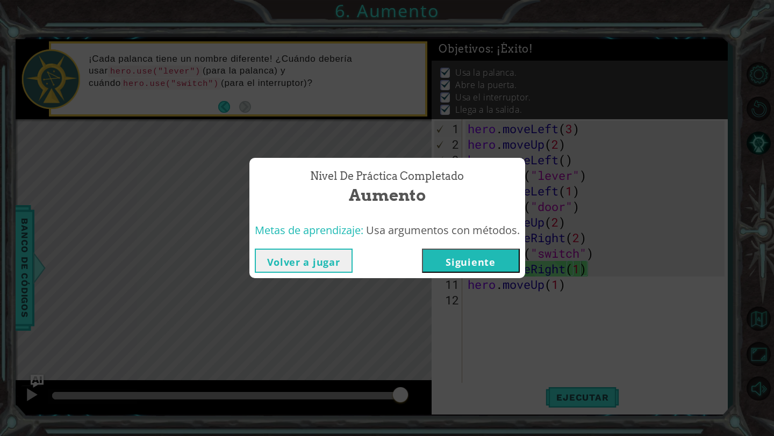
click at [483, 248] on div "Volver a jugar [GEOGRAPHIC_DATA]" at bounding box center [387, 260] width 276 height 35
click at [490, 251] on button "Siguiente" at bounding box center [471, 261] width 98 height 24
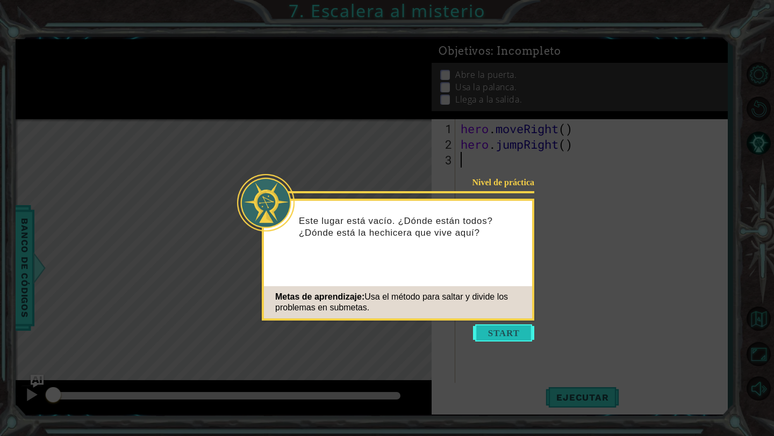
click at [511, 333] on button "Start" at bounding box center [503, 332] width 61 height 17
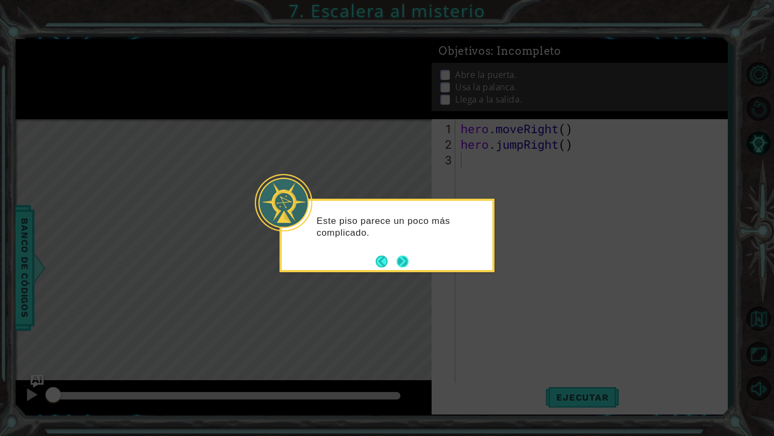
click at [409, 260] on div "Este piso parece un poco más complicado." at bounding box center [386, 236] width 215 height 74
click at [402, 264] on button "Next" at bounding box center [402, 262] width 12 height 12
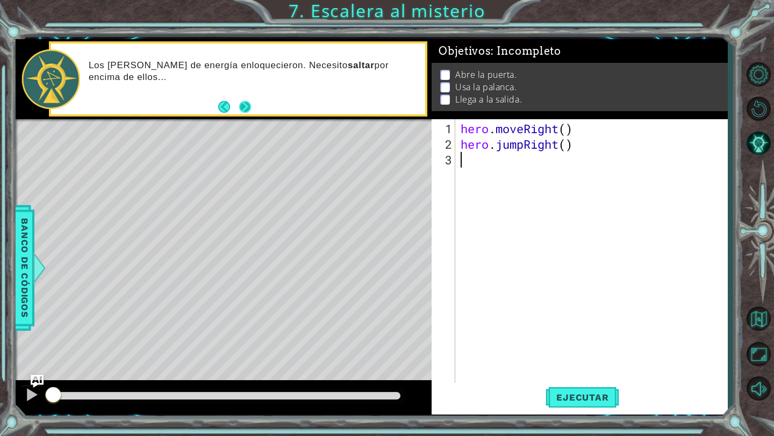
click at [249, 101] on button "Next" at bounding box center [245, 107] width 12 height 12
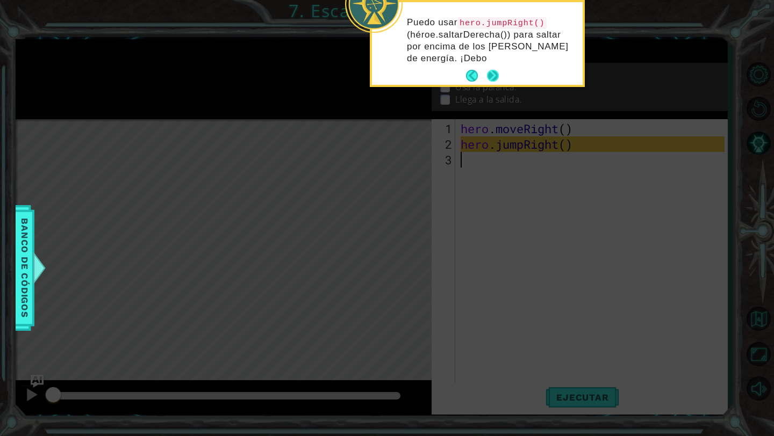
click at [492, 63] on p "Puedo usar hero.jumpRight() (héroe.saltarDerecha()) para saltar por encima de l…" at bounding box center [491, 41] width 168 height 48
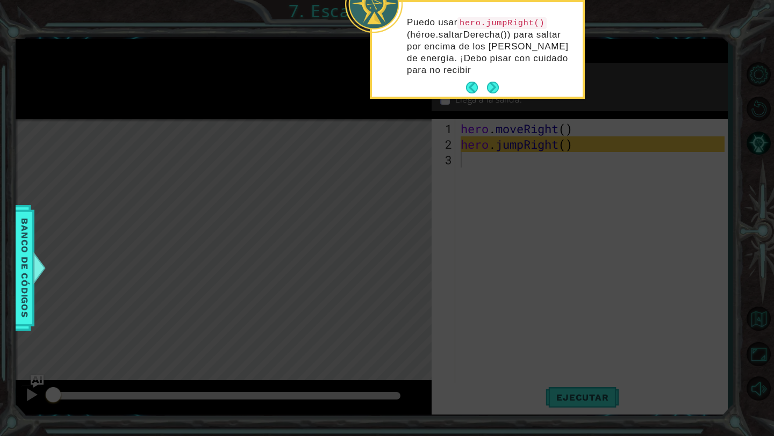
click at [494, 76] on div "Puedo usar hero.jumpRight() (héroe.saltarDerecha()) para saltar por encima de l…" at bounding box center [477, 51] width 211 height 90
click at [495, 91] on button "Next" at bounding box center [493, 88] width 12 height 12
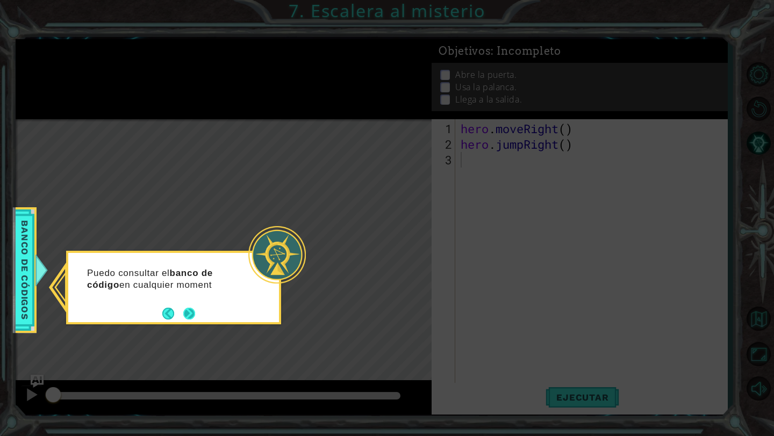
click at [191, 312] on button "Next" at bounding box center [189, 313] width 12 height 12
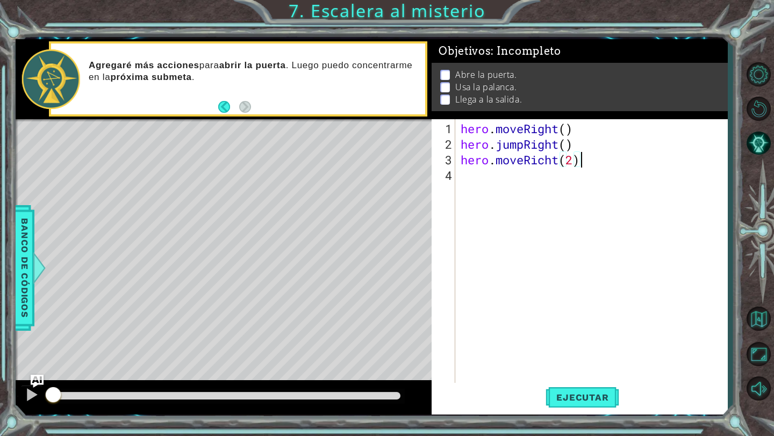
scroll to position [0, 5]
click at [545, 165] on div "hero . moveRight ( ) hero . jumpRight ( ) hero . moveRicht ( 2 )" at bounding box center [593, 269] width 271 height 296
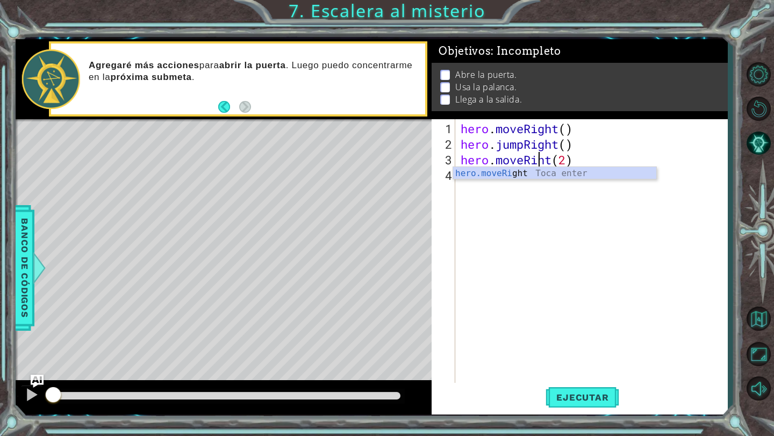
scroll to position [0, 4]
click at [574, 161] on div "hero . moveRight ( ) hero . jumpRight ( ) hero . moveRight ( 2 )" at bounding box center [593, 269] width 271 height 296
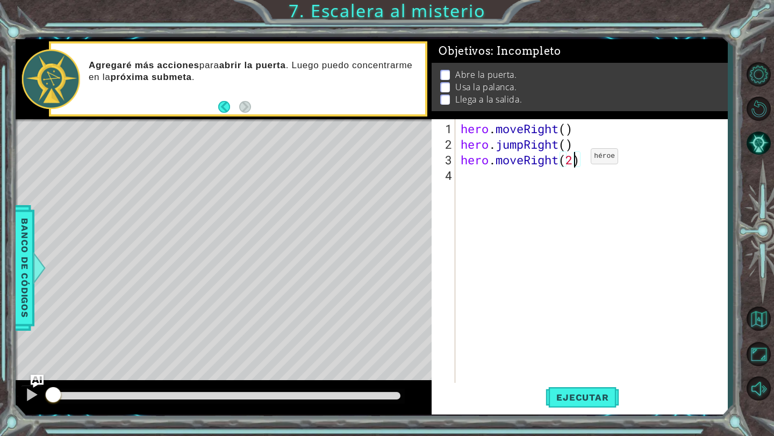
type textarea "hero.moveRight()"
click at [542, 184] on div "hero . moveRight ( ) hero . jumpRight ( ) hero . moveRight ( )" at bounding box center [593, 269] width 271 height 296
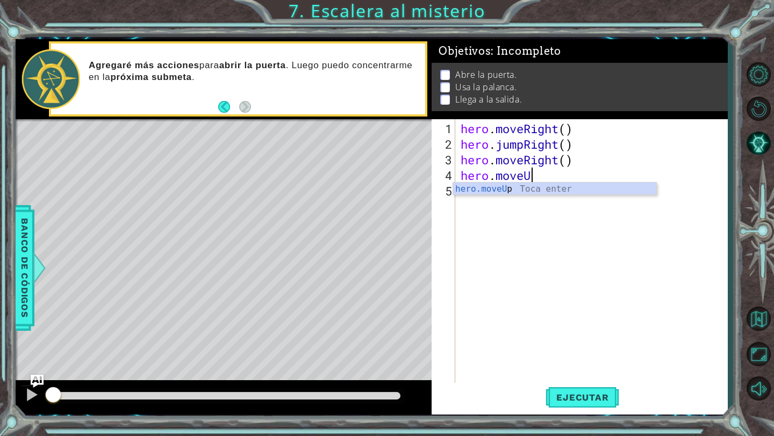
scroll to position [0, 3]
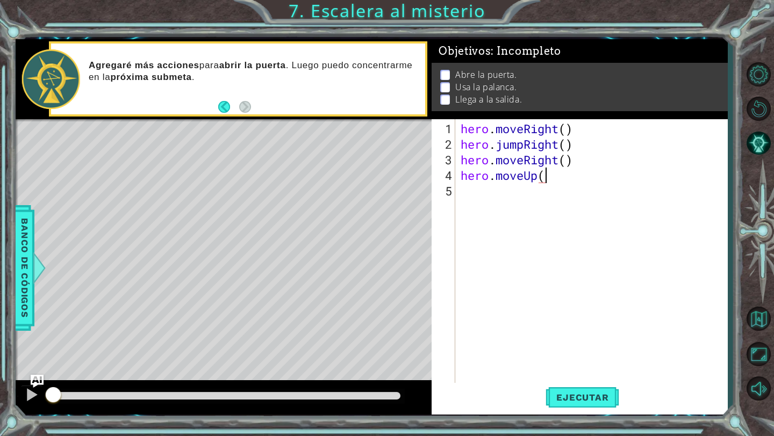
type textarea "hero.moveUp()"
type textarea "hero.use("door")"
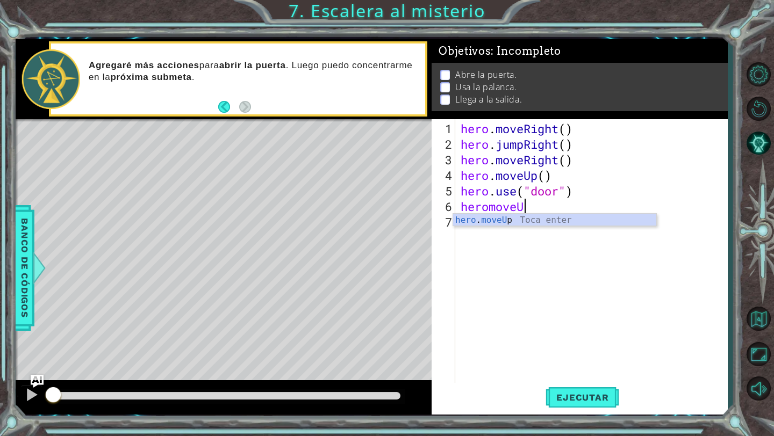
scroll to position [0, 3]
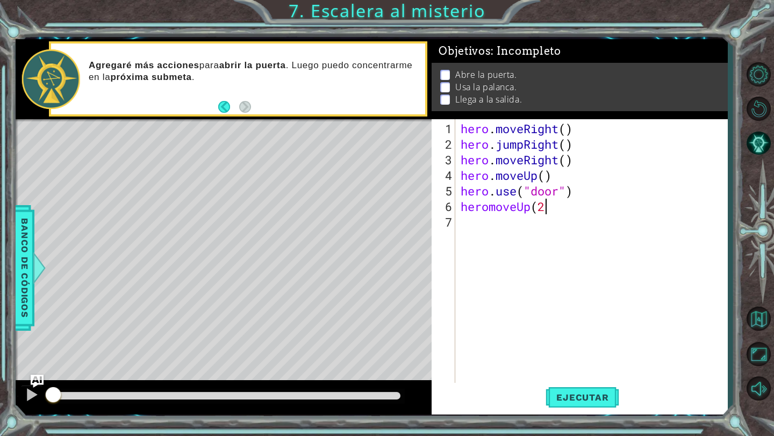
type textarea "heromoveUp(2)"
type textarea "heromoveLeft()"
type textarea "hero.use("lever")"
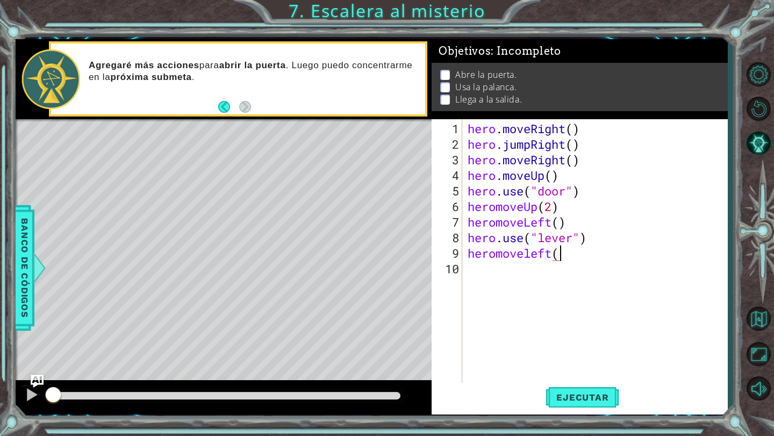
scroll to position [0, 4]
type textarea "heromoveleft(2)"
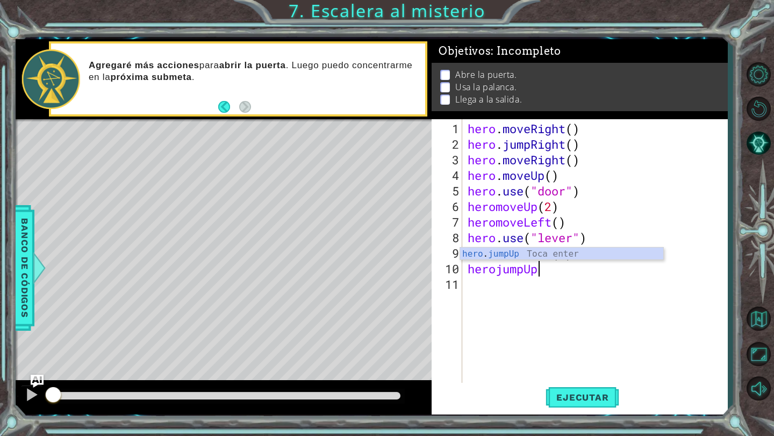
scroll to position [0, 3]
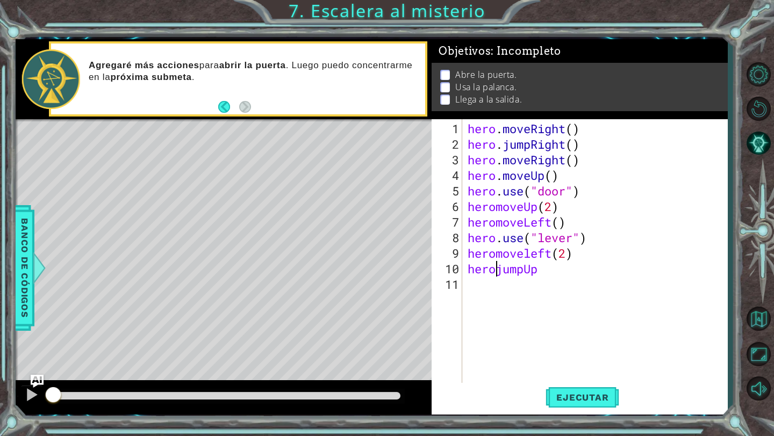
click at [497, 273] on div "hero . moveRight ( ) hero . jumpRight ( ) hero . moveRight ( ) hero . moveUp ( …" at bounding box center [597, 269] width 265 height 296
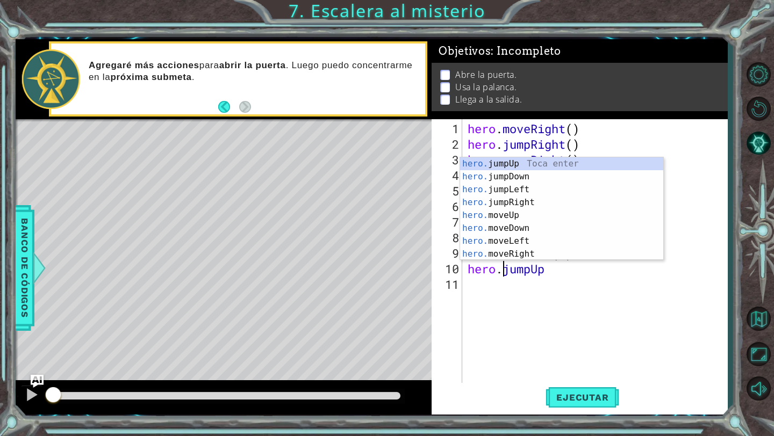
scroll to position [0, 2]
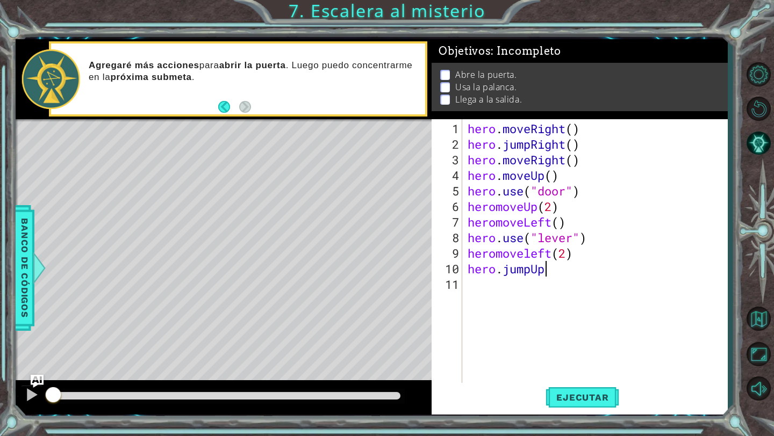
click at [556, 274] on div "hero . moveRight ( ) hero . jumpRight ( ) hero . moveRight ( ) hero . moveUp ( …" at bounding box center [597, 269] width 265 height 296
type textarea "hero.jumpUp()"
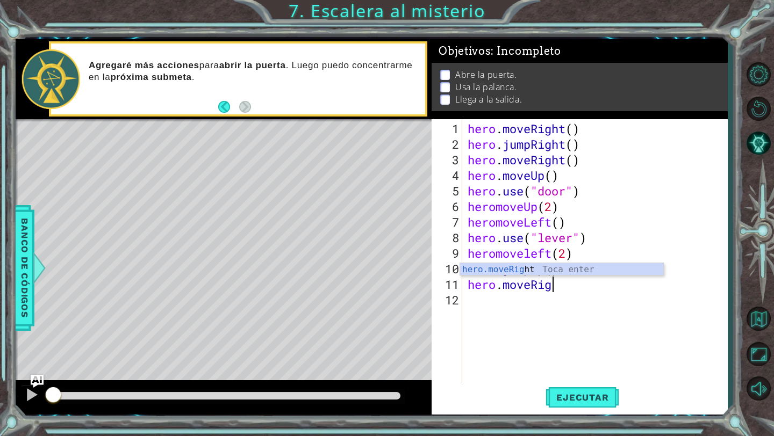
scroll to position [0, 4]
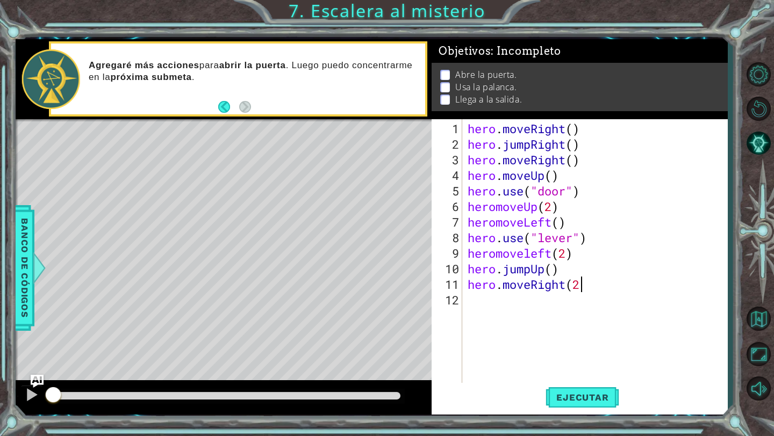
type textarea "hero.moveRight(2)"
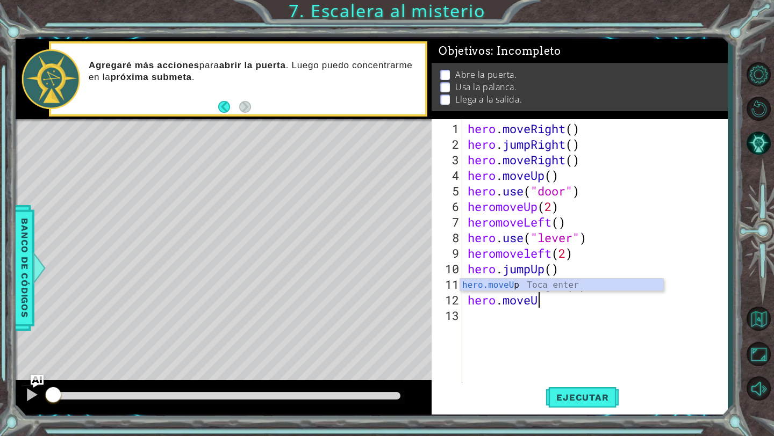
scroll to position [0, 3]
click at [583, 405] on button "Ejecutar" at bounding box center [582, 398] width 74 height 30
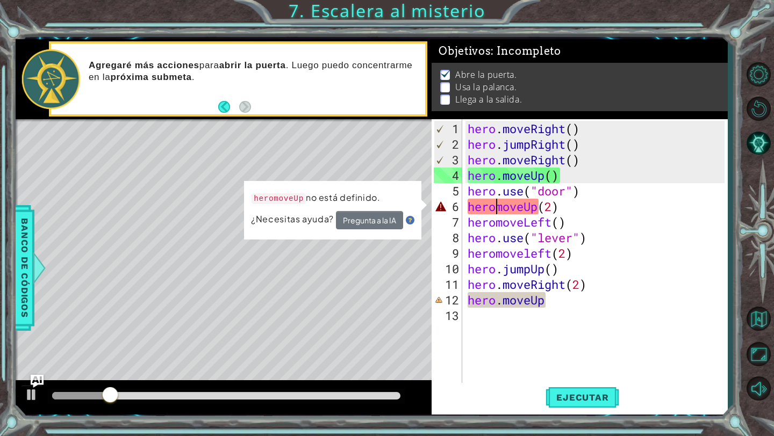
click at [499, 205] on div "hero . moveRight ( ) hero . jumpRight ( ) hero . moveRight ( ) hero . moveUp ( …" at bounding box center [597, 269] width 265 height 296
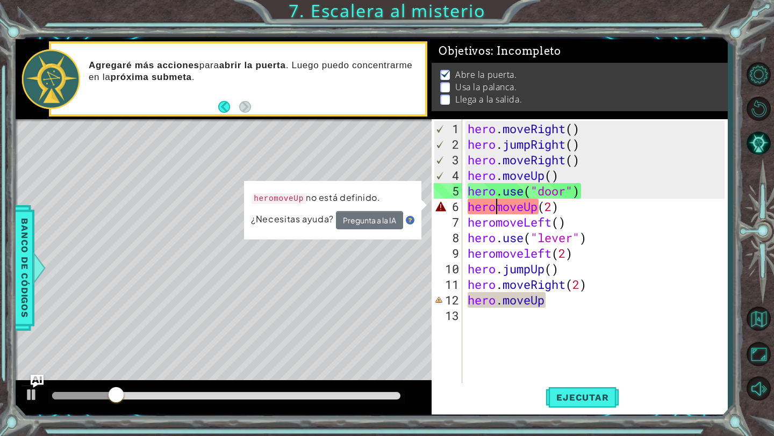
type textarea "hero.moveUp(2)"
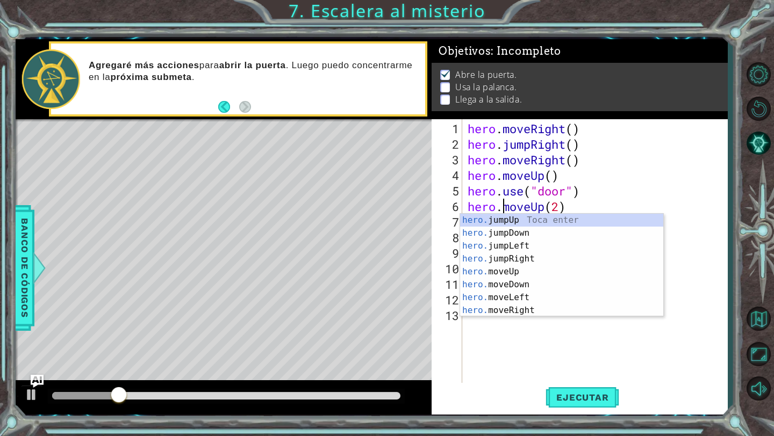
scroll to position [0, 2]
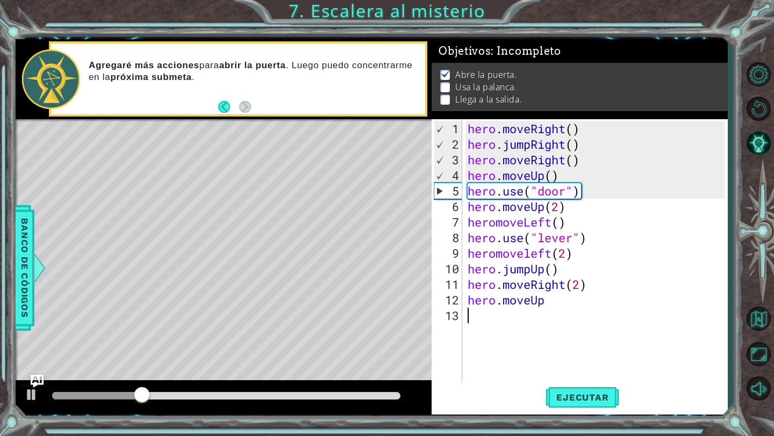
click at [720, 365] on div "hero . moveRight ( ) hero . jumpRight ( ) hero . moveRight ( ) hero . moveUp ( …" at bounding box center [597, 269] width 265 height 296
click at [495, 254] on div "hero . moveRight ( ) hero . jumpRight ( ) hero . moveRight ( ) hero . moveUp ( …" at bounding box center [597, 269] width 265 height 296
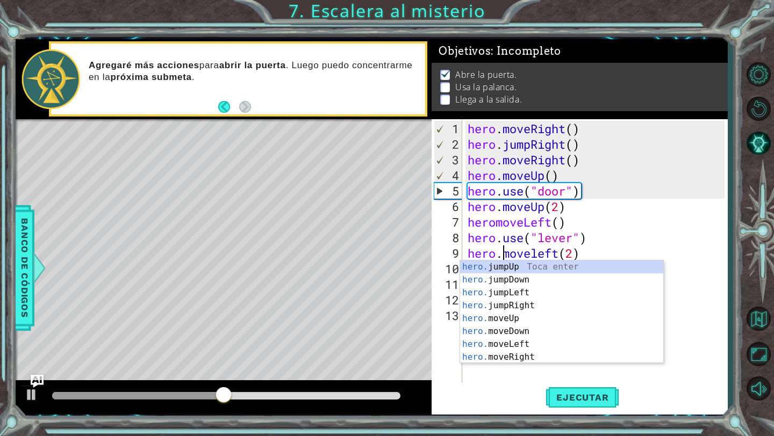
click at [496, 222] on div "hero . moveRight ( ) hero . jumpRight ( ) hero . moveRight ( ) hero . moveUp ( …" at bounding box center [597, 269] width 265 height 296
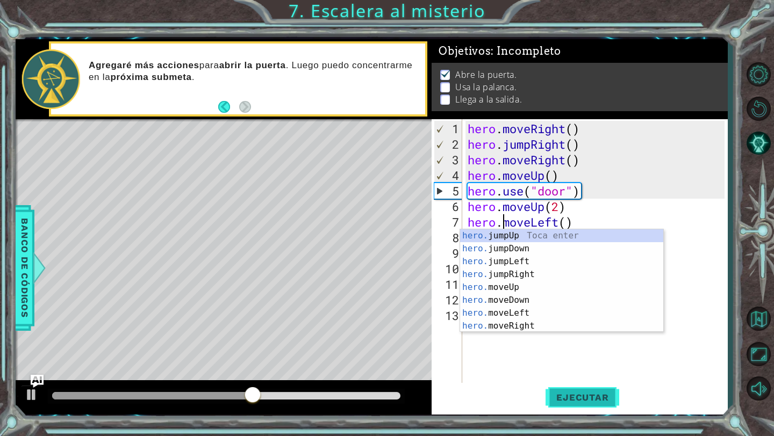
click at [585, 391] on button "Ejecutar" at bounding box center [582, 398] width 74 height 30
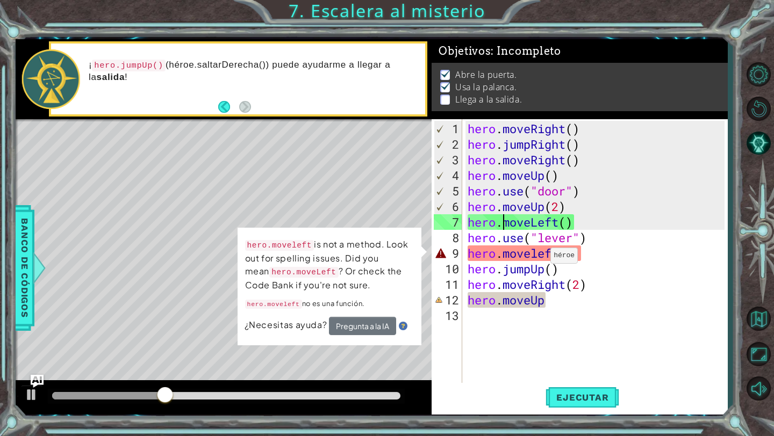
click at [542, 259] on div "hero . moveRight ( ) hero . jumpRight ( ) hero . moveRight ( ) hero . moveUp ( …" at bounding box center [597, 269] width 265 height 296
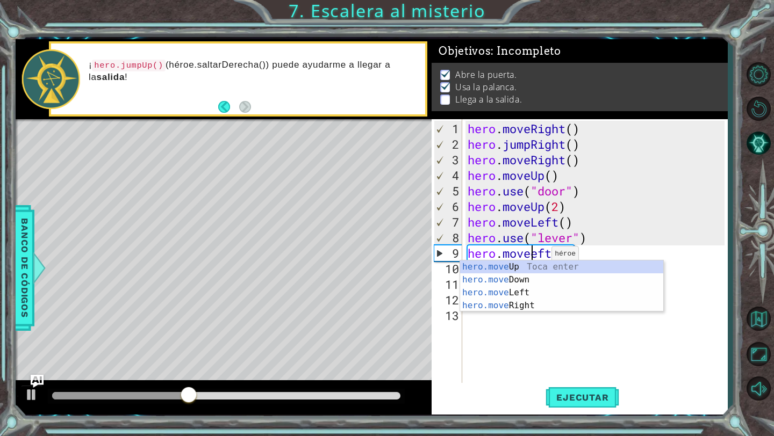
type textarea "hero.moveLeft(2)"
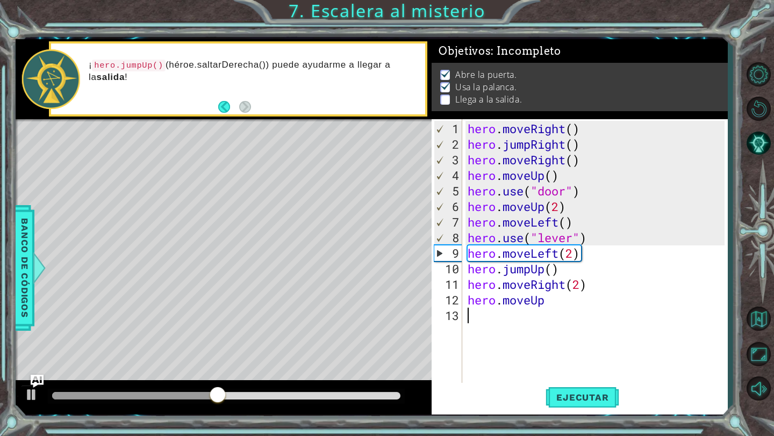
click at [558, 322] on div "hero . moveRight ( ) hero . jumpRight ( ) hero . moveRight ( ) hero . moveUp ( …" at bounding box center [597, 269] width 265 height 296
click at [563, 391] on button "Ejecutar" at bounding box center [582, 398] width 74 height 30
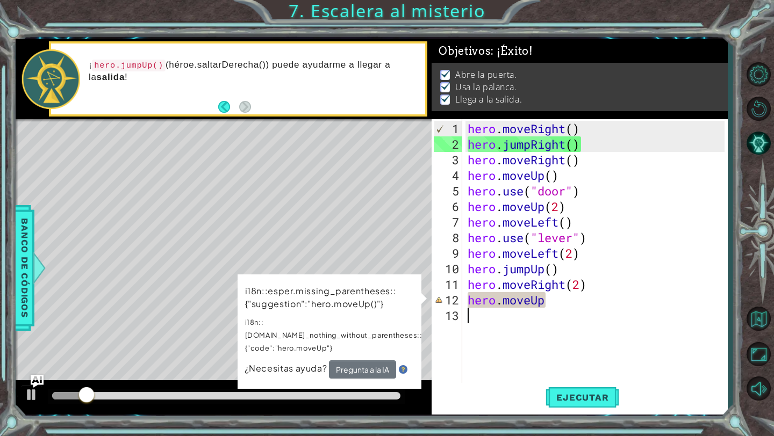
click at [547, 312] on div "hero . moveRight ( ) hero . jumpRight ( ) hero . moveRight ( ) hero . moveUp ( …" at bounding box center [597, 269] width 265 height 296
click at [551, 308] on div "hero . moveRight ( ) hero . jumpRight ( ) hero . moveRight ( ) hero . moveUp ( …" at bounding box center [597, 269] width 265 height 296
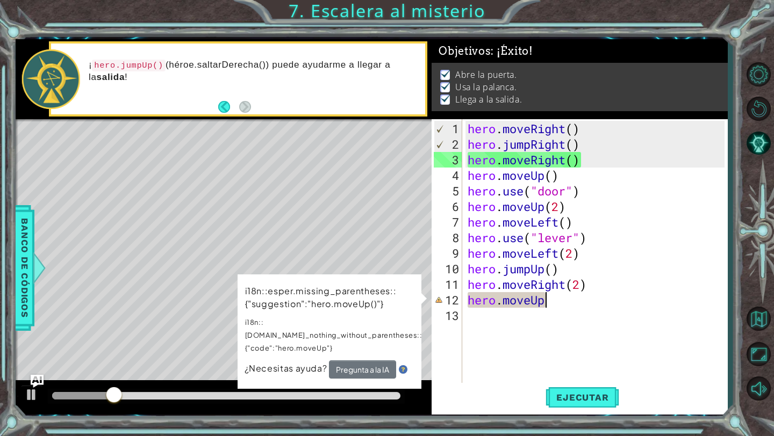
click at [557, 293] on div "hero . moveRight ( ) hero . jumpRight ( ) hero . moveRight ( ) hero . moveUp ( …" at bounding box center [597, 269] width 265 height 296
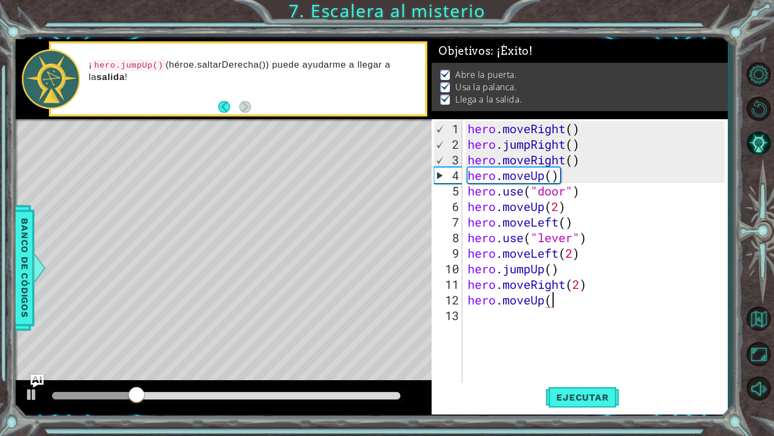
scroll to position [0, 4]
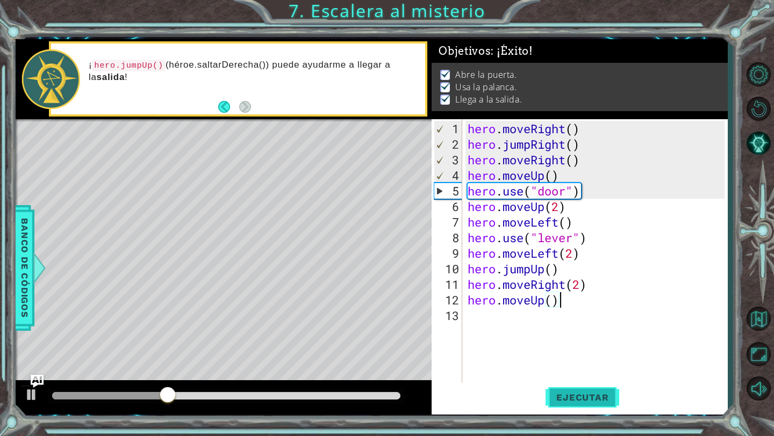
type textarea "hero.moveUp()"
click at [590, 397] on span "Ejecutar" at bounding box center [582, 397] width 74 height 11
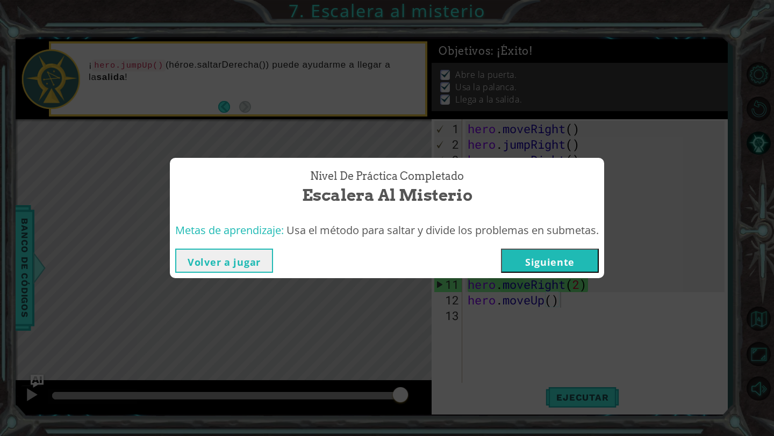
click at [573, 258] on button "Siguiente" at bounding box center [550, 261] width 98 height 24
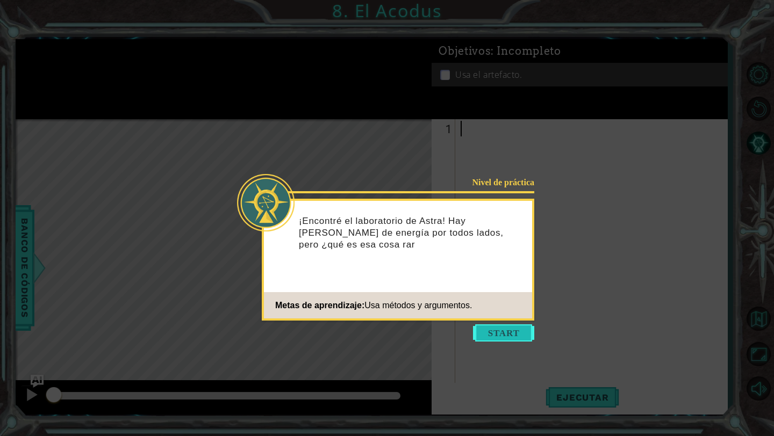
click at [508, 326] on button "Start" at bounding box center [503, 332] width 61 height 17
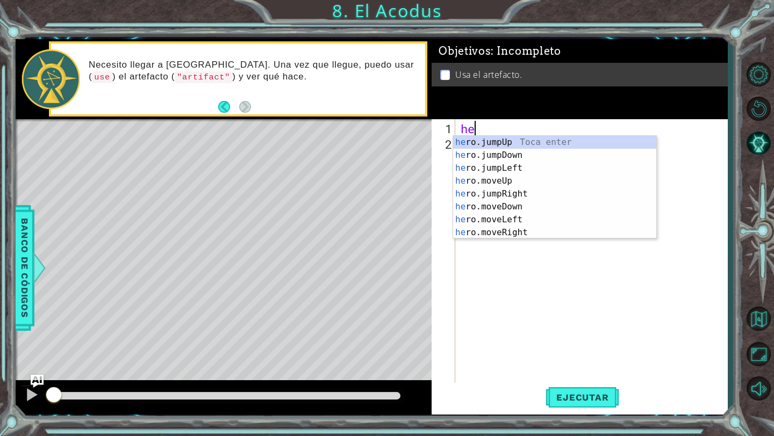
scroll to position [0, 1]
click at [537, 178] on div "her o.jumpUp Toca enter her o.jumpDown Toca enter her o.jumpLeft Toca enter her…" at bounding box center [554, 200] width 203 height 129
type textarea "hero.moveUp(1)"
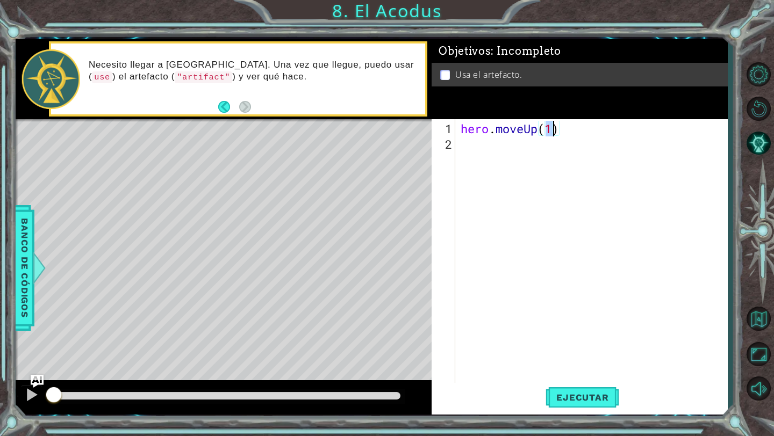
click at [507, 147] on div "hero . moveUp ( 1 )" at bounding box center [593, 269] width 271 height 296
click at [552, 129] on div "hero . moveUp ( 1 )" at bounding box center [593, 269] width 271 height 296
type textarea "hero.moveUp(2)"
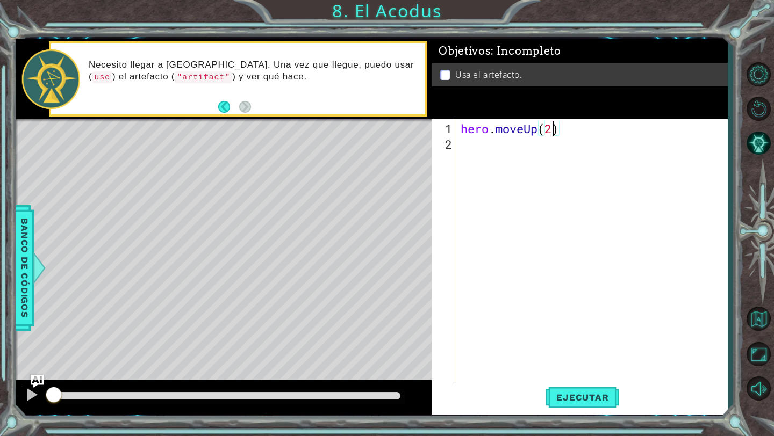
click at [527, 151] on div "hero . moveUp ( 2 )" at bounding box center [593, 269] width 271 height 296
type textarea "hero.moveRight()"
click at [508, 161] on div "hero . moveUp ( 2 ) hero . moveRight ( )" at bounding box center [593, 269] width 271 height 296
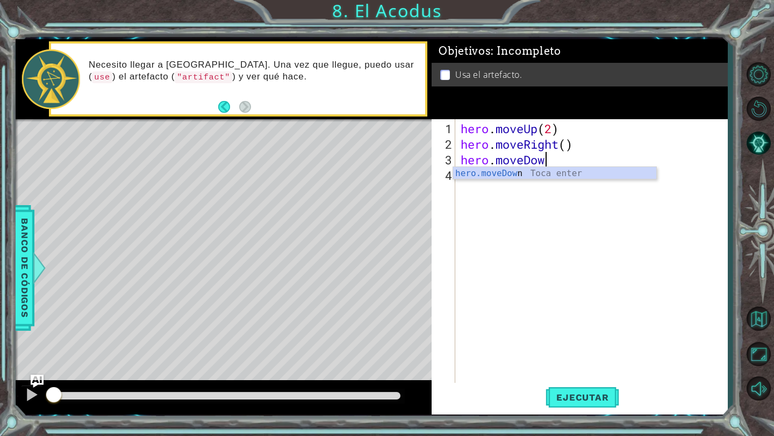
scroll to position [0, 4]
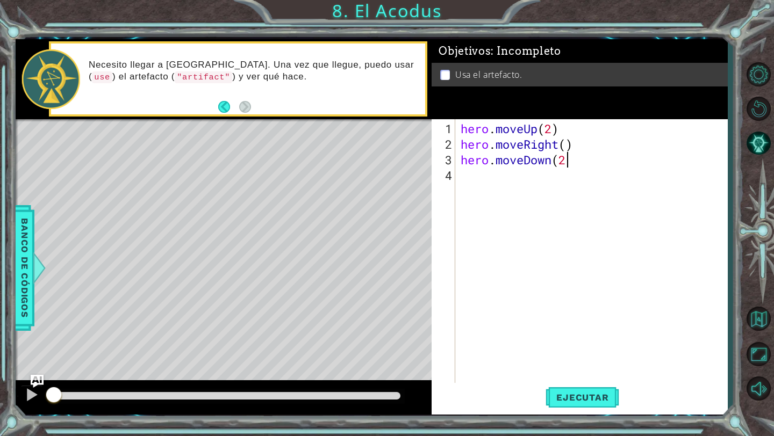
type textarea "hero.moveDown(2)"
click at [506, 169] on div "hero . moveUp ( 2 ) hero . moveRight ( ) hero . moveDown ( 2 )" at bounding box center [593, 269] width 271 height 296
click at [501, 173] on div "hero . moveUp ( 2 ) hero . moveRight ( ) hero . moveDown ( 2 )" at bounding box center [593, 269] width 271 height 296
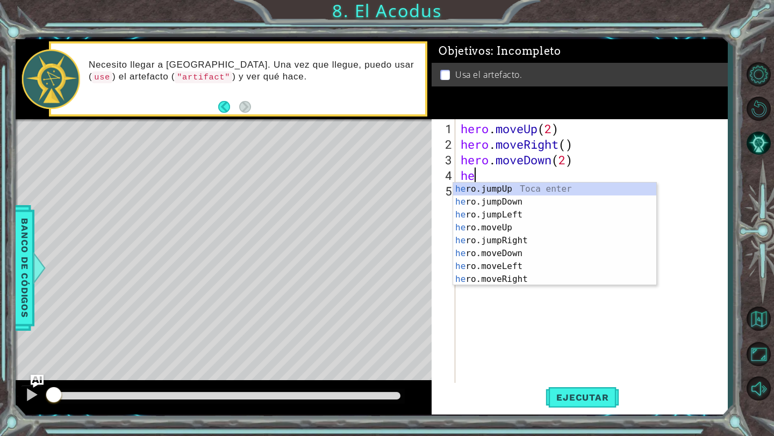
type textarea "her"
click at [523, 214] on div "her o.jumpUp Toca enter her o.jumpDown Toca enter her o.jumpLeft Toca enter her…" at bounding box center [554, 247] width 203 height 129
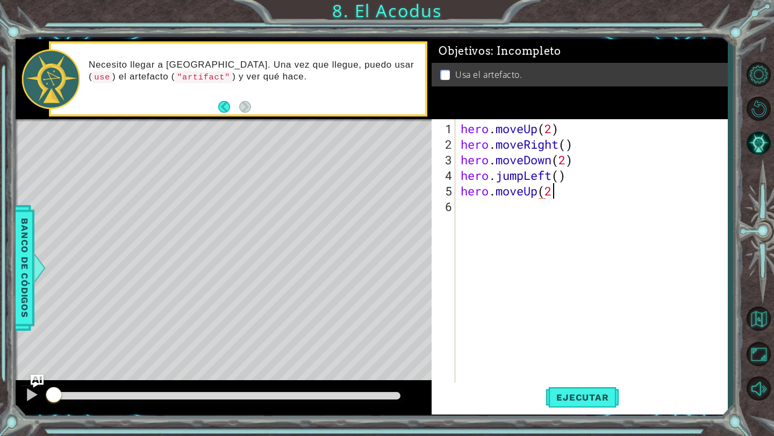
scroll to position [0, 4]
type textarea "hero.moveUp(2)"
click at [489, 207] on div "hero . moveUp ( 2 ) hero . moveRight ( ) hero . moveDown ( 2 ) hero . jumpLeft …" at bounding box center [593, 269] width 271 height 296
type textarea "hero.moveRight()"
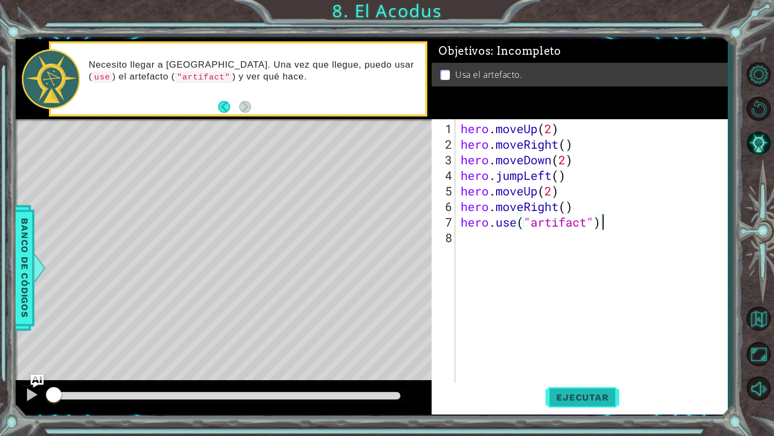
click at [580, 392] on span "Ejecutar" at bounding box center [582, 397] width 74 height 11
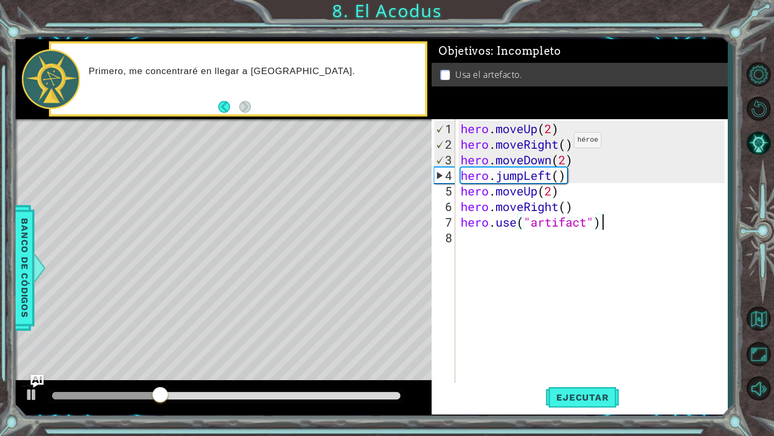
click at [558, 144] on div "hero . moveUp ( 2 ) hero . moveRight ( ) hero . moveDown ( 2 ) hero . jumpLeft …" at bounding box center [593, 269] width 271 height 296
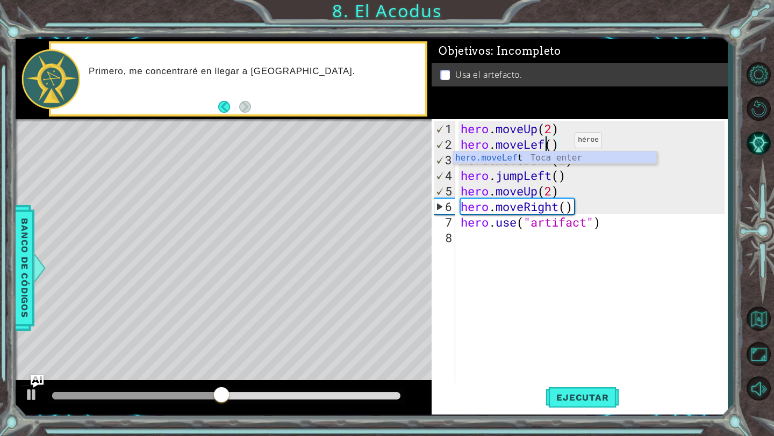
scroll to position [0, 4]
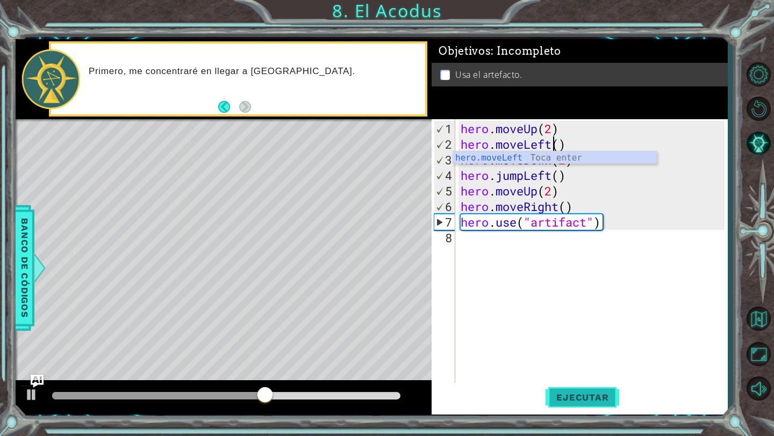
type textarea "hero.moveLeft()"
click at [565, 396] on span "Ejecutar" at bounding box center [582, 397] width 74 height 11
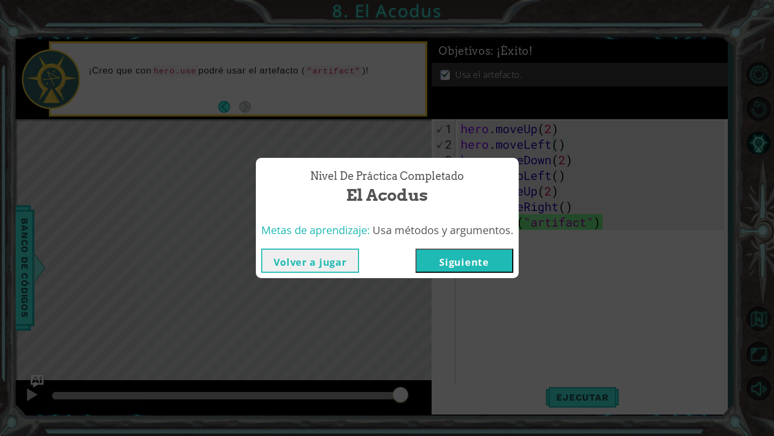
click at [493, 263] on button "Siguiente" at bounding box center [464, 261] width 98 height 24
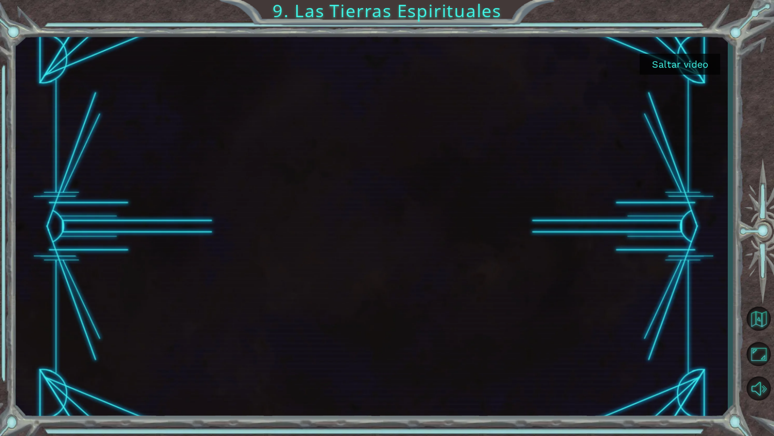
click at [687, 63] on button "Saltar video" at bounding box center [679, 64] width 81 height 21
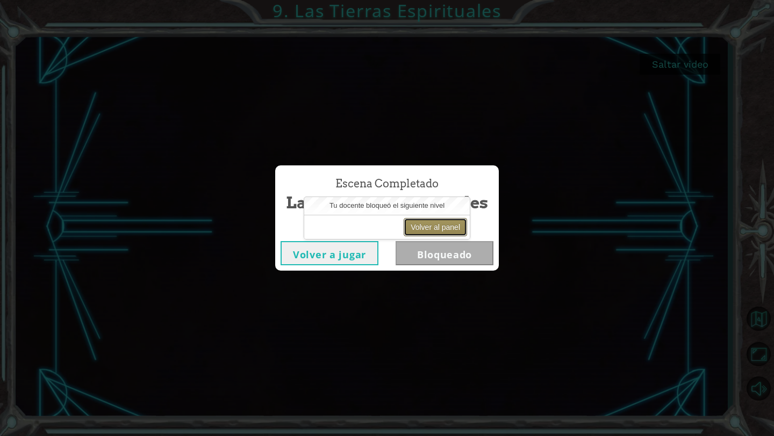
click at [418, 224] on button "Volver al panel" at bounding box center [434, 227] width 63 height 18
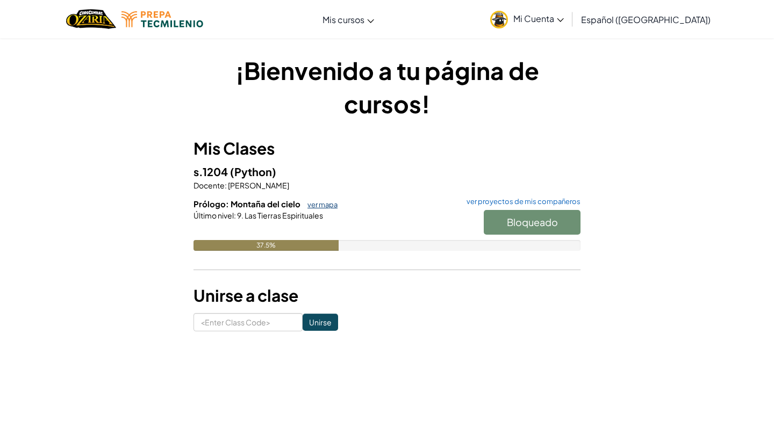
click at [328, 207] on link "ver mapa" at bounding box center [319, 204] width 35 height 9
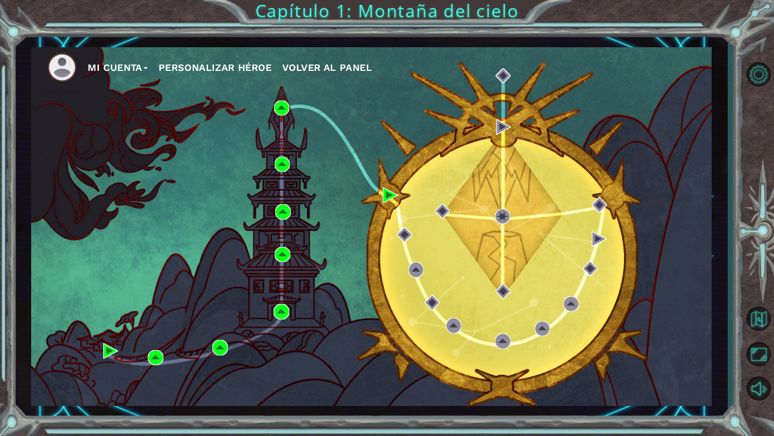
click at [352, 70] on span "Volver al panel" at bounding box center [327, 67] width 90 height 11
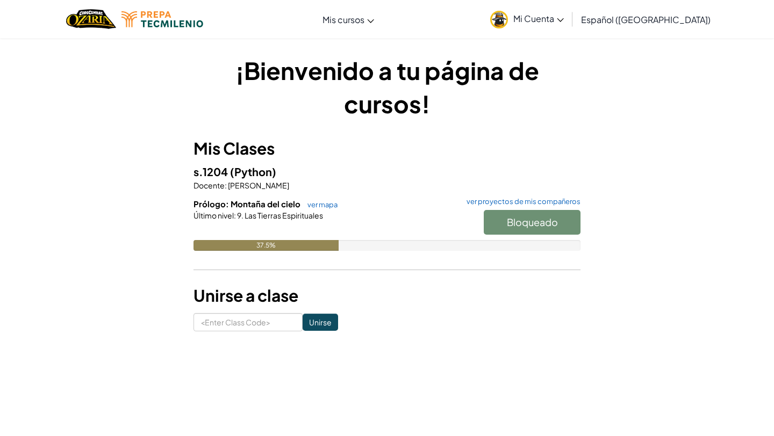
click at [533, 22] on link "Mi Cuenta" at bounding box center [527, 19] width 84 height 34
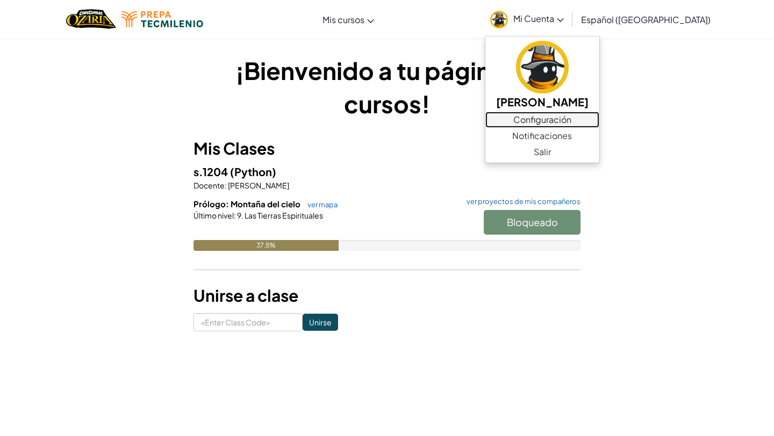
click at [559, 117] on link "Configuración" at bounding box center [542, 120] width 114 height 16
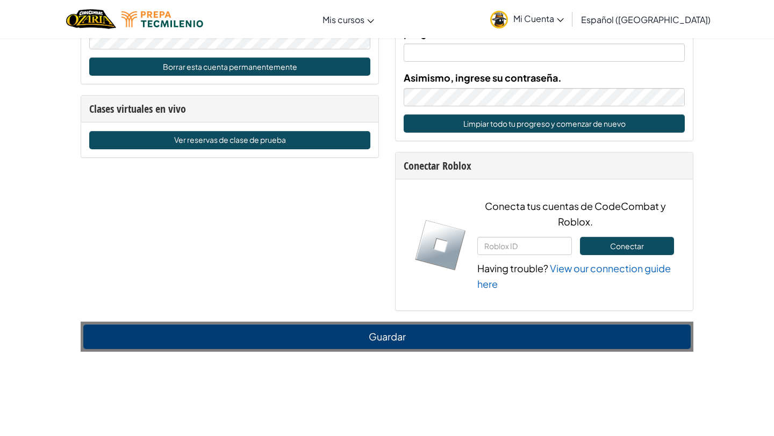
scroll to position [633, 0]
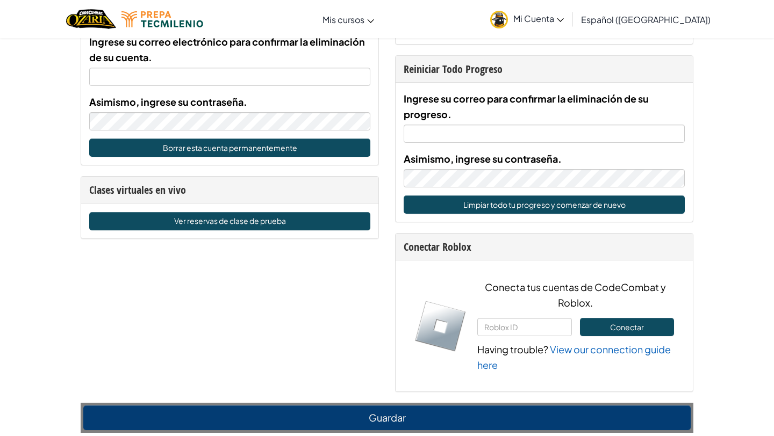
click at [508, 15] on img at bounding box center [499, 20] width 18 height 18
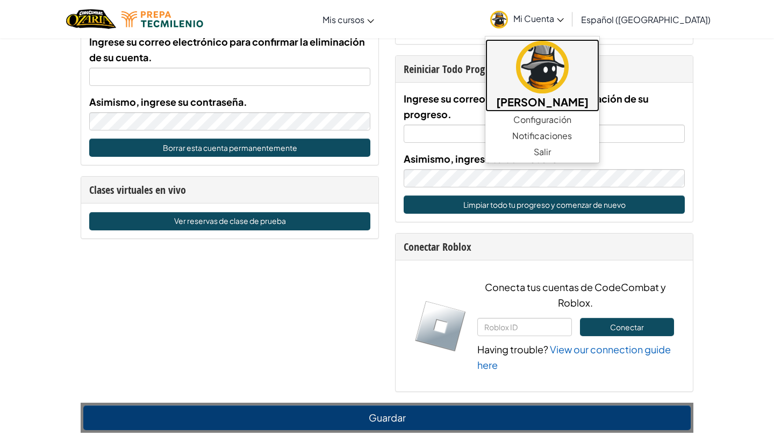
click at [568, 75] on img at bounding box center [542, 67] width 53 height 53
